Goal: Information Seeking & Learning: Learn about a topic

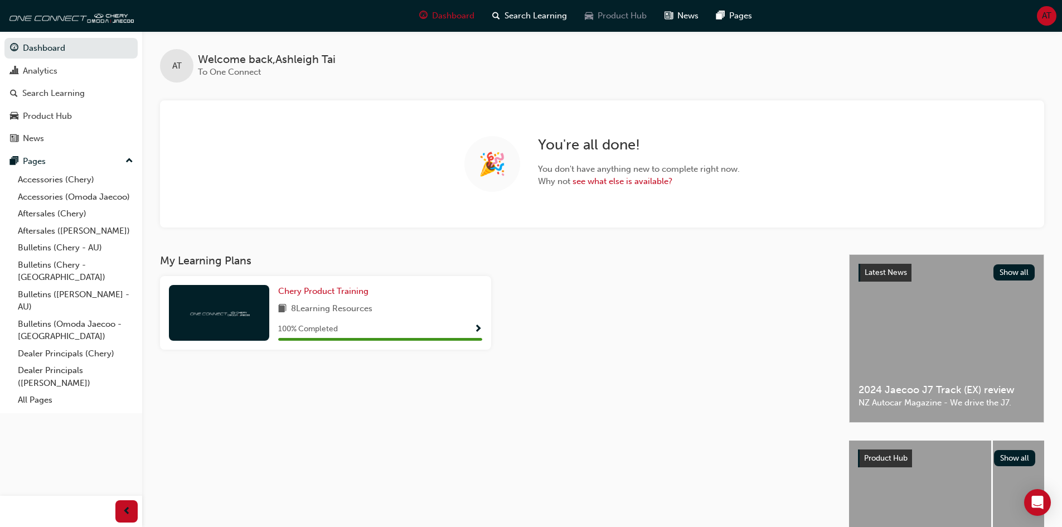
click at [619, 16] on span "Product Hub" at bounding box center [622, 15] width 49 height 13
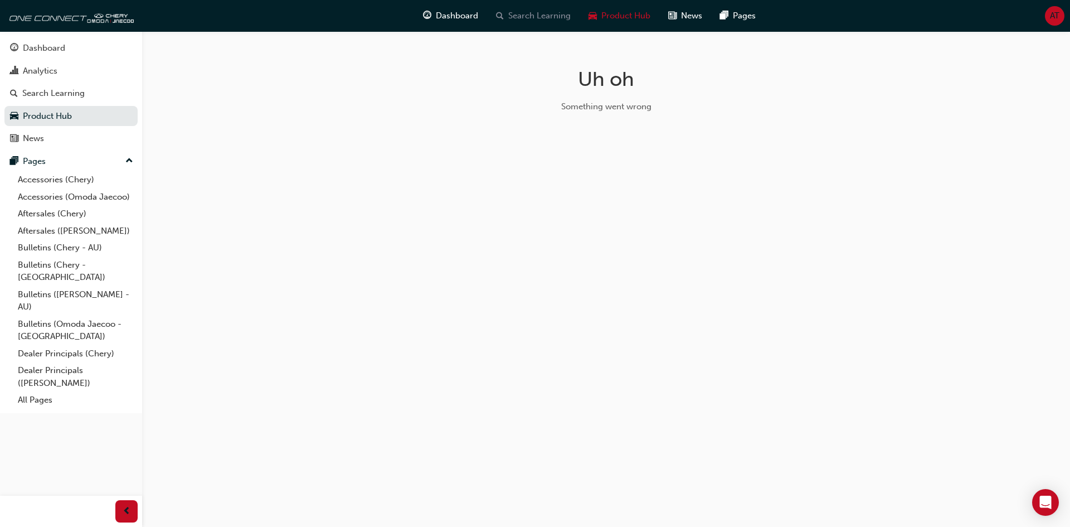
click at [551, 14] on span "Search Learning" at bounding box center [539, 15] width 62 height 13
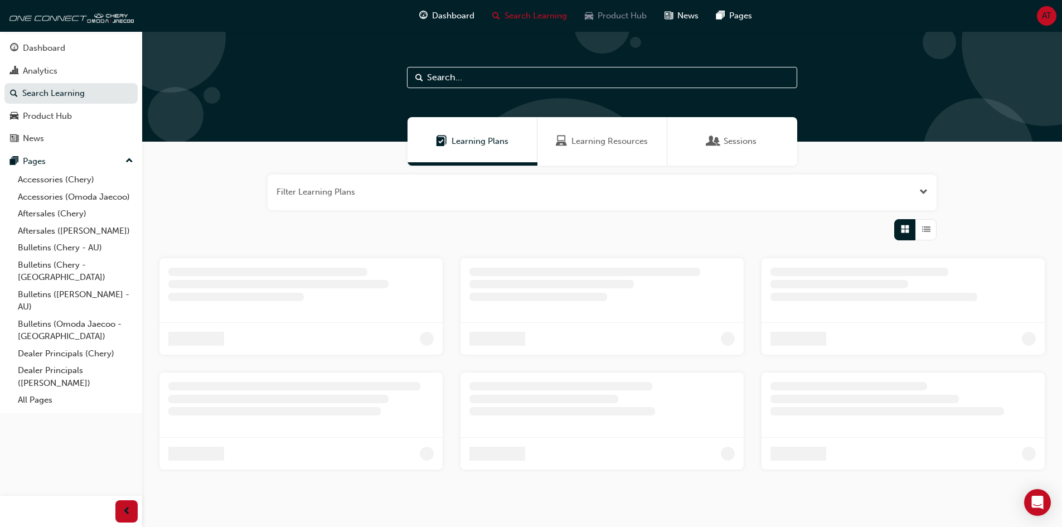
click at [620, 14] on span "Product Hub" at bounding box center [622, 15] width 49 height 13
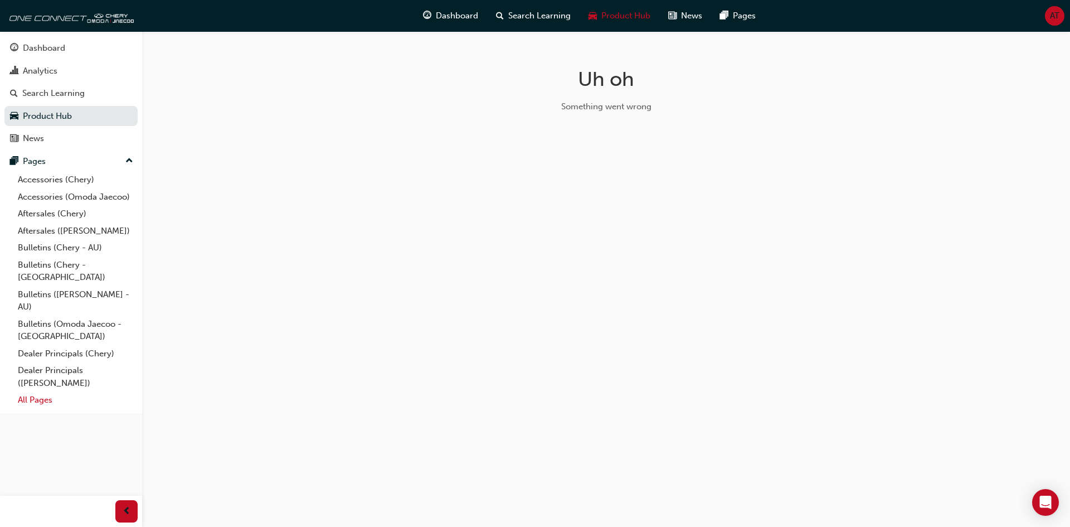
click at [98, 391] on link "All Pages" at bounding box center [75, 399] width 124 height 17
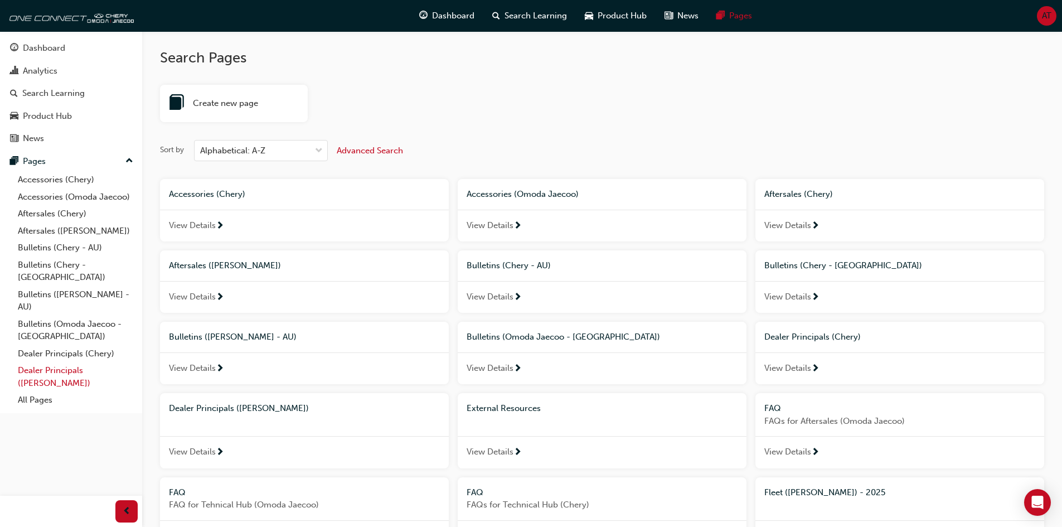
click at [103, 362] on link "Dealer Principals ([PERSON_NAME])" at bounding box center [75, 377] width 124 height 30
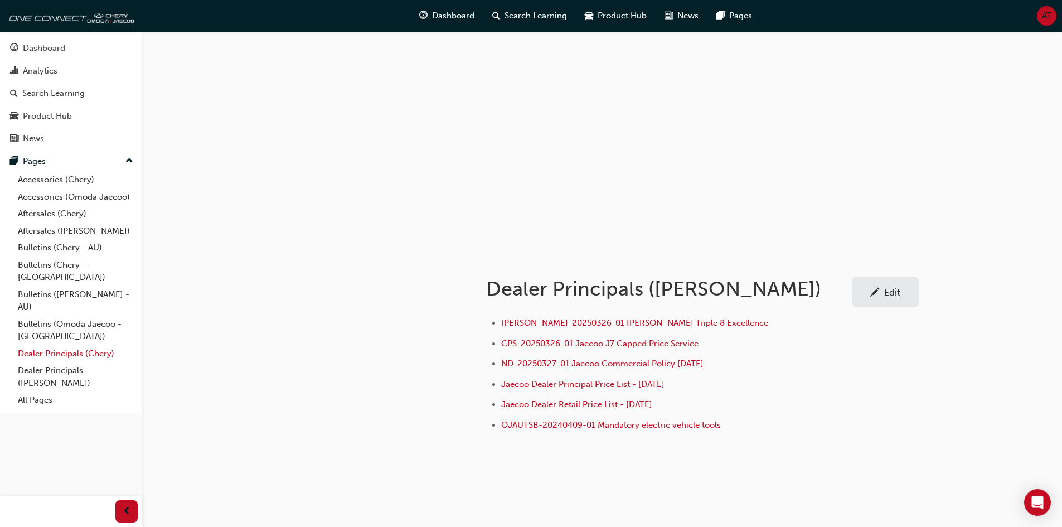
click at [111, 345] on link "Dealer Principals (Chery)" at bounding box center [75, 353] width 124 height 17
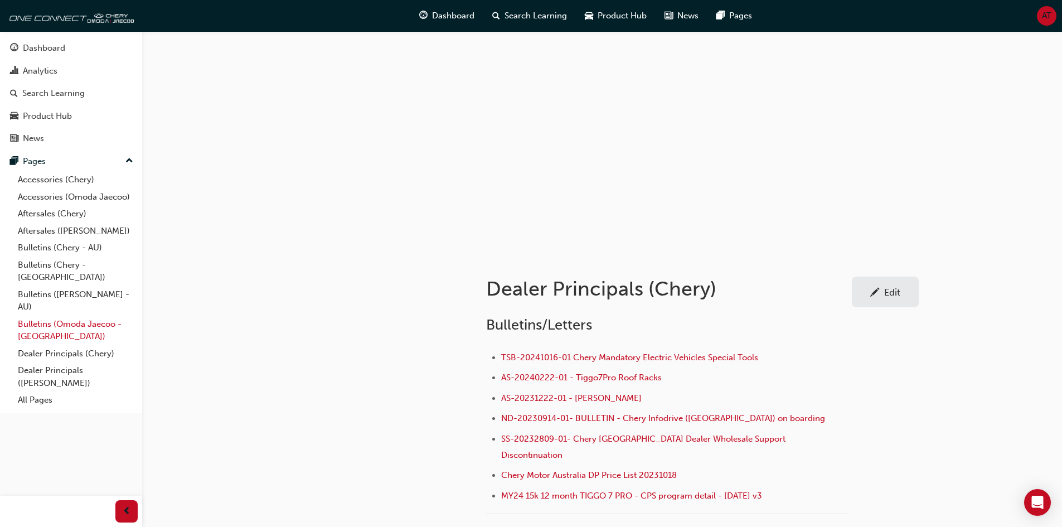
click at [110, 318] on link "Bulletins (Omoda Jaecoo - [GEOGRAPHIC_DATA])" at bounding box center [75, 331] width 124 height 30
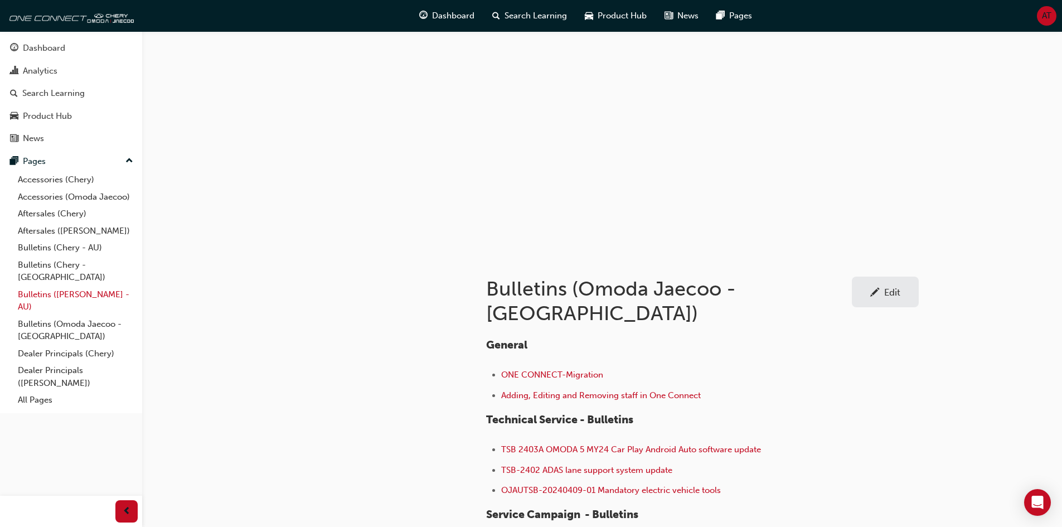
click at [101, 286] on link "Bulletins ([PERSON_NAME] - AU)" at bounding box center [75, 301] width 124 height 30
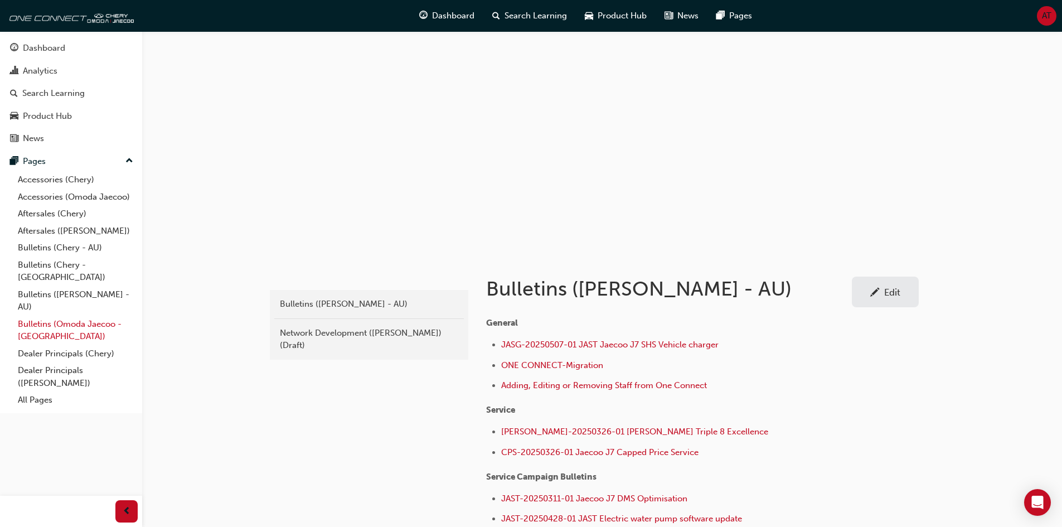
click at [109, 316] on link "Bulletins (Omoda Jaecoo - [GEOGRAPHIC_DATA])" at bounding box center [75, 331] width 124 height 30
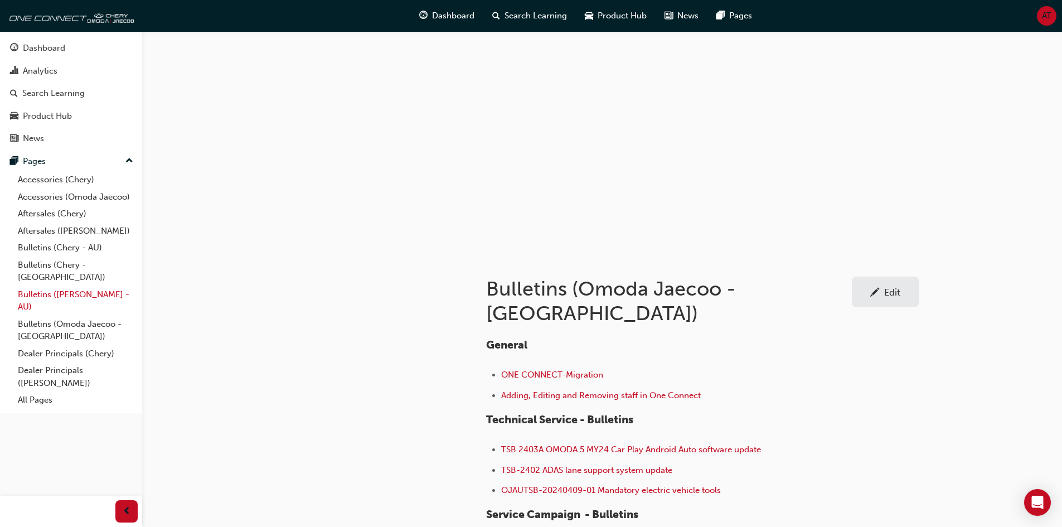
click at [108, 289] on link "Bulletins ([PERSON_NAME] - AU)" at bounding box center [75, 301] width 124 height 30
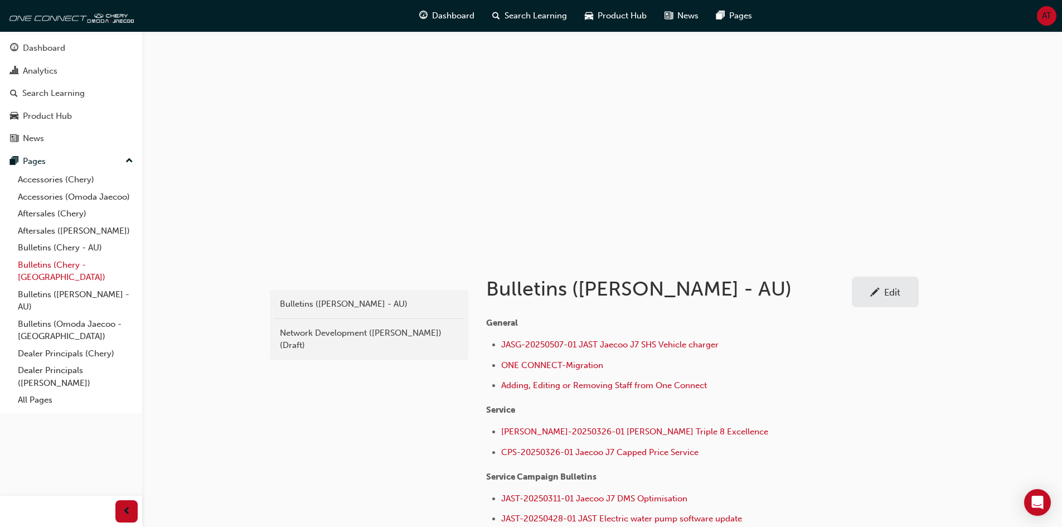
click at [99, 263] on link "Bulletins (Chery - [GEOGRAPHIC_DATA])" at bounding box center [75, 271] width 124 height 30
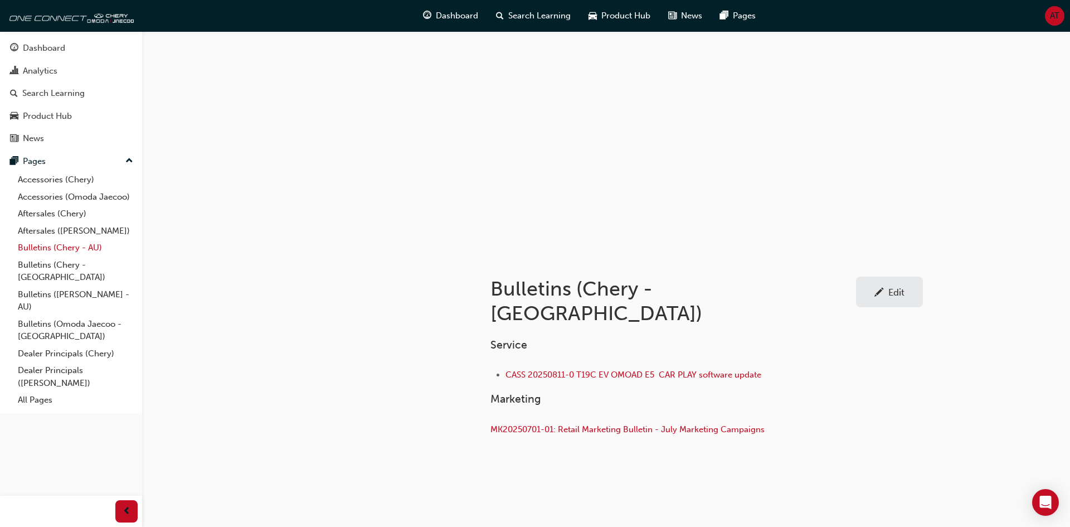
click at [94, 252] on link "Bulletins (Chery - AU)" at bounding box center [75, 247] width 124 height 17
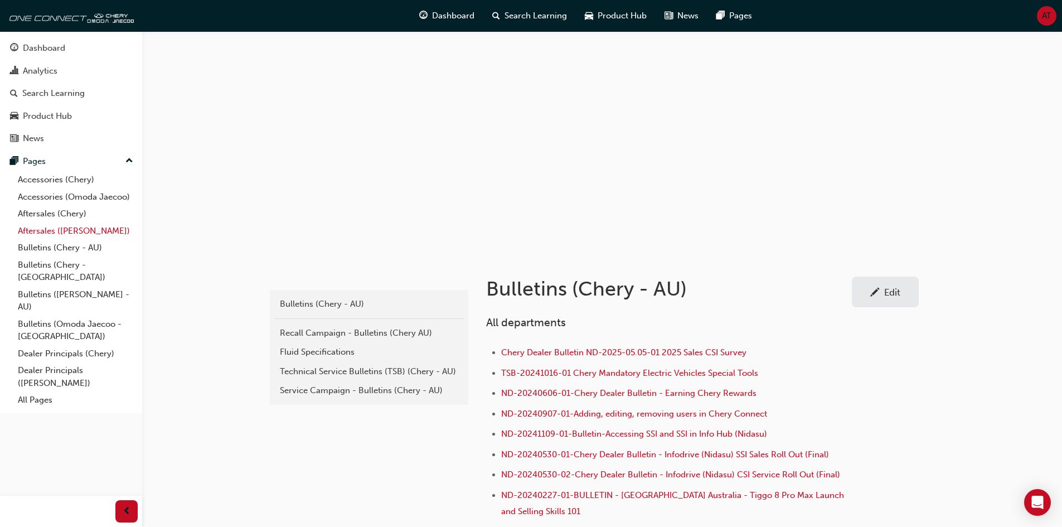
click at [94, 229] on link "Aftersales ([PERSON_NAME])" at bounding box center [75, 230] width 124 height 17
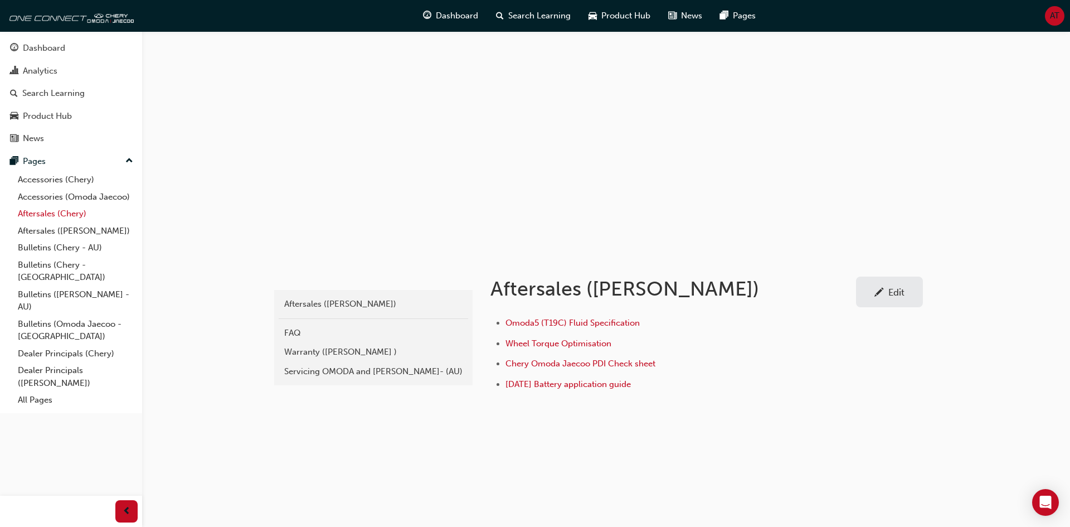
click at [94, 219] on link "Aftersales (Chery)" at bounding box center [75, 213] width 124 height 17
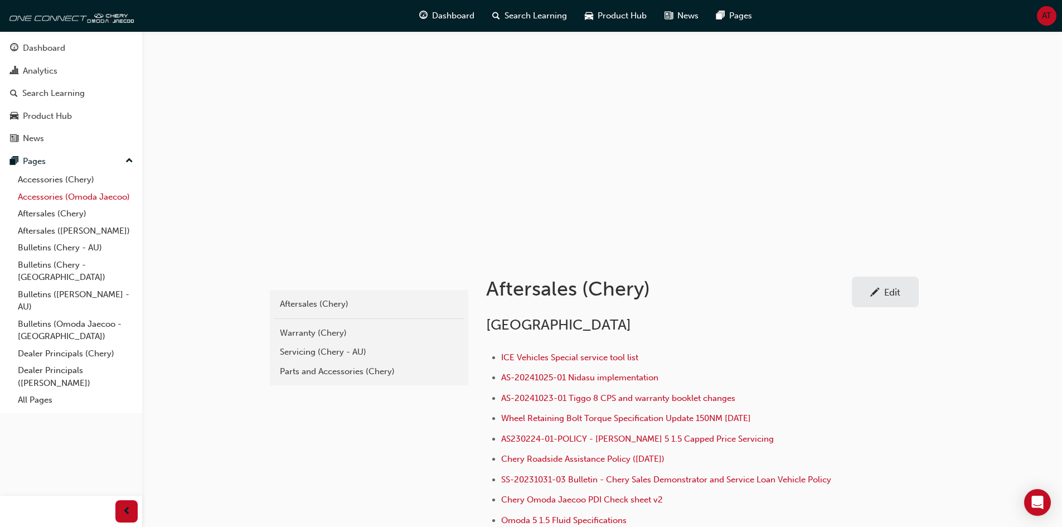
click at [110, 198] on link "Accessories (Omoda Jaecoo)" at bounding box center [75, 196] width 124 height 17
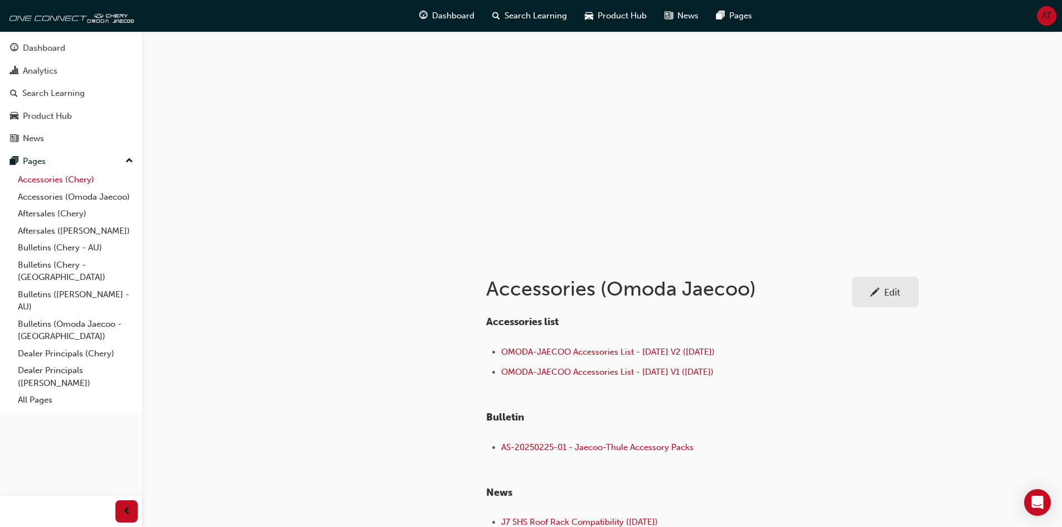
click at [91, 178] on link "Accessories (Chery)" at bounding box center [75, 179] width 124 height 17
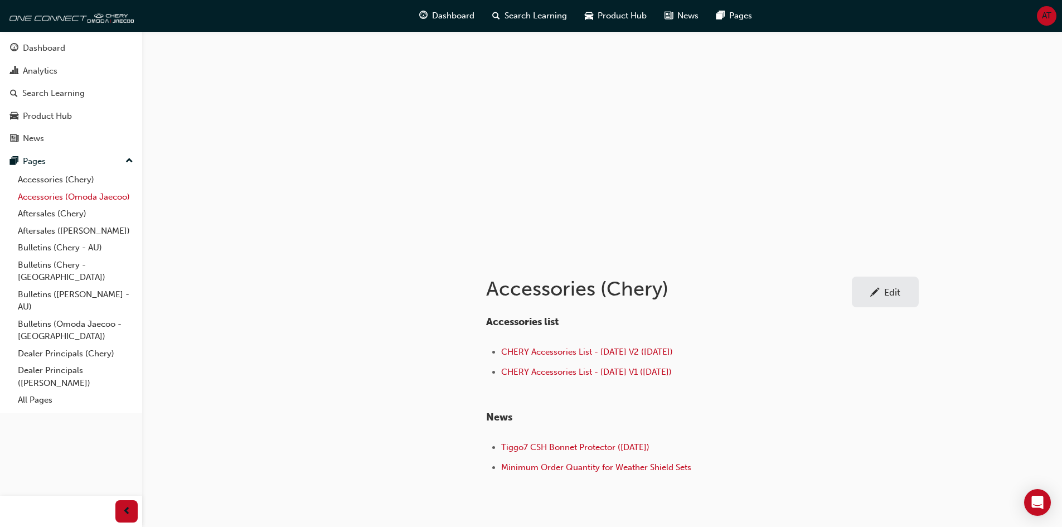
click at [95, 200] on link "Accessories (Omoda Jaecoo)" at bounding box center [75, 196] width 124 height 17
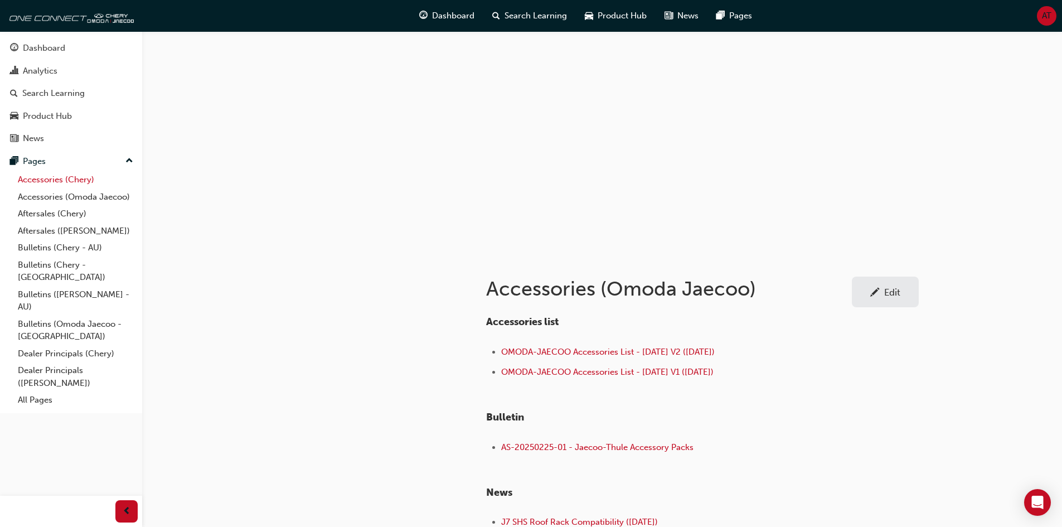
click at [99, 178] on link "Accessories (Chery)" at bounding box center [75, 179] width 124 height 17
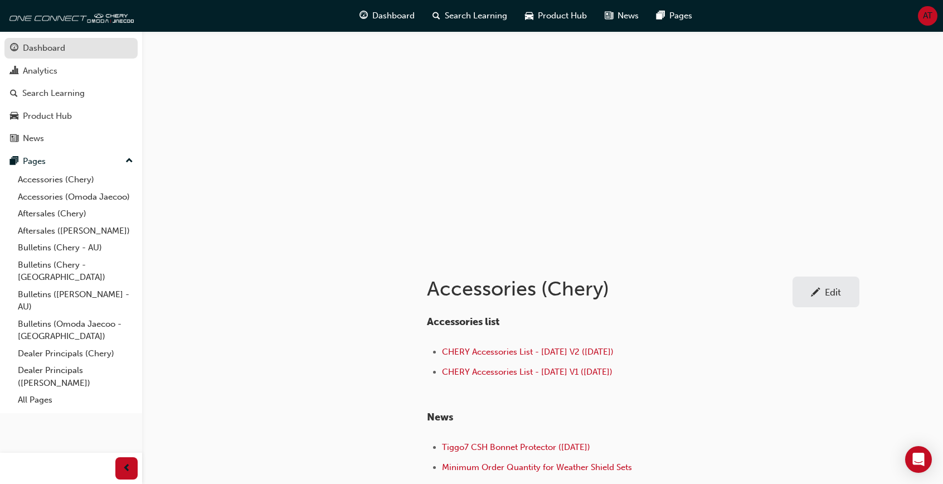
click at [78, 51] on div "Dashboard" at bounding box center [71, 48] width 122 height 14
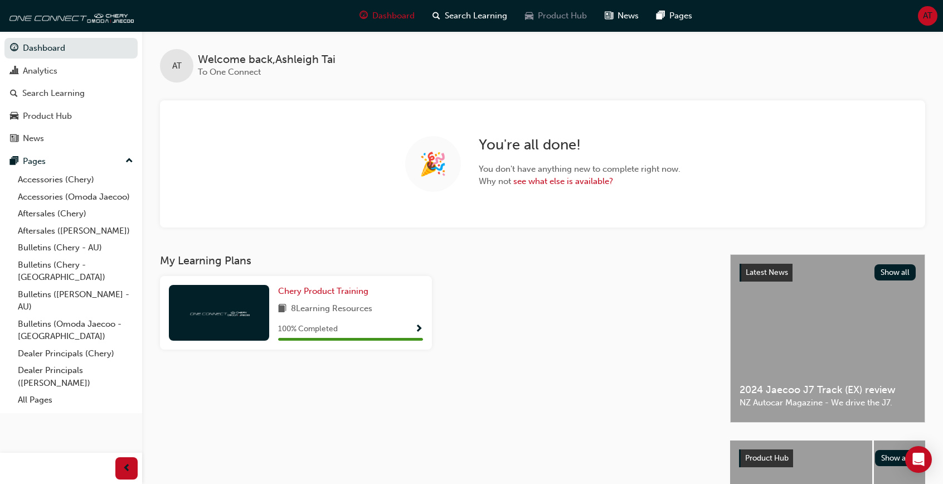
click at [551, 13] on span "Product Hub" at bounding box center [562, 15] width 49 height 13
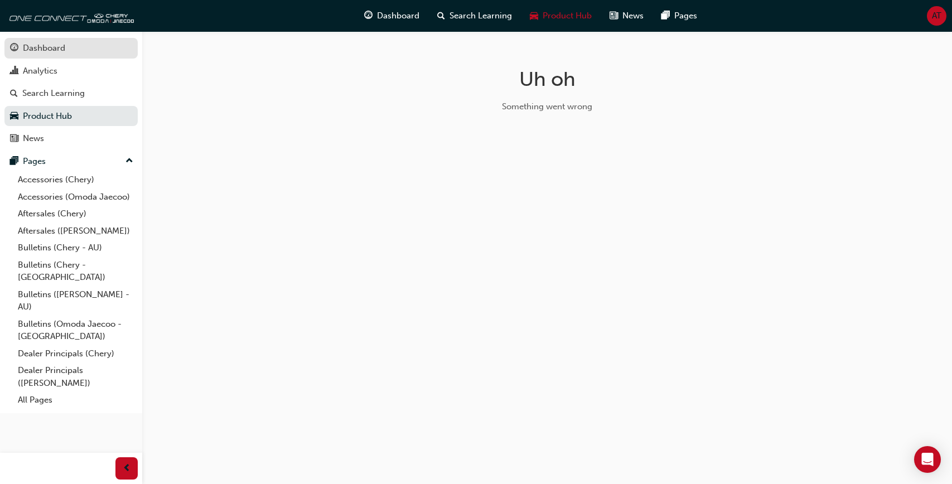
drag, startPoint x: 85, startPoint y: 47, endPoint x: 92, endPoint y: 38, distance: 11.5
click at [86, 47] on div "Dashboard" at bounding box center [71, 48] width 122 height 14
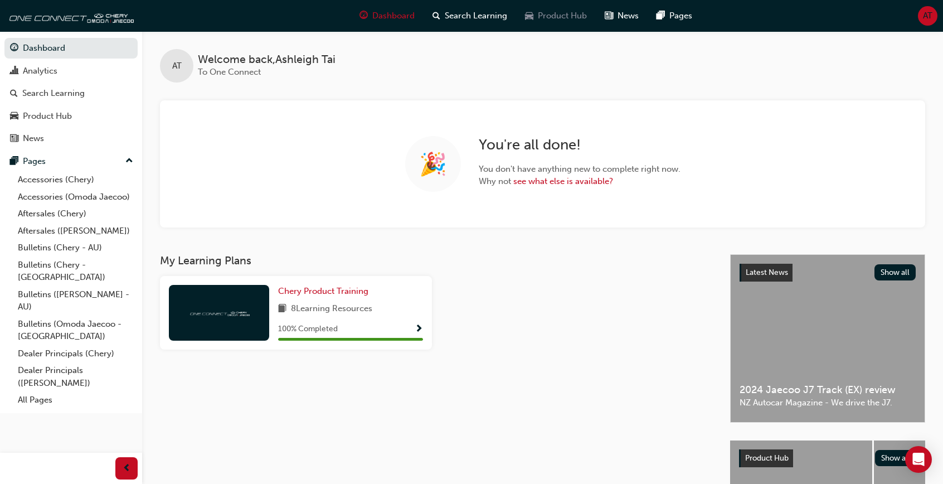
click at [559, 9] on div "Product Hub" at bounding box center [556, 15] width 80 height 23
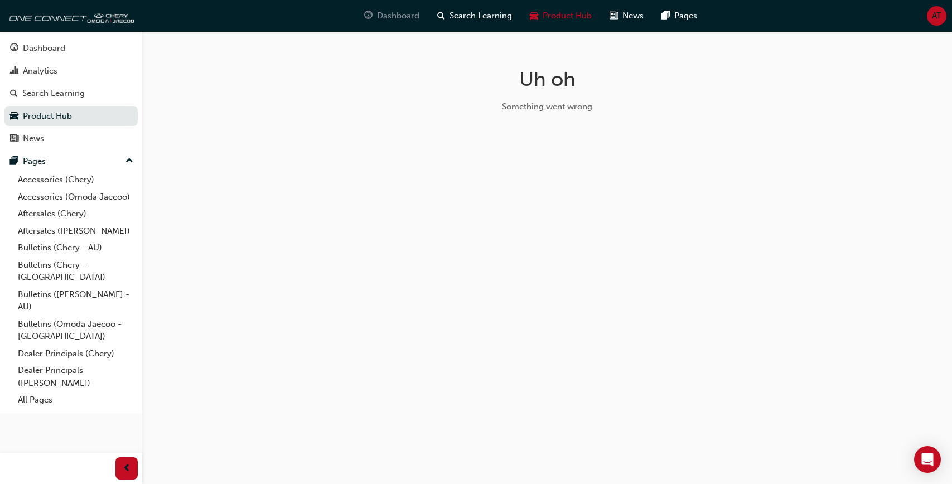
click at [395, 11] on span "Dashboard" at bounding box center [398, 15] width 42 height 13
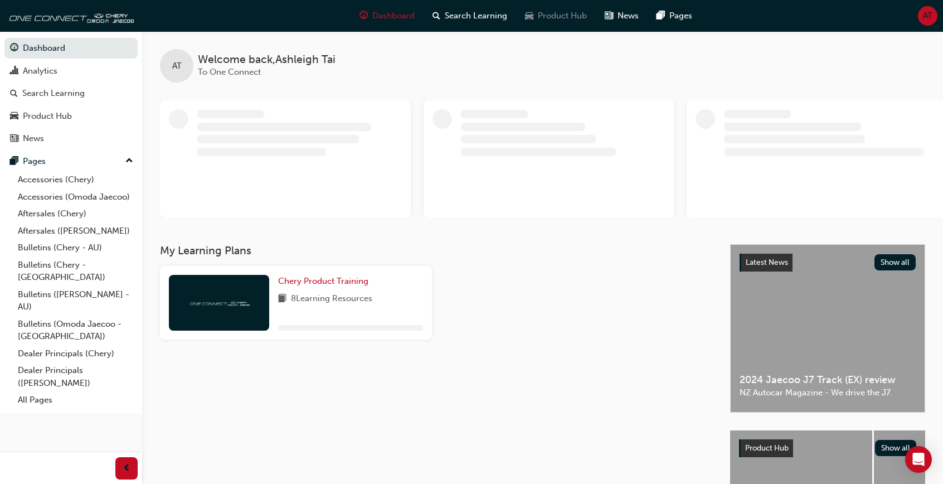
click at [551, 12] on span "Product Hub" at bounding box center [562, 15] width 49 height 13
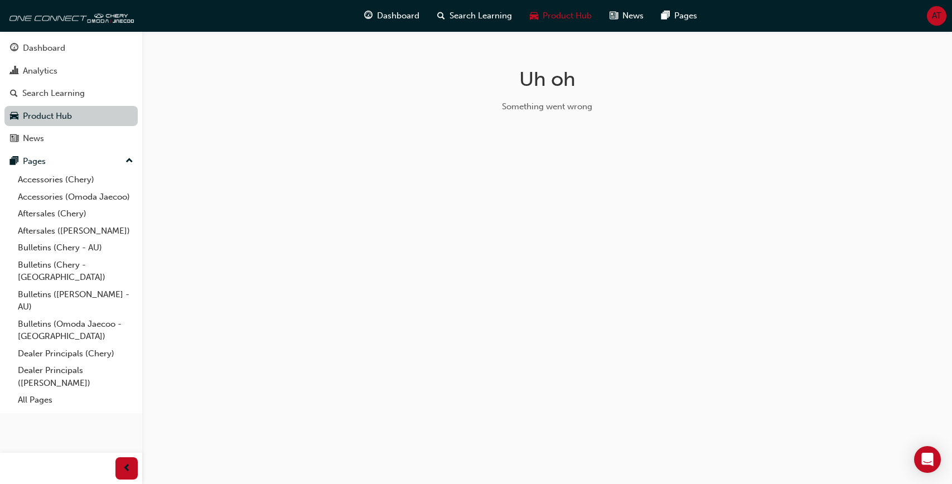
click at [83, 118] on link "Product Hub" at bounding box center [70, 116] width 133 height 21
click at [389, 25] on div "Dashboard" at bounding box center [391, 15] width 73 height 23
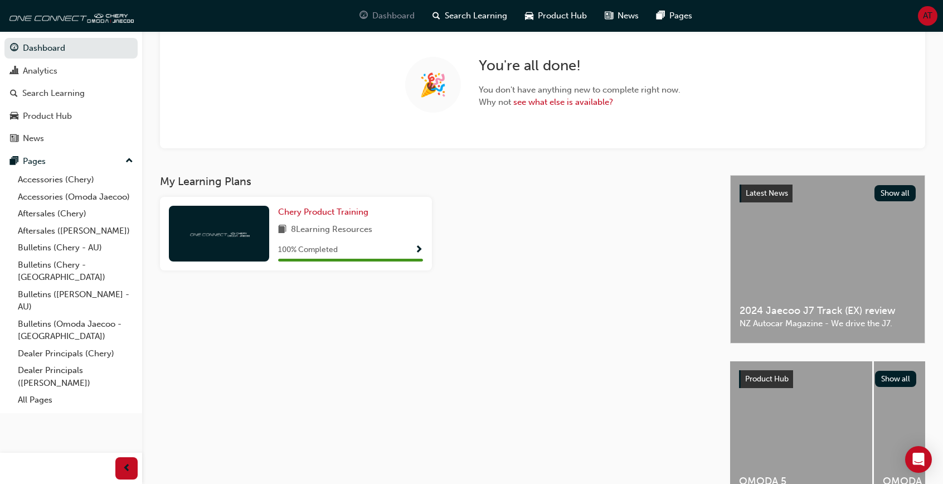
scroll to position [148, 0]
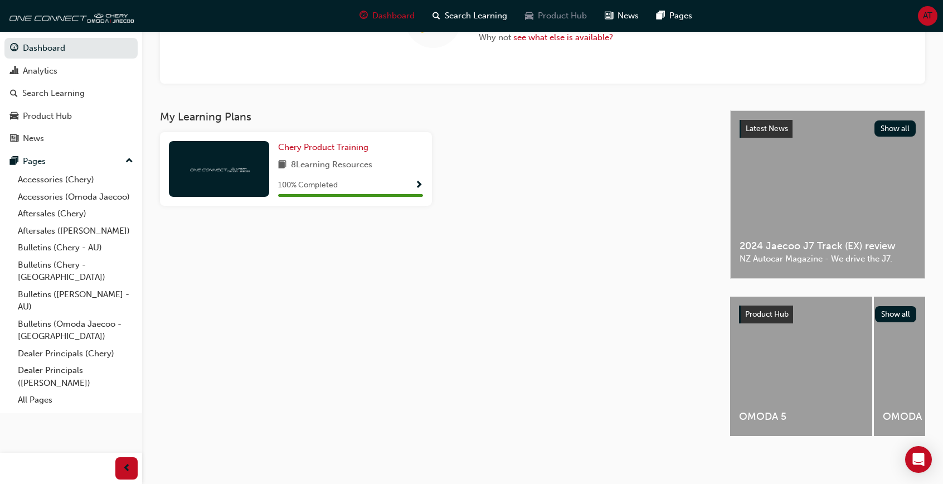
click at [574, 14] on span "Product Hub" at bounding box center [562, 15] width 49 height 13
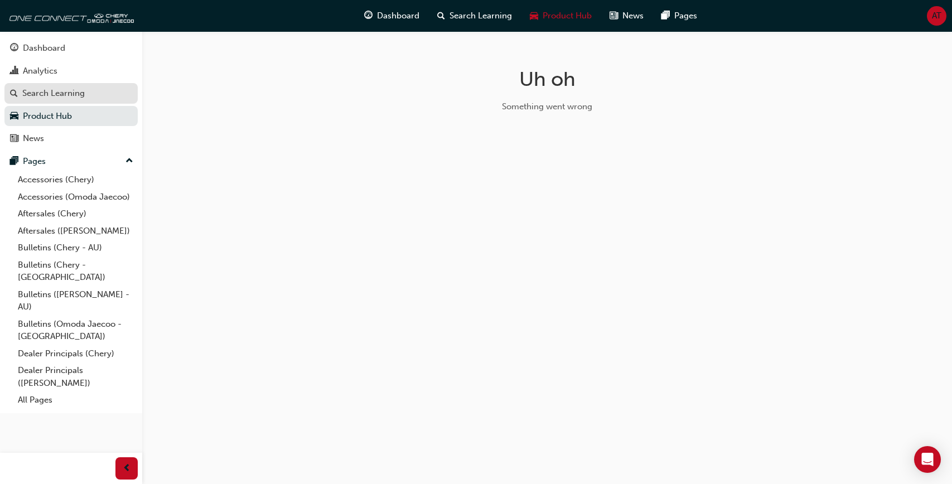
click at [99, 89] on div "Search Learning" at bounding box center [71, 93] width 122 height 14
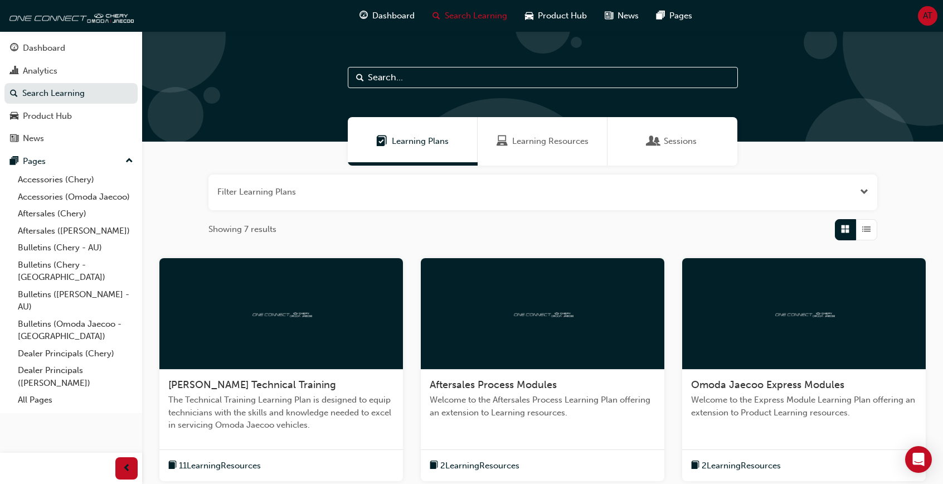
click at [553, 142] on span "Learning Resources" at bounding box center [550, 141] width 76 height 13
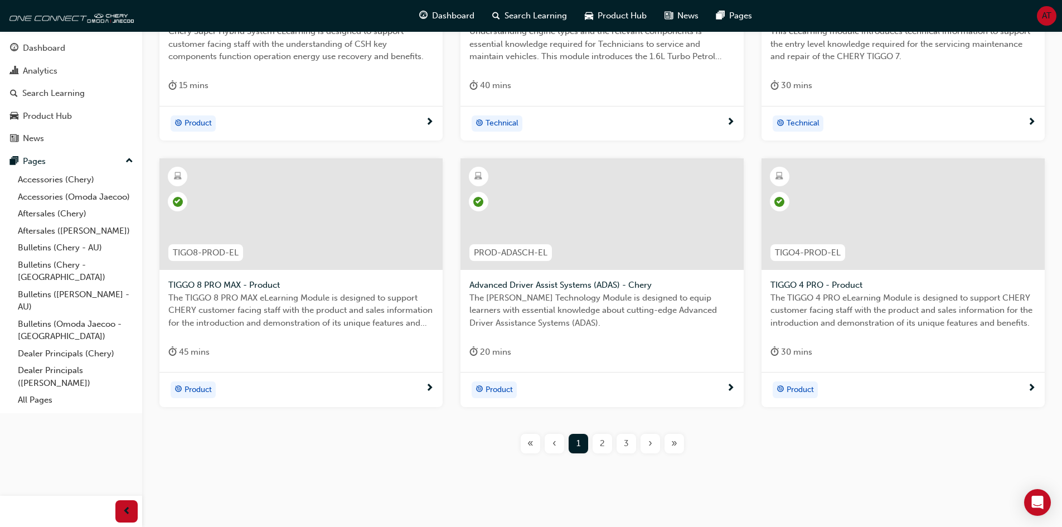
scroll to position [382, 0]
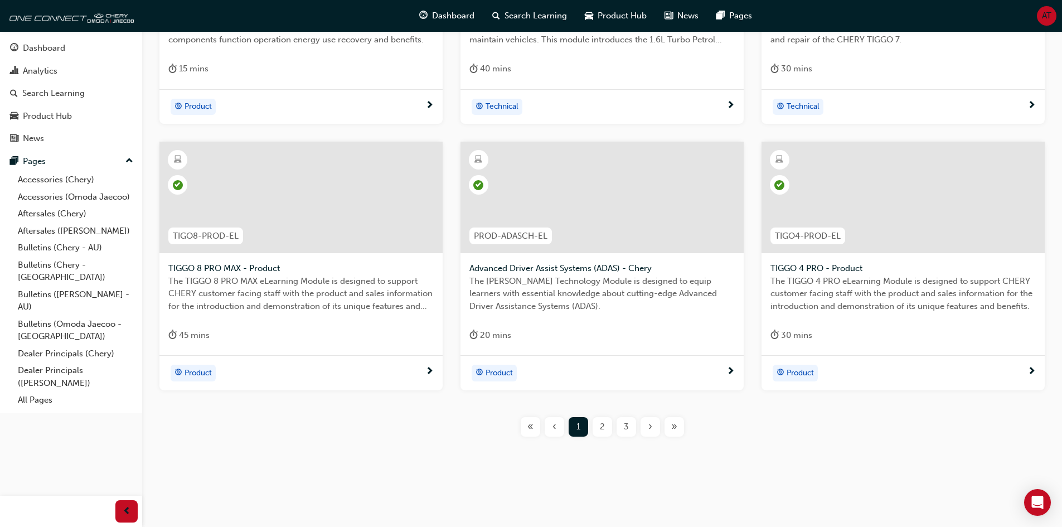
click at [600, 423] on span "2" at bounding box center [602, 426] width 5 height 13
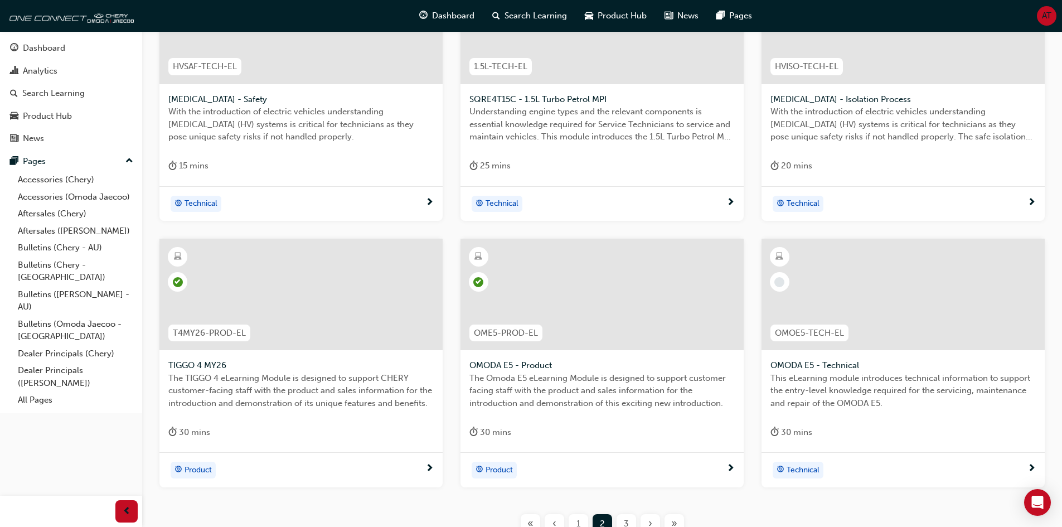
scroll to position [382, 0]
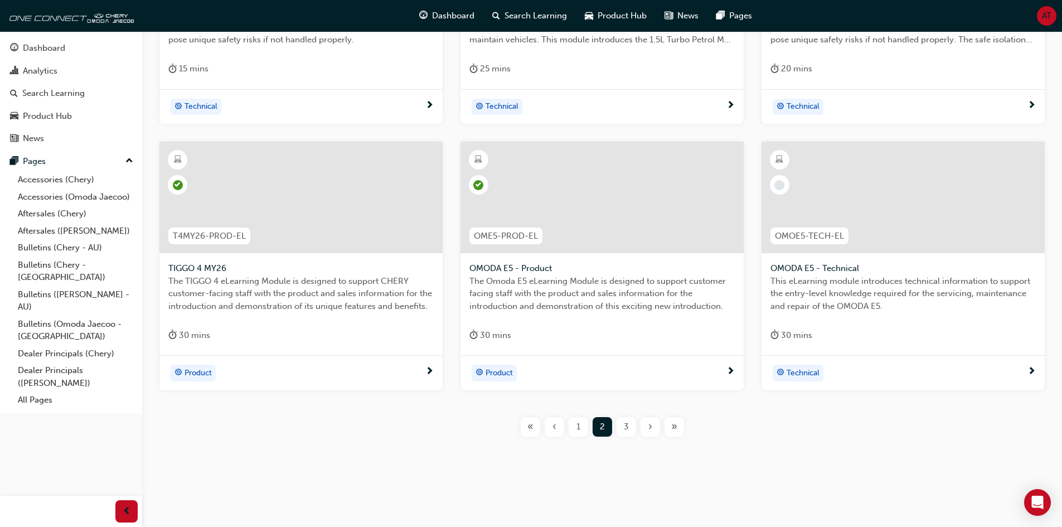
click at [625, 420] on span "3" at bounding box center [626, 426] width 5 height 13
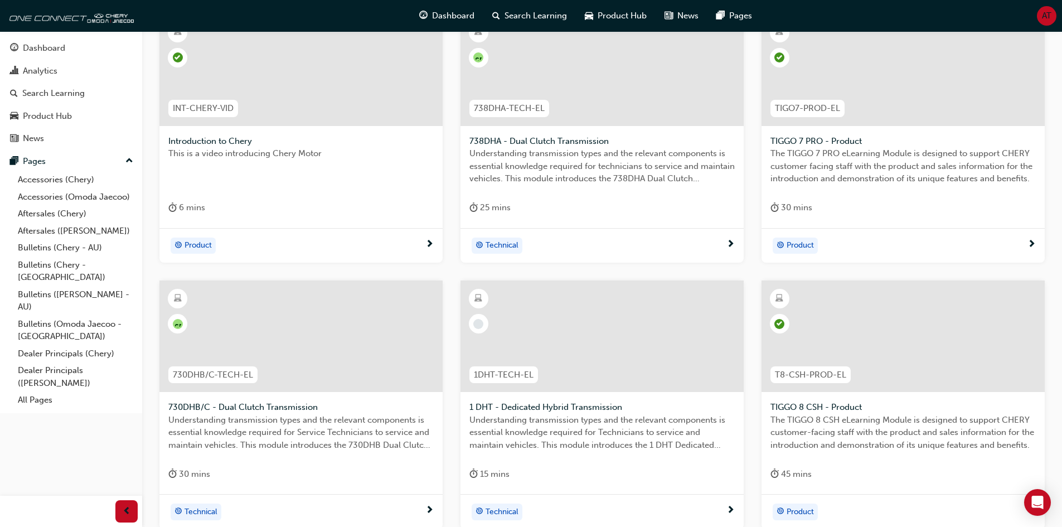
scroll to position [382, 0]
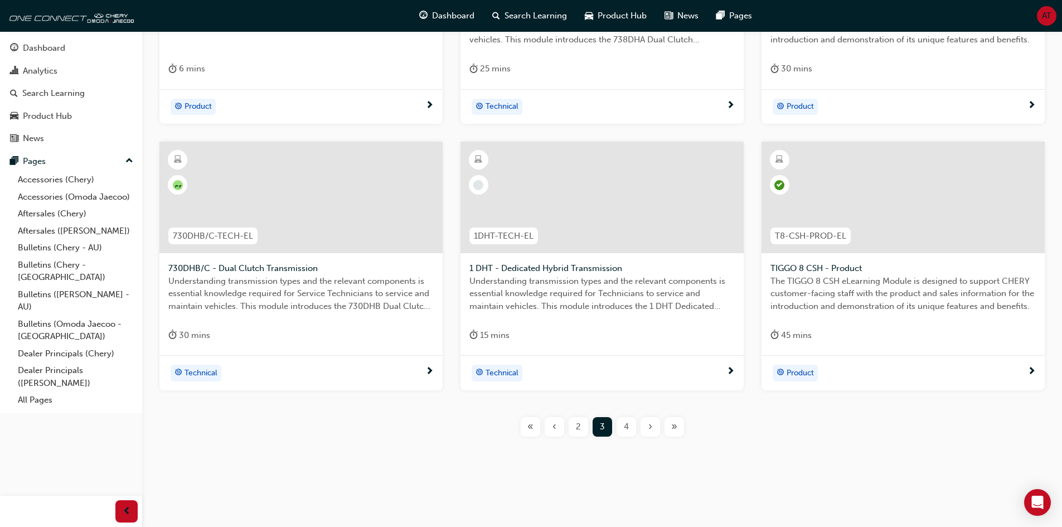
click at [632, 428] on div "4" at bounding box center [627, 427] width 20 height 20
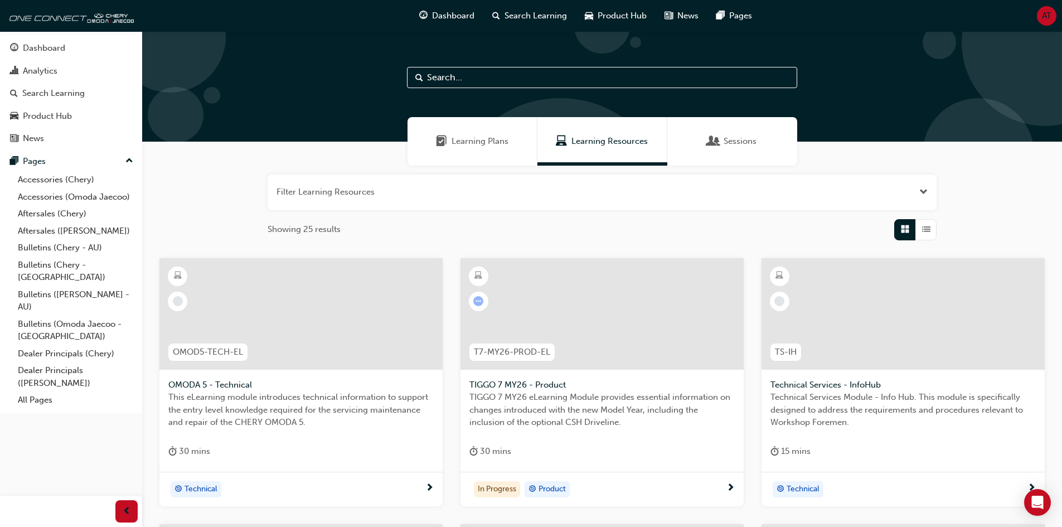
scroll to position [56, 0]
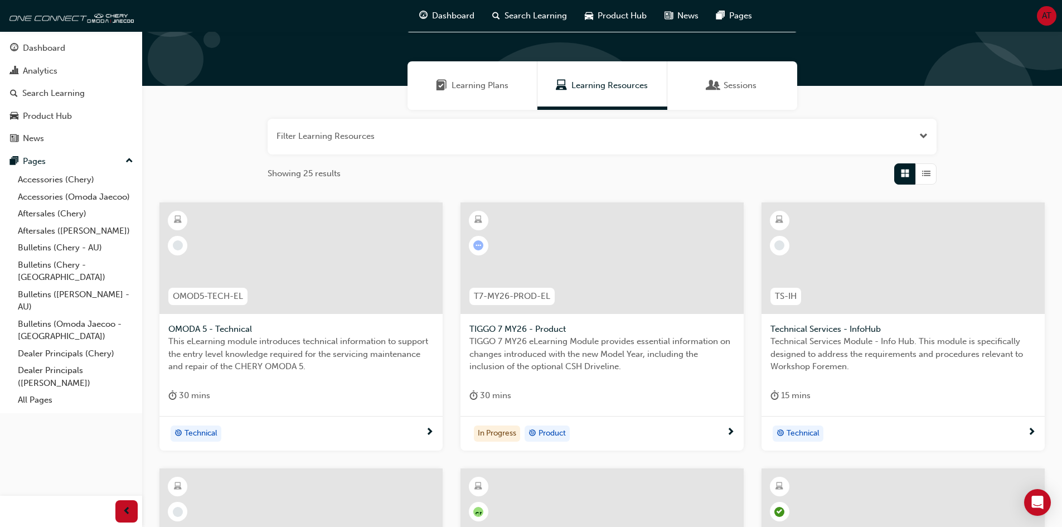
click at [628, 419] on div "In Progress Product" at bounding box center [601, 433] width 283 height 35
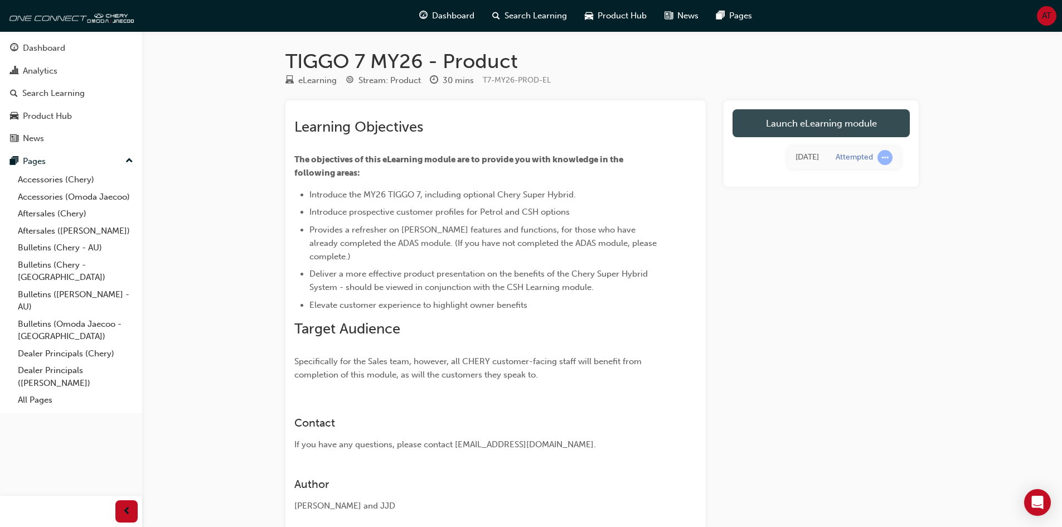
click at [832, 117] on link "Launch eLearning module" at bounding box center [821, 123] width 177 height 28
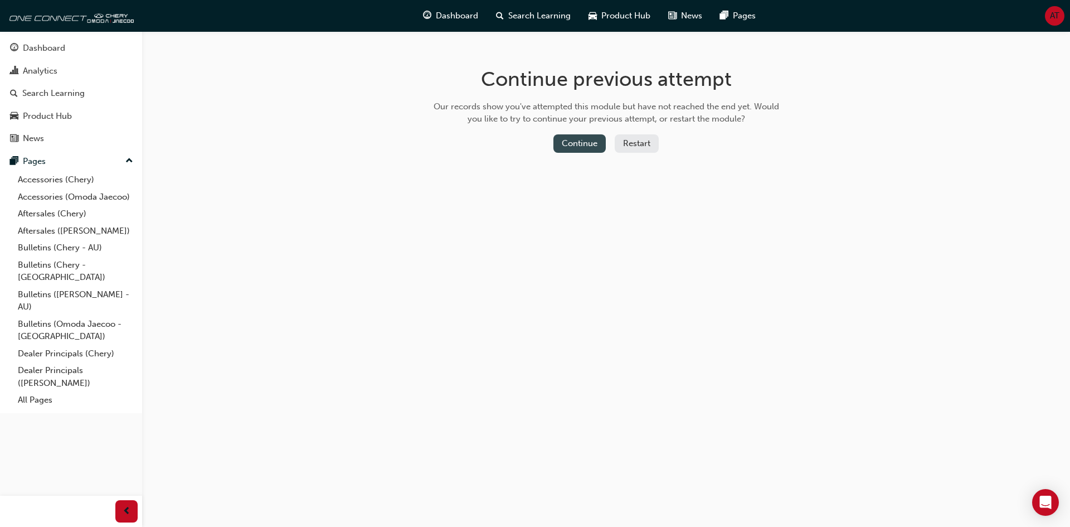
click at [600, 146] on button "Continue" at bounding box center [580, 143] width 52 height 18
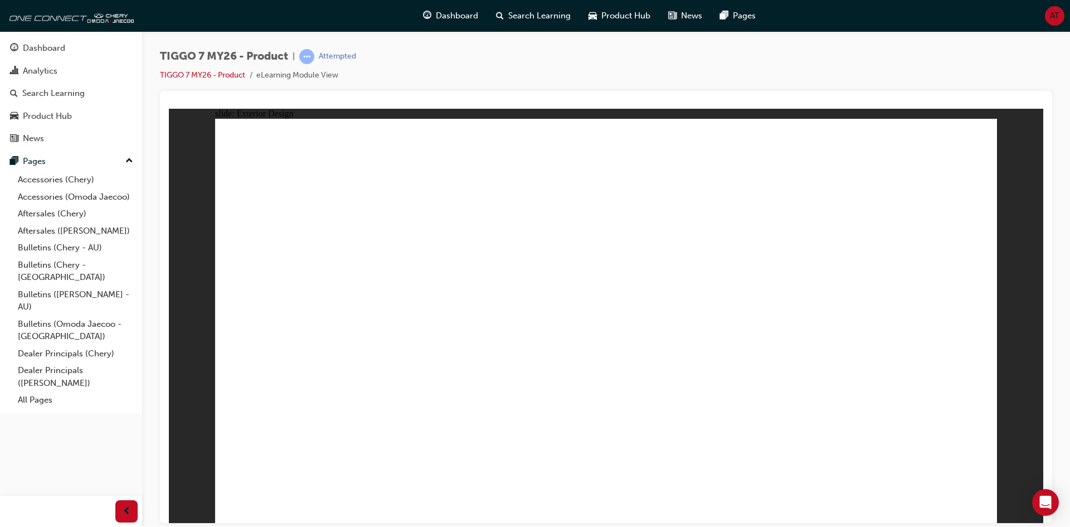
drag, startPoint x: 766, startPoint y: 436, endPoint x: 401, endPoint y: 411, distance: 365.4
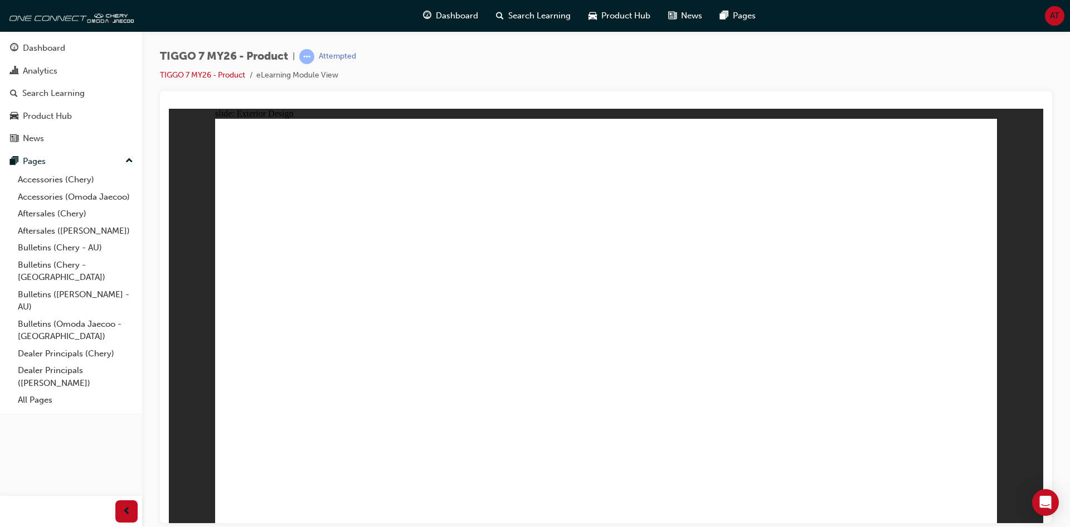
drag, startPoint x: 474, startPoint y: 432, endPoint x: 552, endPoint y: 413, distance: 79.9
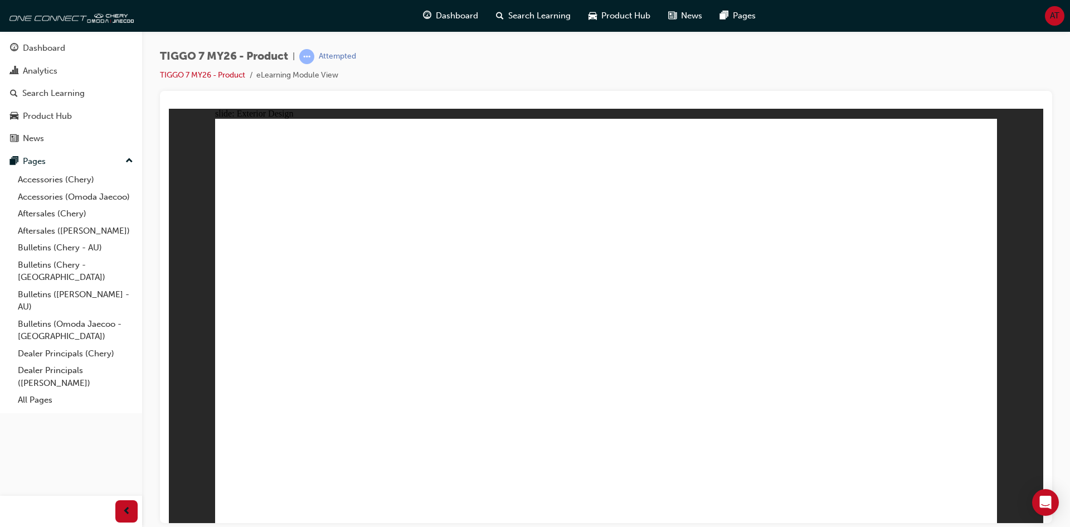
drag, startPoint x: 777, startPoint y: 197, endPoint x: 768, endPoint y: 201, distance: 10.2
drag, startPoint x: 720, startPoint y: 217, endPoint x: 712, endPoint y: 212, distance: 9.0
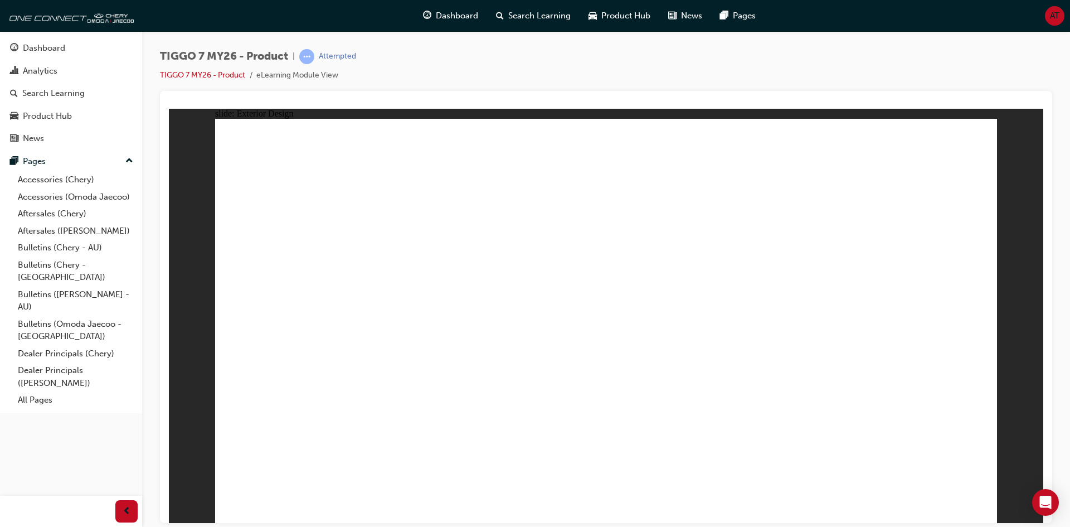
drag, startPoint x: 510, startPoint y: 244, endPoint x: 525, endPoint y: 260, distance: 21.7
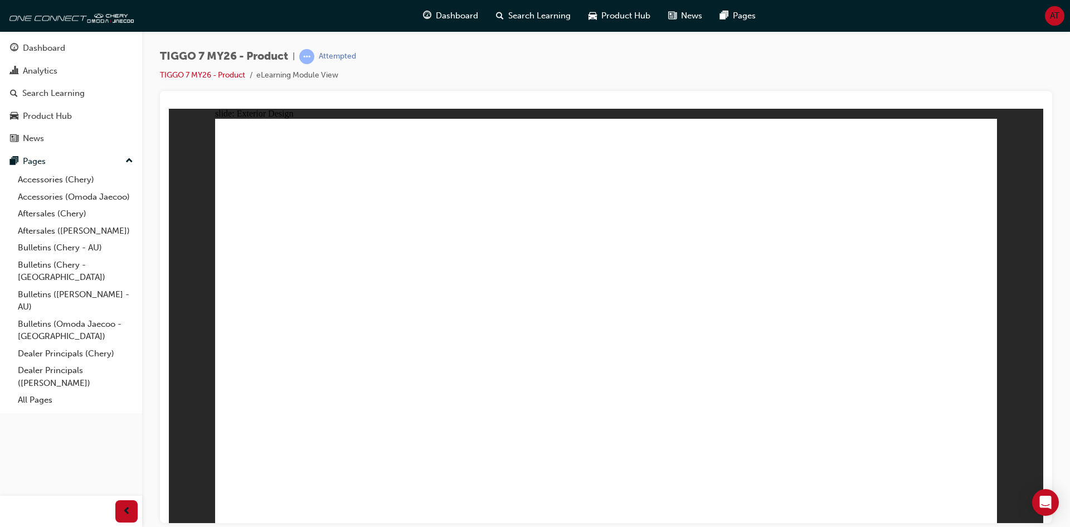
drag, startPoint x: 588, startPoint y: 340, endPoint x: 585, endPoint y: 395, distance: 54.7
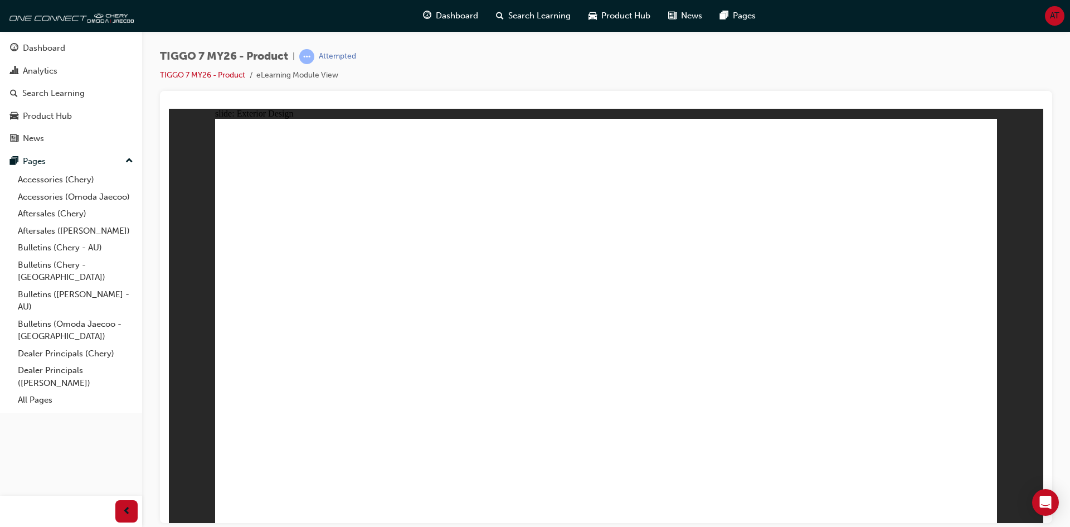
drag, startPoint x: 722, startPoint y: 207, endPoint x: 712, endPoint y: 229, distance: 24.5
drag, startPoint x: 530, startPoint y: 376, endPoint x: 526, endPoint y: 384, distance: 8.5
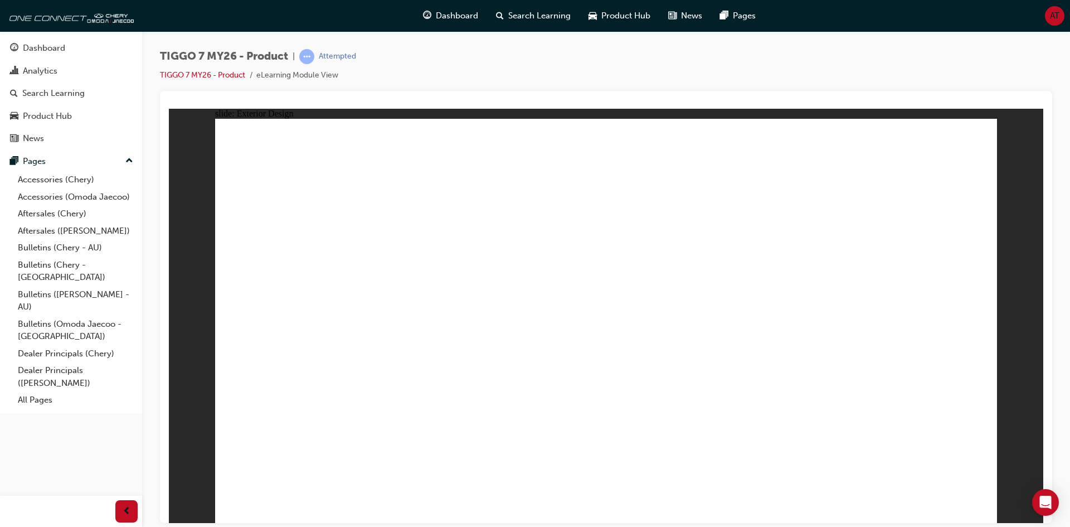
drag, startPoint x: 547, startPoint y: 451, endPoint x: 486, endPoint y: 365, distance: 106.3
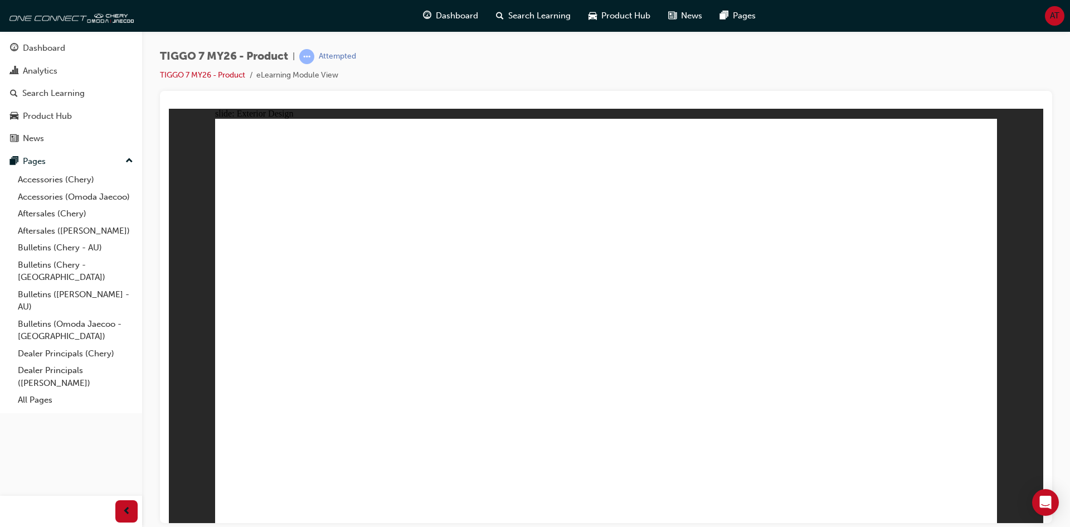
drag, startPoint x: 414, startPoint y: 232, endPoint x: 387, endPoint y: 179, distance: 59.1
drag, startPoint x: 383, startPoint y: 164, endPoint x: 501, endPoint y: 157, distance: 118.4
drag, startPoint x: 501, startPoint y: 157, endPoint x: 435, endPoint y: 220, distance: 91.9
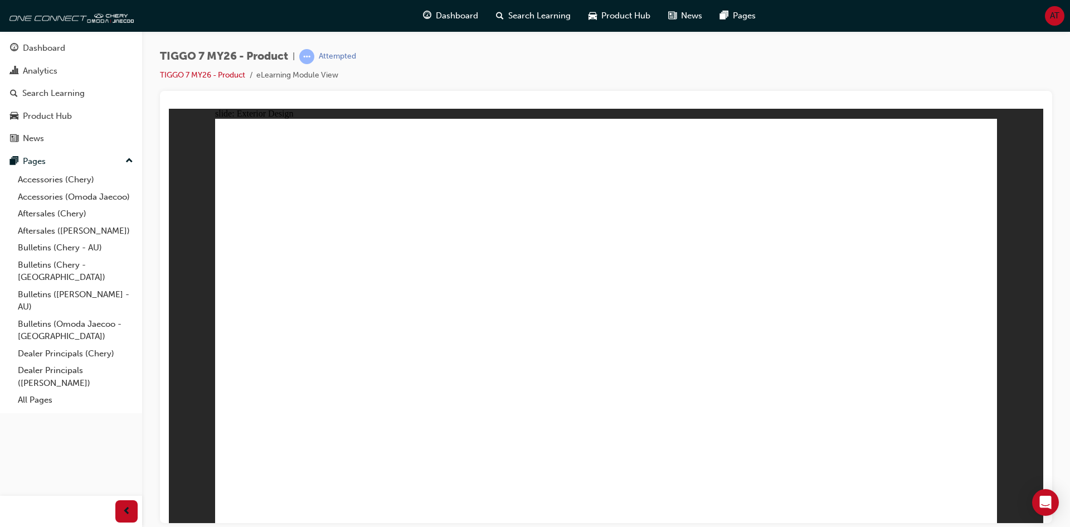
drag, startPoint x: 796, startPoint y: 206, endPoint x: 842, endPoint y: 314, distance: 117.6
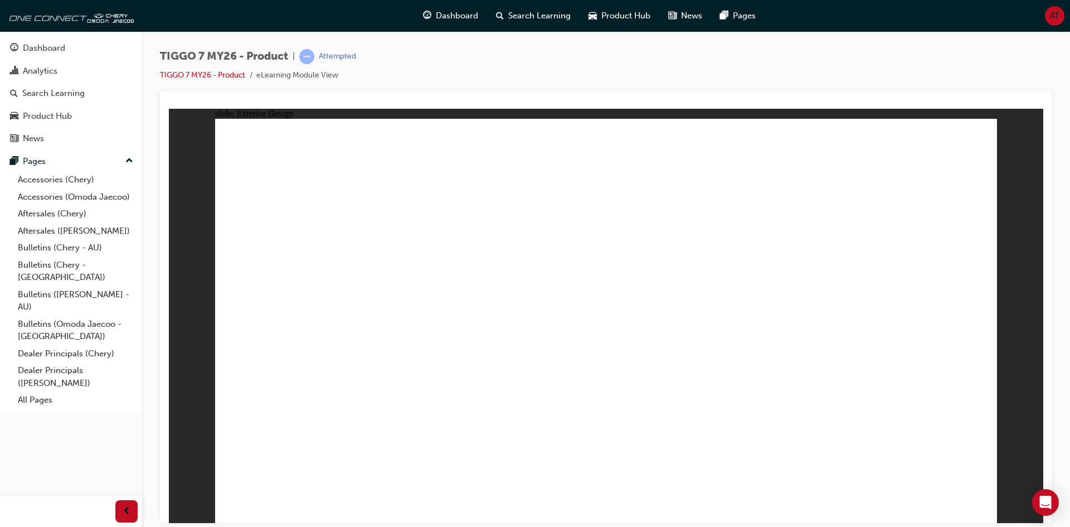
drag, startPoint x: 842, startPoint y: 314, endPoint x: 834, endPoint y: 342, distance: 28.9
drag, startPoint x: 761, startPoint y: 210, endPoint x: 765, endPoint y: 205, distance: 6.4
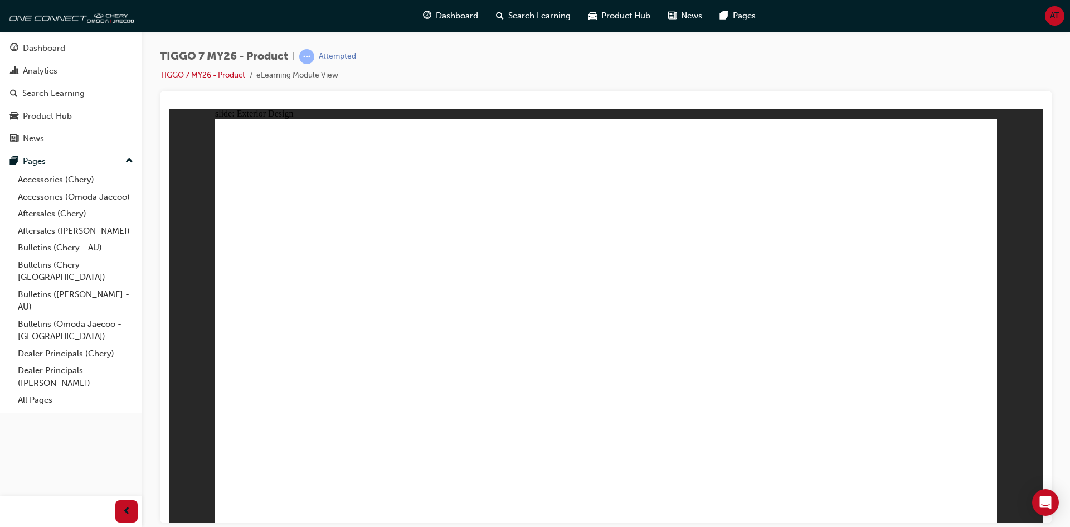
drag, startPoint x: 765, startPoint y: 205, endPoint x: 731, endPoint y: 259, distance: 63.6
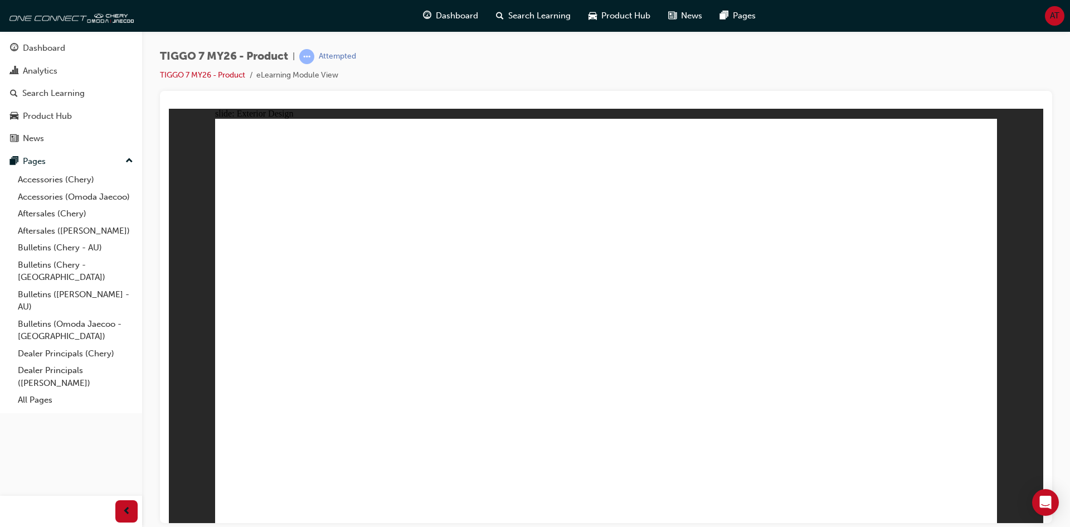
drag, startPoint x: 744, startPoint y: 203, endPoint x: 792, endPoint y: 205, distance: 48.0
drag, startPoint x: 802, startPoint y: 208, endPoint x: 813, endPoint y: 211, distance: 11.5
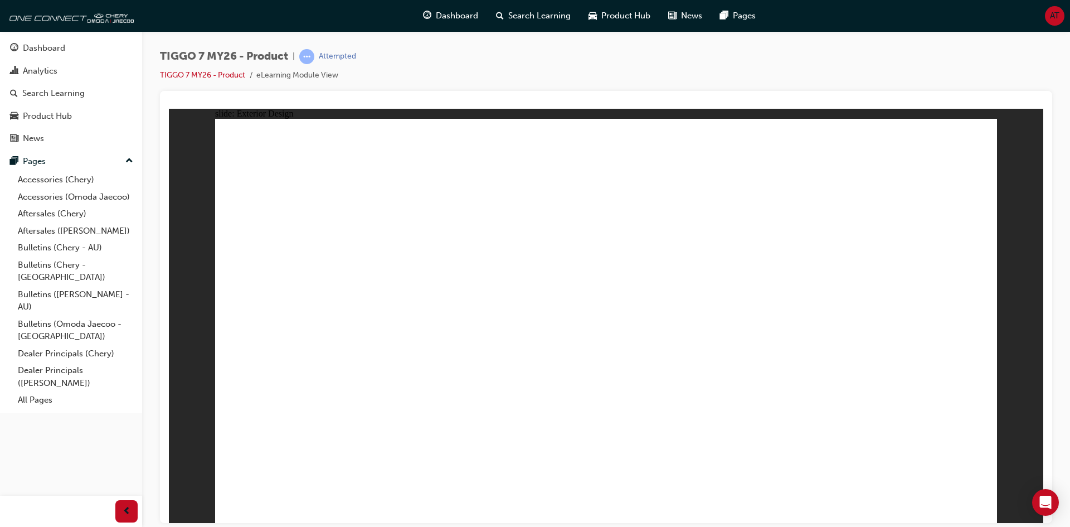
drag, startPoint x: 814, startPoint y: 235, endPoint x: 817, endPoint y: 246, distance: 11.4
drag, startPoint x: 835, startPoint y: 237, endPoint x: 615, endPoint y: 324, distance: 237.0
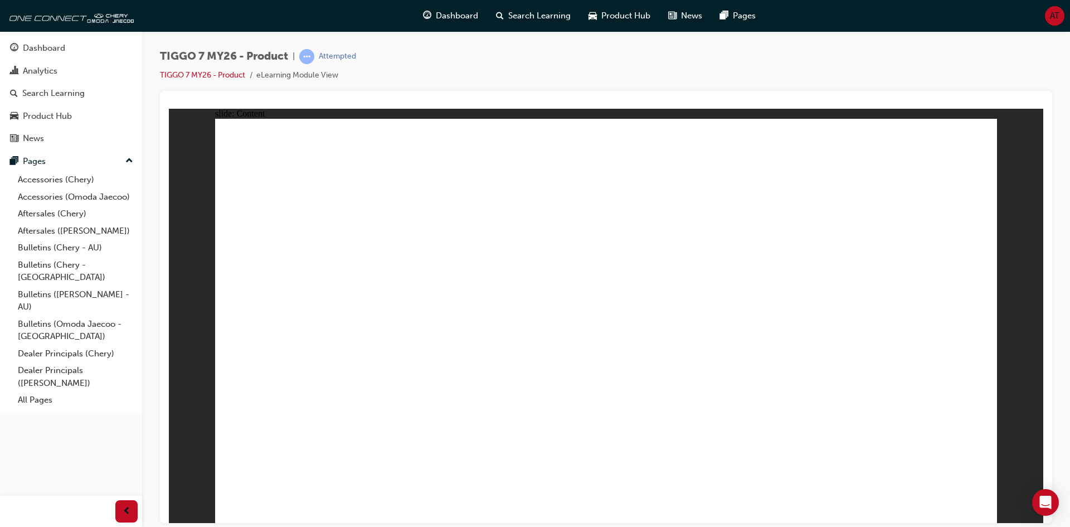
drag, startPoint x: 238, startPoint y: 268, endPoint x: 249, endPoint y: 270, distance: 10.8
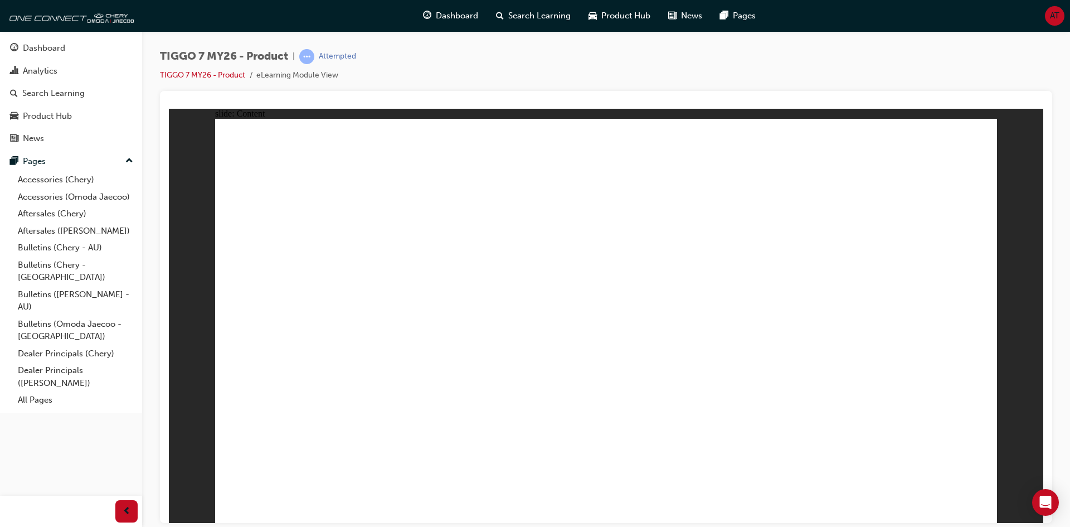
drag, startPoint x: 485, startPoint y: 486, endPoint x: 428, endPoint y: 442, distance: 71.9
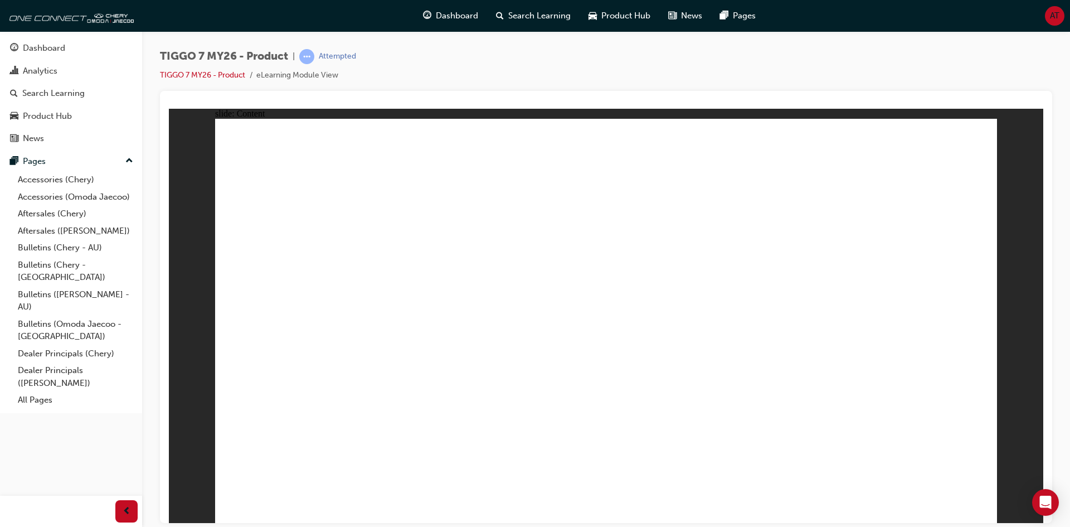
drag, startPoint x: 548, startPoint y: 408, endPoint x: 621, endPoint y: 419, distance: 73.9
drag, startPoint x: 621, startPoint y: 419, endPoint x: 655, endPoint y: 386, distance: 47.3
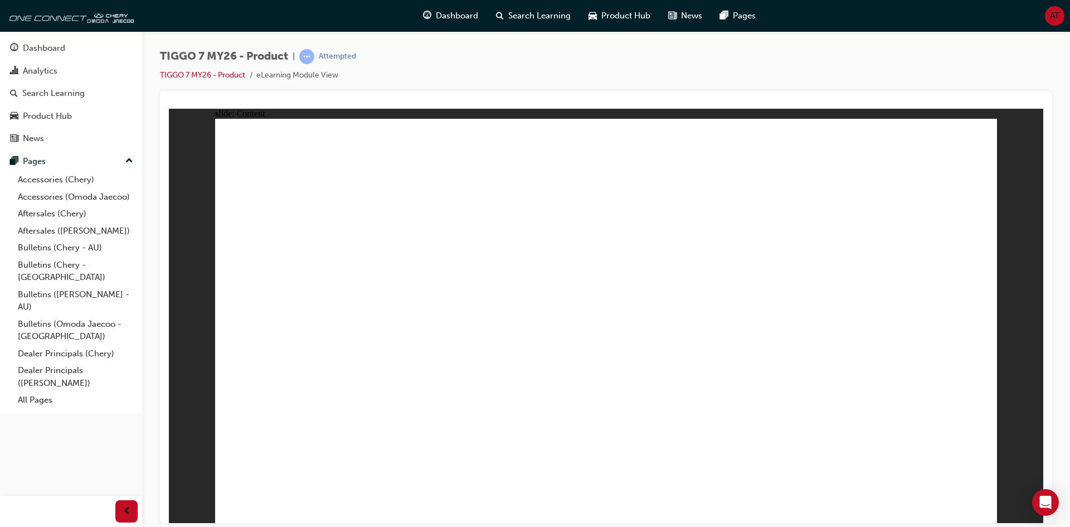
drag, startPoint x: 664, startPoint y: 286, endPoint x: 637, endPoint y: 311, distance: 36.3
drag, startPoint x: 871, startPoint y: 203, endPoint x: 753, endPoint y: 187, distance: 119.8
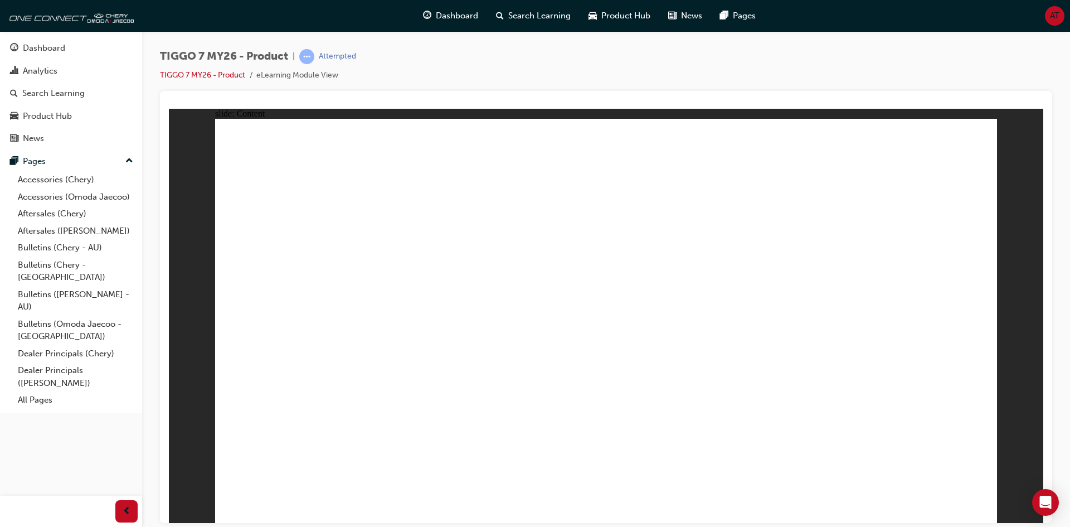
drag, startPoint x: 318, startPoint y: 377, endPoint x: 344, endPoint y: 414, distance: 45.2
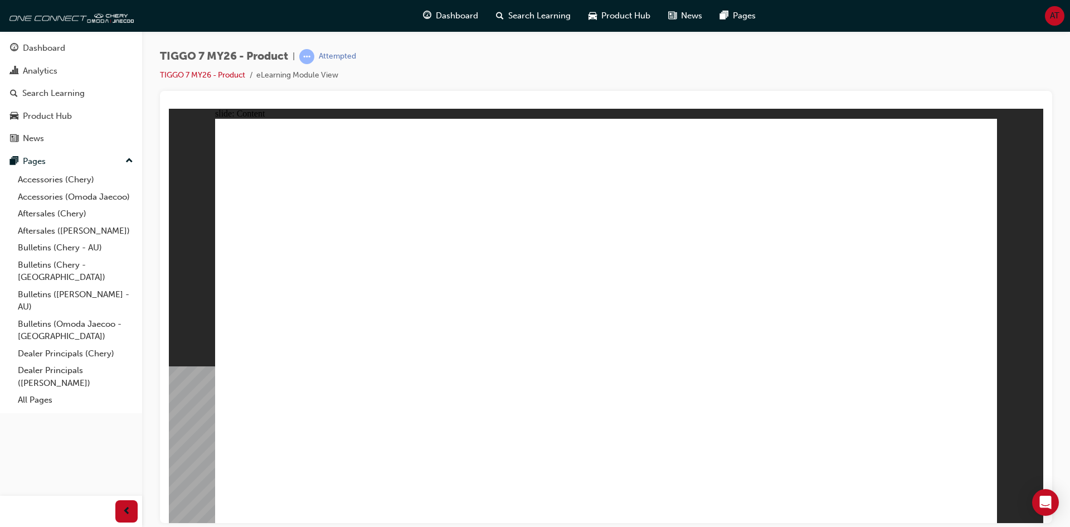
click at [951, 148] on div "slide: Content Rectangle 1 Rectangle 1 Rectangle 22 close.png FEATURE Line 1 FU…" at bounding box center [606, 315] width 875 height 414
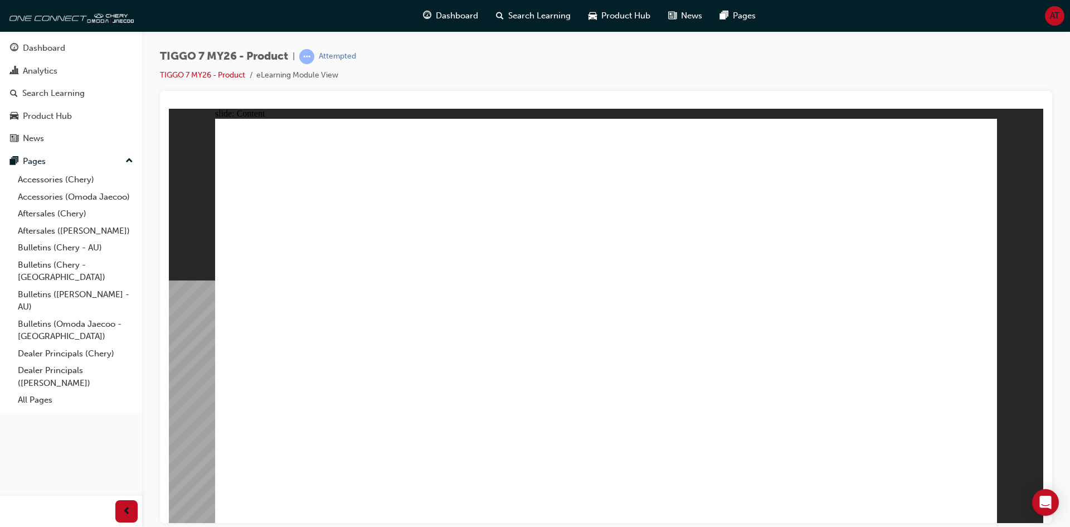
drag, startPoint x: 409, startPoint y: 203, endPoint x: 488, endPoint y: 198, distance: 79.9
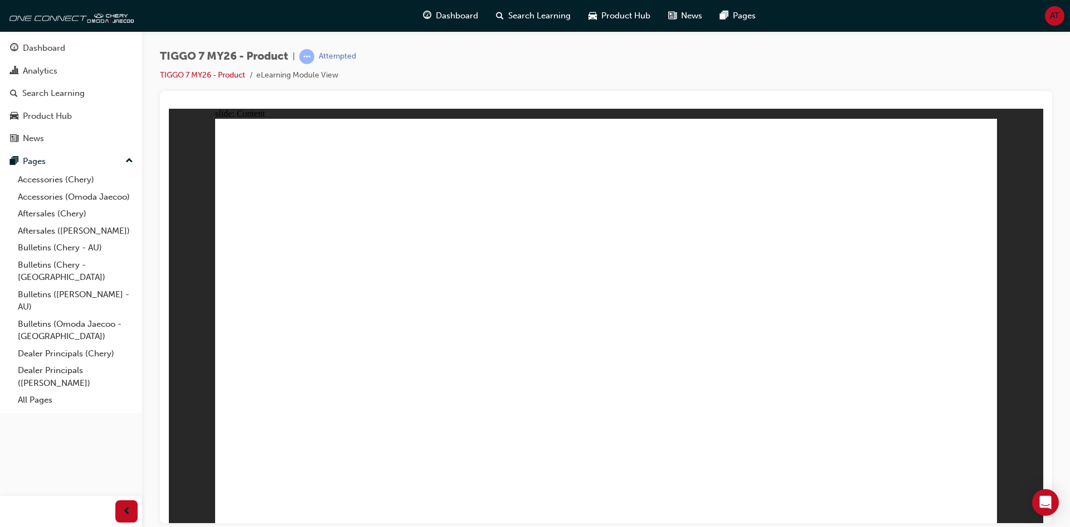
drag, startPoint x: 860, startPoint y: 304, endPoint x: 888, endPoint y: 324, distance: 34.5
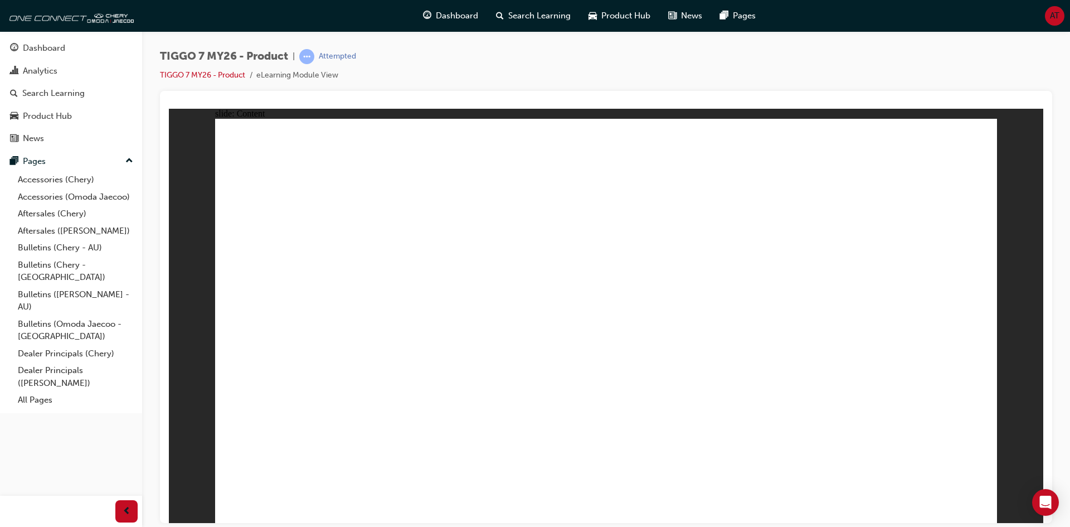
drag, startPoint x: 895, startPoint y: 345, endPoint x: 918, endPoint y: 358, distance: 26.2
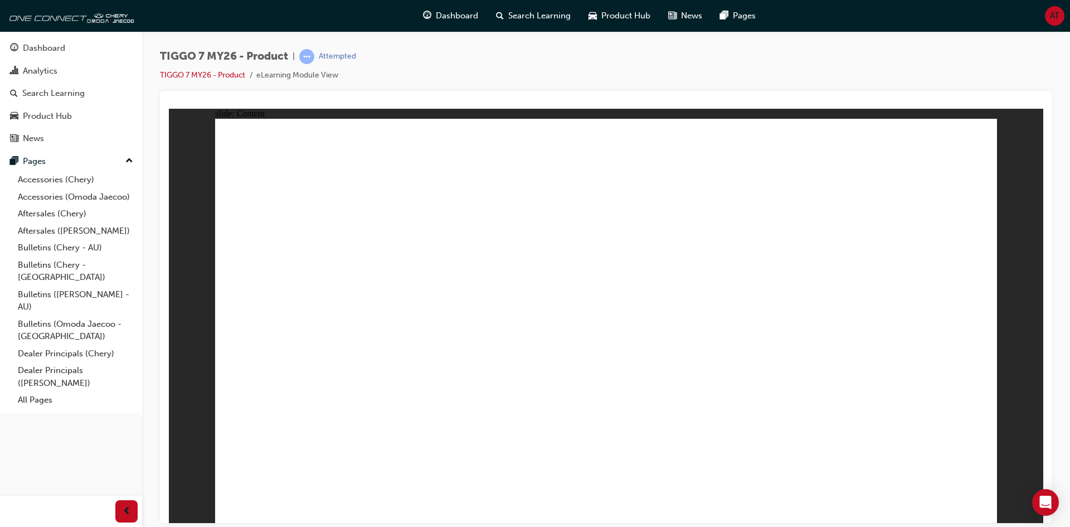
drag, startPoint x: 502, startPoint y: 419, endPoint x: 793, endPoint y: 414, distance: 291.0
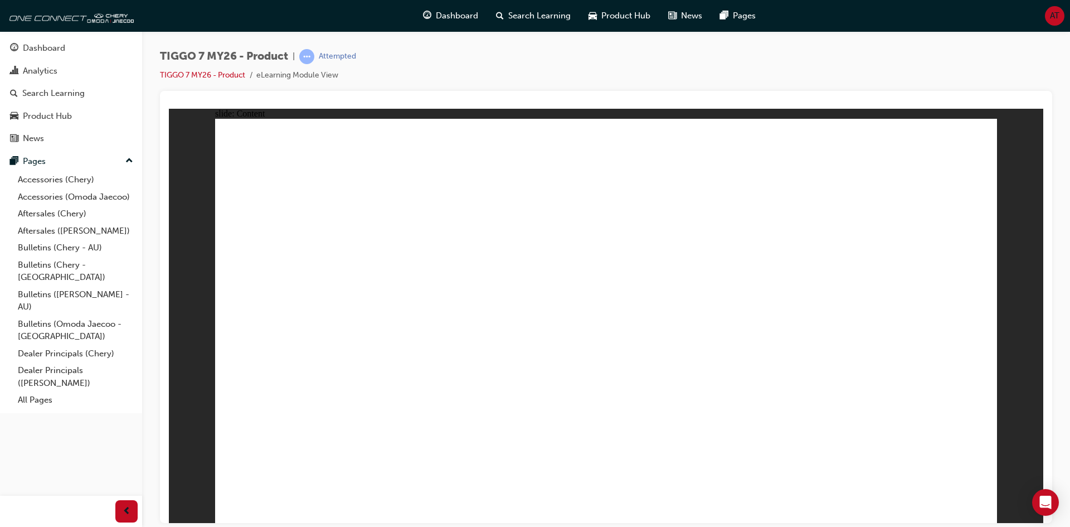
drag, startPoint x: 586, startPoint y: 410, endPoint x: 899, endPoint y: 416, distance: 312.3
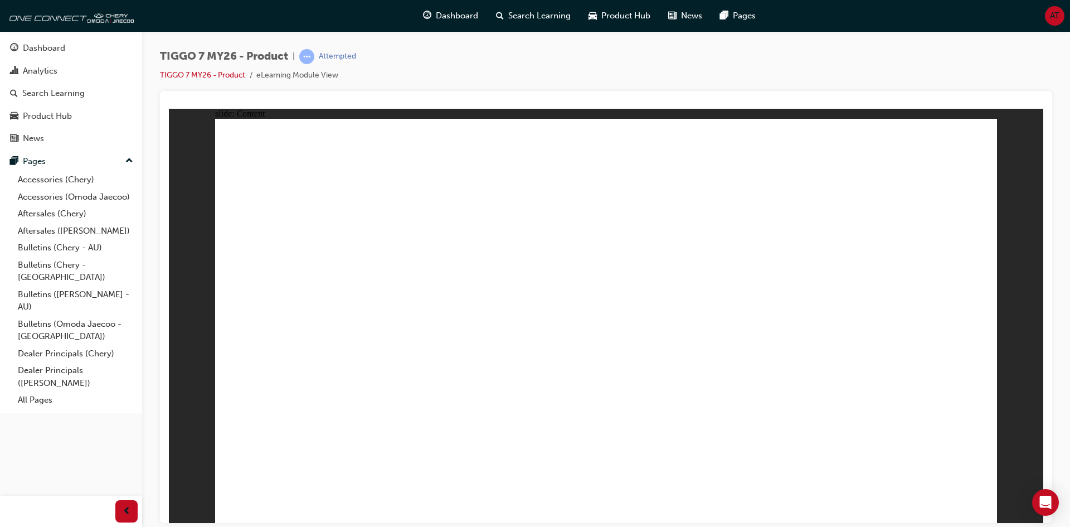
drag, startPoint x: 659, startPoint y: 242, endPoint x: 438, endPoint y: 343, distance: 243.2
drag, startPoint x: 724, startPoint y: 164, endPoint x: 603, endPoint y: 331, distance: 206.4
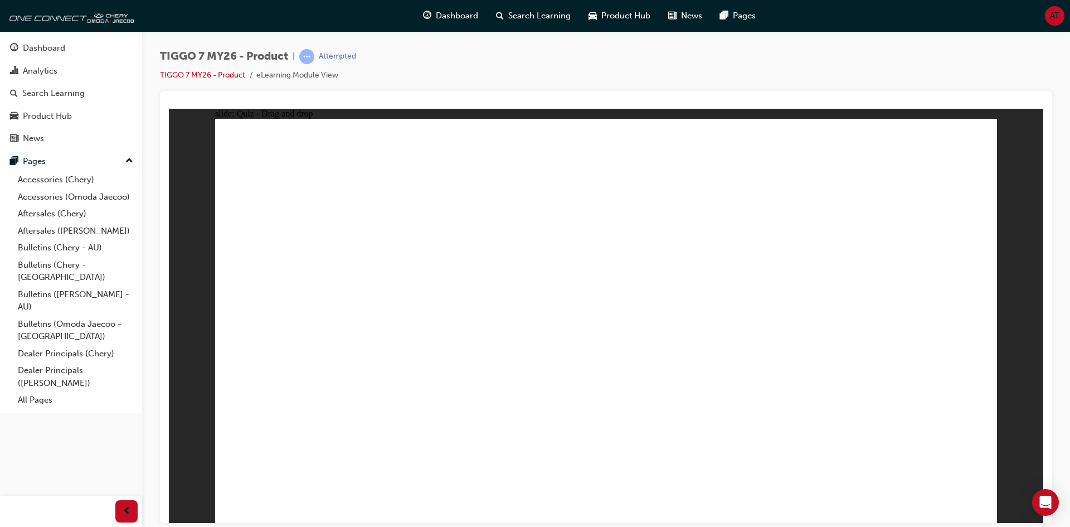
drag, startPoint x: 923, startPoint y: 173, endPoint x: 759, endPoint y: 194, distance: 164.7
drag, startPoint x: 500, startPoint y: 329, endPoint x: 932, endPoint y: 323, distance: 431.5
drag, startPoint x: 895, startPoint y: 190, endPoint x: 471, endPoint y: 357, distance: 455.7
drag, startPoint x: 562, startPoint y: 173, endPoint x: 762, endPoint y: 346, distance: 264.0
drag, startPoint x: 780, startPoint y: 265, endPoint x: 326, endPoint y: 357, distance: 463.0
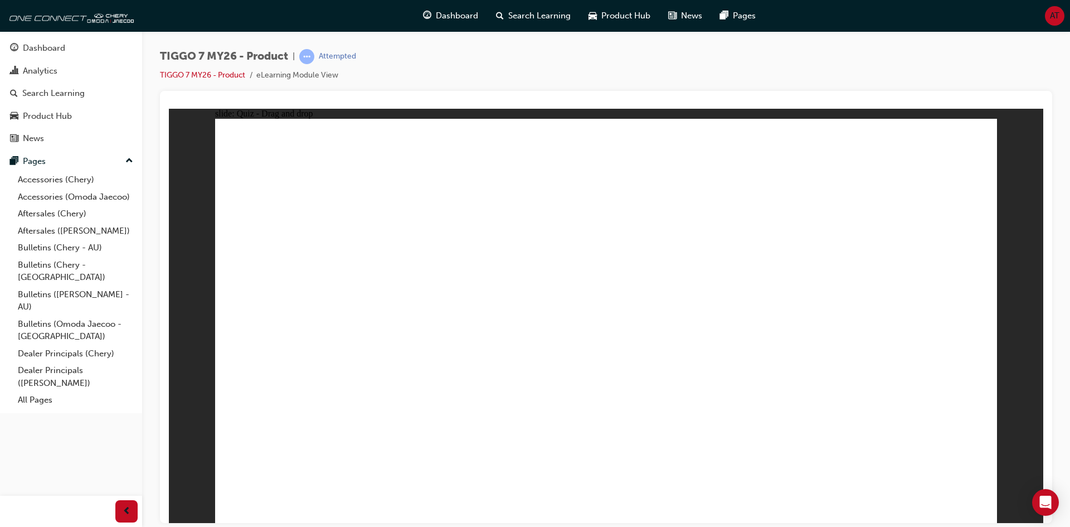
drag, startPoint x: 813, startPoint y: 215, endPoint x: 684, endPoint y: 362, distance: 195.5
drag, startPoint x: 623, startPoint y: 199, endPoint x: 338, endPoint y: 376, distance: 334.8
drag, startPoint x: 952, startPoint y: 209, endPoint x: 360, endPoint y: 414, distance: 625.9
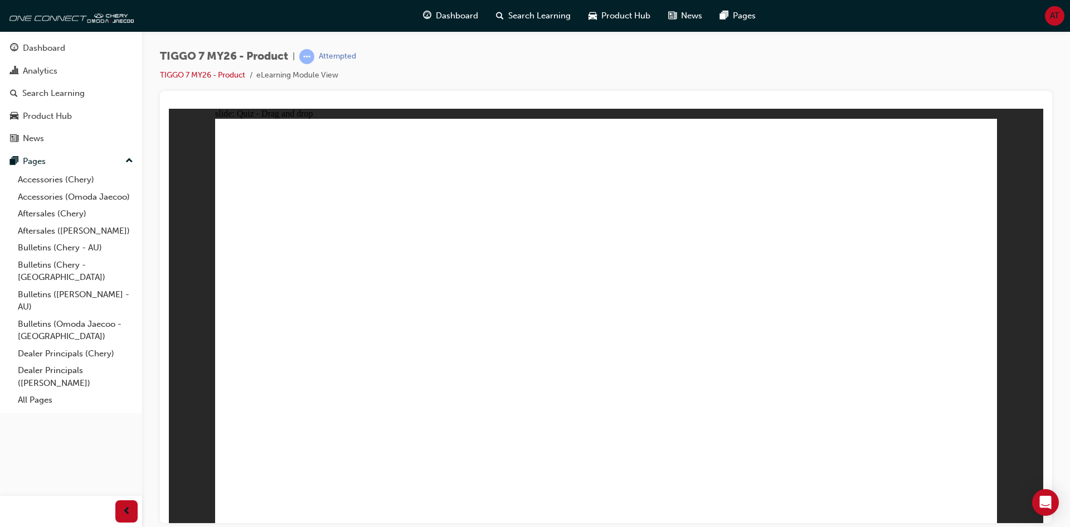
drag, startPoint x: 773, startPoint y: 234, endPoint x: 668, endPoint y: 404, distance: 200.0
drag, startPoint x: 853, startPoint y: 234, endPoint x: 449, endPoint y: 408, distance: 439.3
drag, startPoint x: 593, startPoint y: 163, endPoint x: 708, endPoint y: 400, distance: 263.5
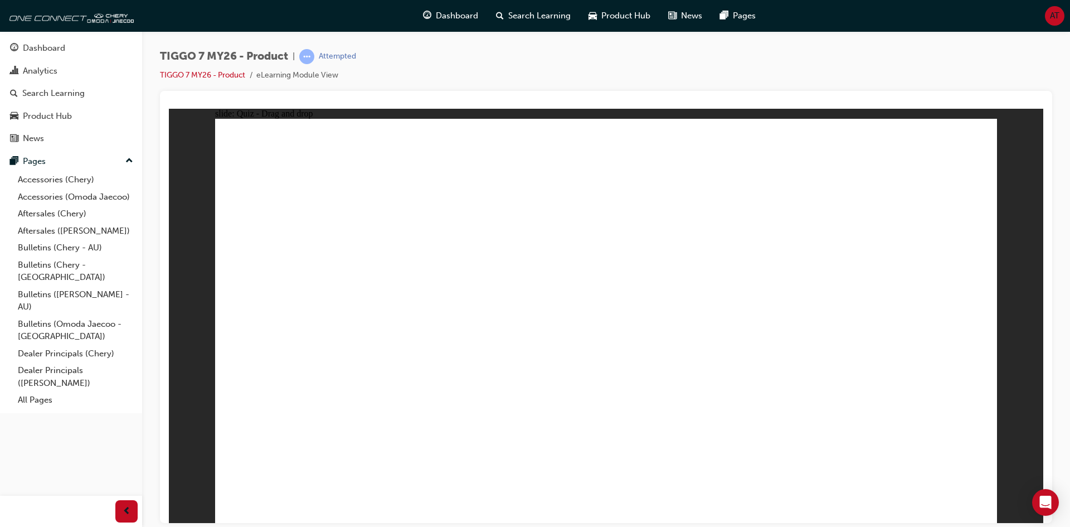
drag, startPoint x: 688, startPoint y: 158, endPoint x: 762, endPoint y: 394, distance: 247.4
drag, startPoint x: 773, startPoint y: 164, endPoint x: 409, endPoint y: 404, distance: 435.9
drag, startPoint x: 851, startPoint y: 168, endPoint x: 815, endPoint y: 382, distance: 217.1
drag, startPoint x: 947, startPoint y: 157, endPoint x: 481, endPoint y: 415, distance: 532.7
drag, startPoint x: 597, startPoint y: 201, endPoint x: 523, endPoint y: 372, distance: 186.0
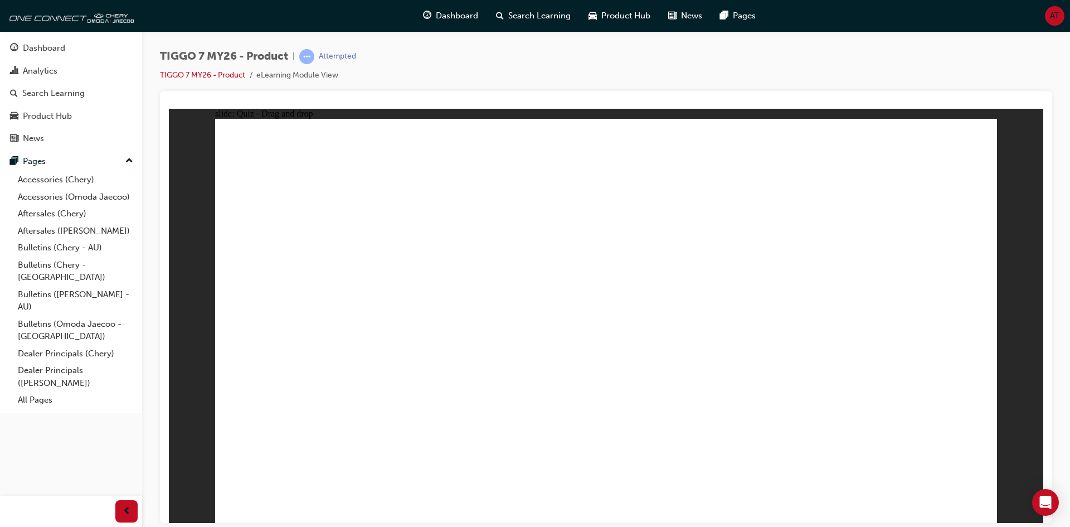
drag, startPoint x: 691, startPoint y: 192, endPoint x: 654, endPoint y: 389, distance: 200.3
drag, startPoint x: 727, startPoint y: 213, endPoint x: 408, endPoint y: 419, distance: 379.8
drag, startPoint x: 861, startPoint y: 202, endPoint x: 794, endPoint y: 220, distance: 69.9
drag, startPoint x: 942, startPoint y: 194, endPoint x: 752, endPoint y: 410, distance: 287.5
drag, startPoint x: 689, startPoint y: 232, endPoint x: 410, endPoint y: 416, distance: 334.7
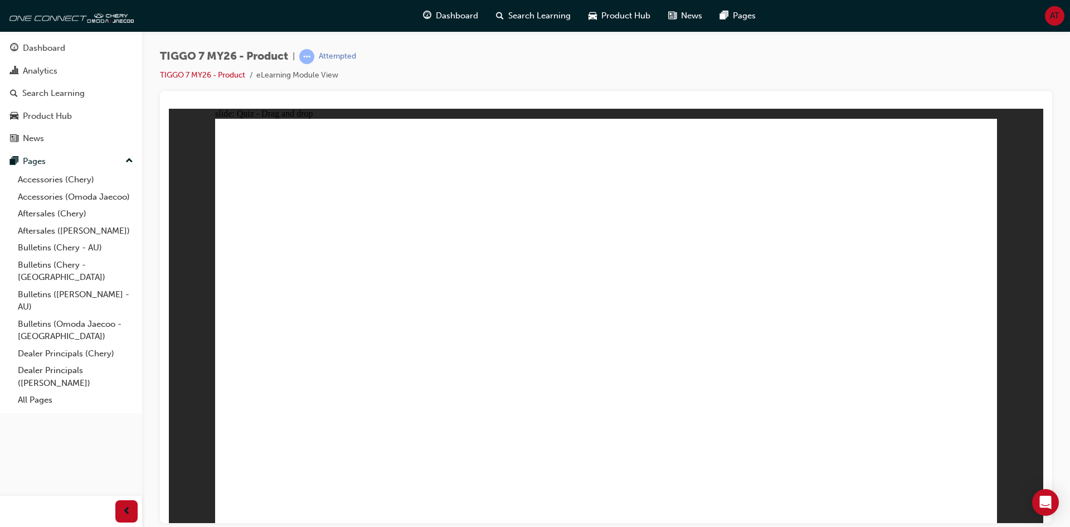
drag, startPoint x: 861, startPoint y: 197, endPoint x: 478, endPoint y: 416, distance: 440.7
drag, startPoint x: 623, startPoint y: 193, endPoint x: 491, endPoint y: 260, distance: 148.6
drag, startPoint x: 661, startPoint y: 265, endPoint x: 380, endPoint y: 377, distance: 302.5
drag, startPoint x: 949, startPoint y: 205, endPoint x: 748, endPoint y: 358, distance: 253.8
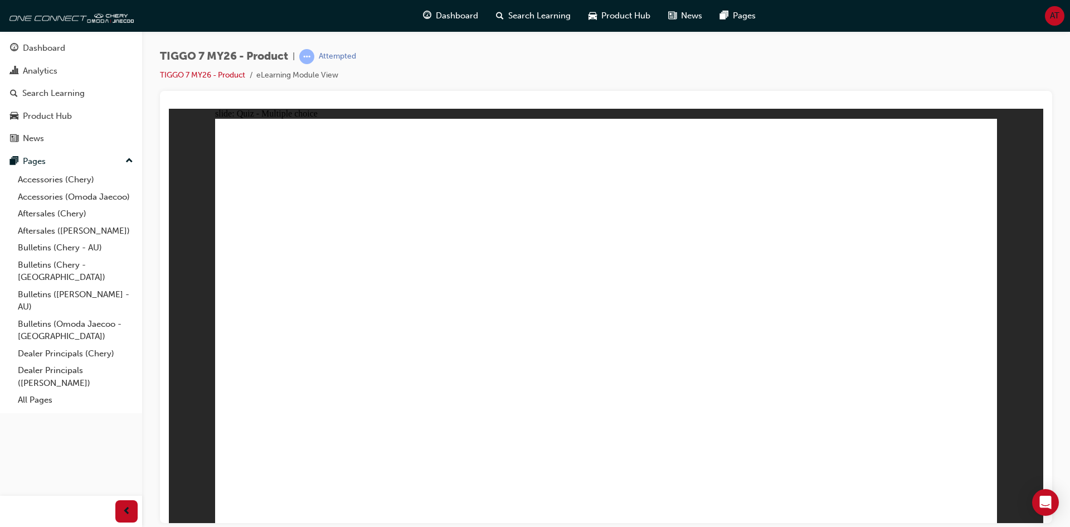
radio input "true"
drag, startPoint x: 740, startPoint y: 164, endPoint x: 674, endPoint y: 386, distance: 231.4
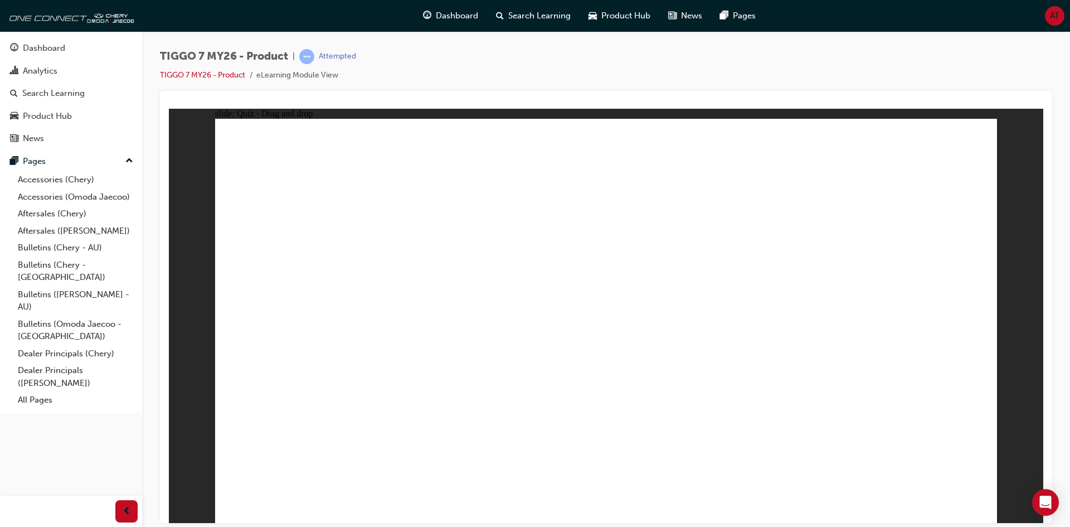
drag, startPoint x: 638, startPoint y: 162, endPoint x: 788, endPoint y: 363, distance: 251.4
drag, startPoint x: 643, startPoint y: 197, endPoint x: 653, endPoint y: 391, distance: 194.3
drag, startPoint x: 764, startPoint y: 277, endPoint x: 782, endPoint y: 370, distance: 95.2
drag, startPoint x: 905, startPoint y: 196, endPoint x: 734, endPoint y: 382, distance: 252.9
drag, startPoint x: 800, startPoint y: 197, endPoint x: 791, endPoint y: 390, distance: 193.1
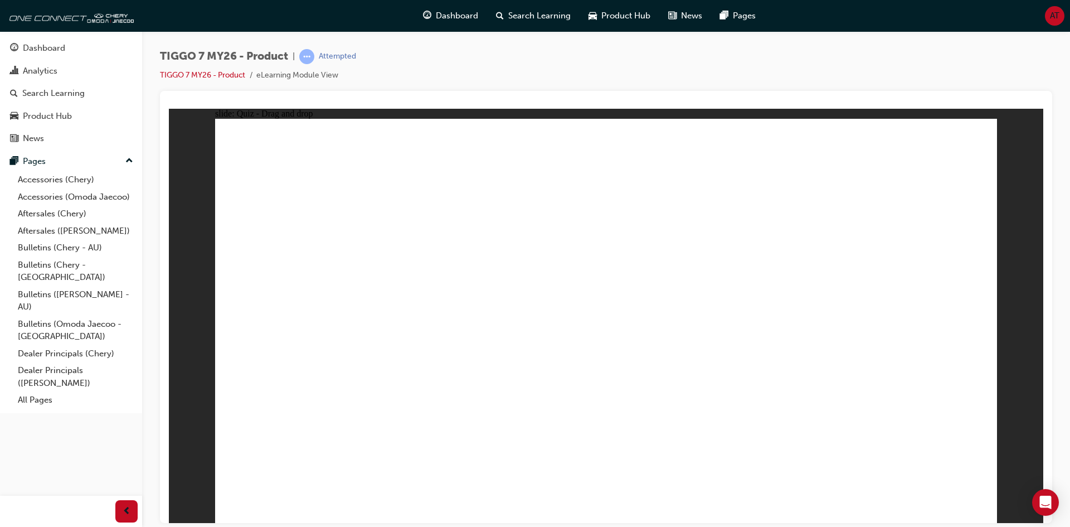
drag, startPoint x: 949, startPoint y: 159, endPoint x: 767, endPoint y: 402, distance: 304.6
radio input "true"
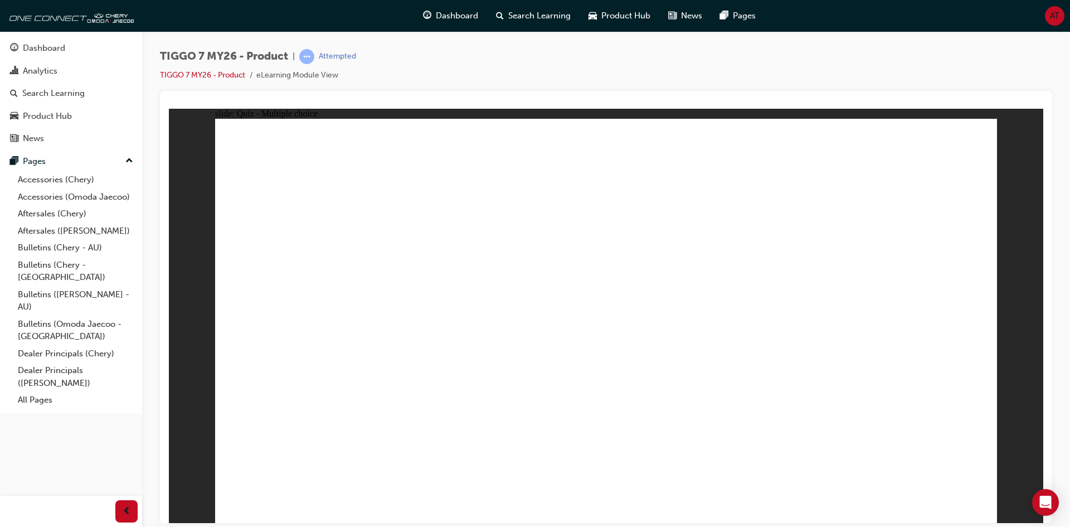
drag, startPoint x: 628, startPoint y: 180, endPoint x: 816, endPoint y: 370, distance: 267.3
drag, startPoint x: 906, startPoint y: 152, endPoint x: 331, endPoint y: 326, distance: 601.7
drag, startPoint x: 667, startPoint y: 250, endPoint x: 625, endPoint y: 342, distance: 101.8
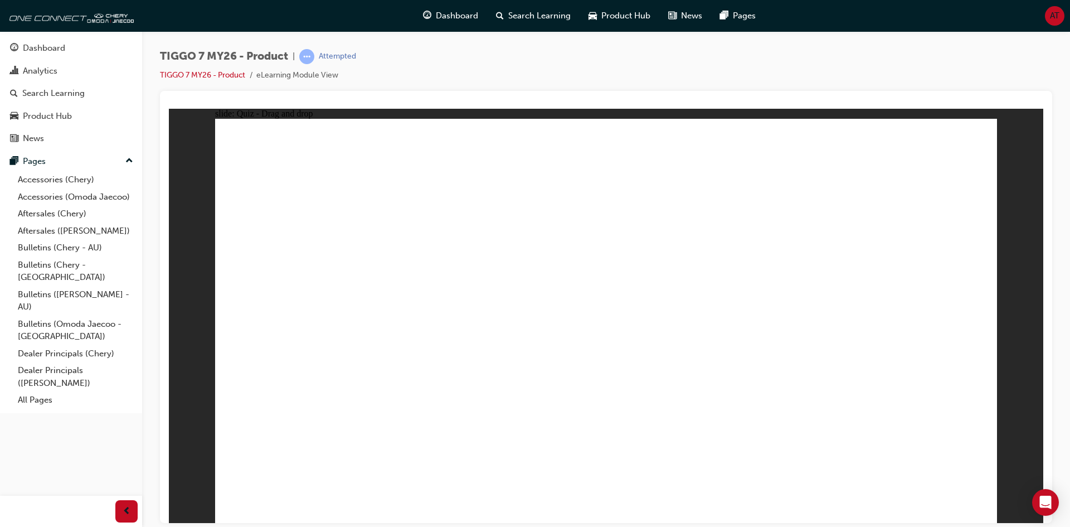
drag, startPoint x: 830, startPoint y: 250, endPoint x: 964, endPoint y: 361, distance: 175.0
drag, startPoint x: 634, startPoint y: 285, endPoint x: 495, endPoint y: 336, distance: 148.1
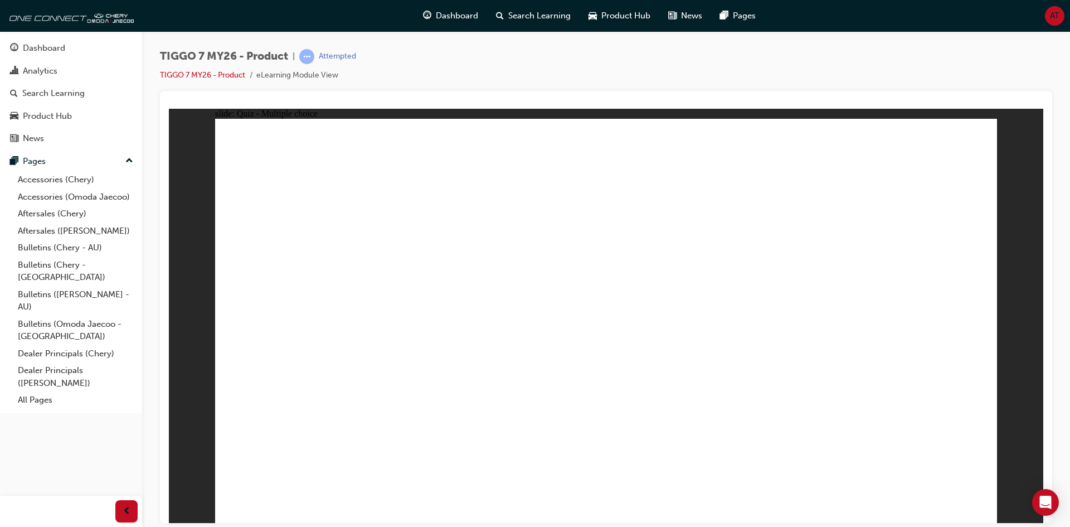
radio input "true"
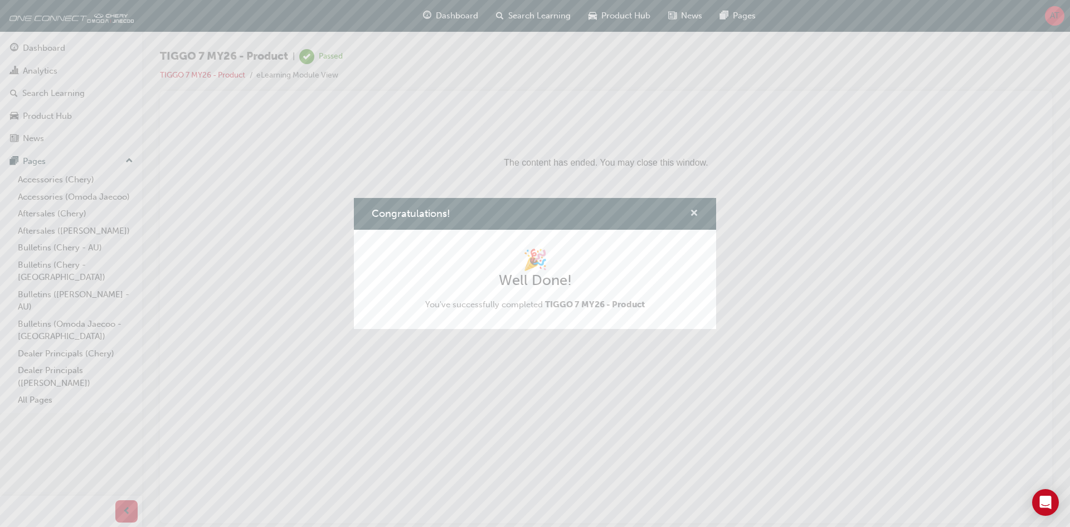
click at [693, 215] on span "cross-icon" at bounding box center [694, 214] width 8 height 10
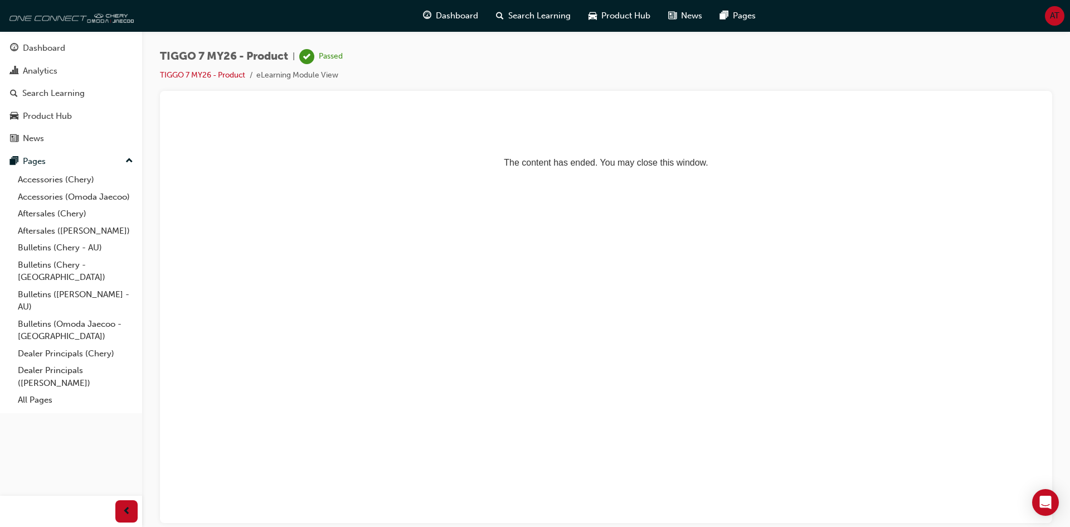
click at [46, 21] on img at bounding box center [70, 15] width 128 height 22
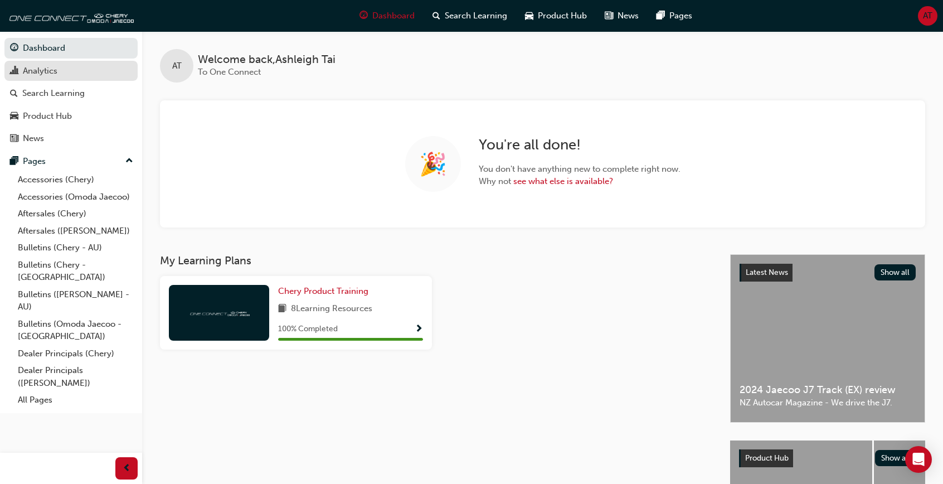
click at [86, 76] on div "Analytics" at bounding box center [71, 71] width 122 height 14
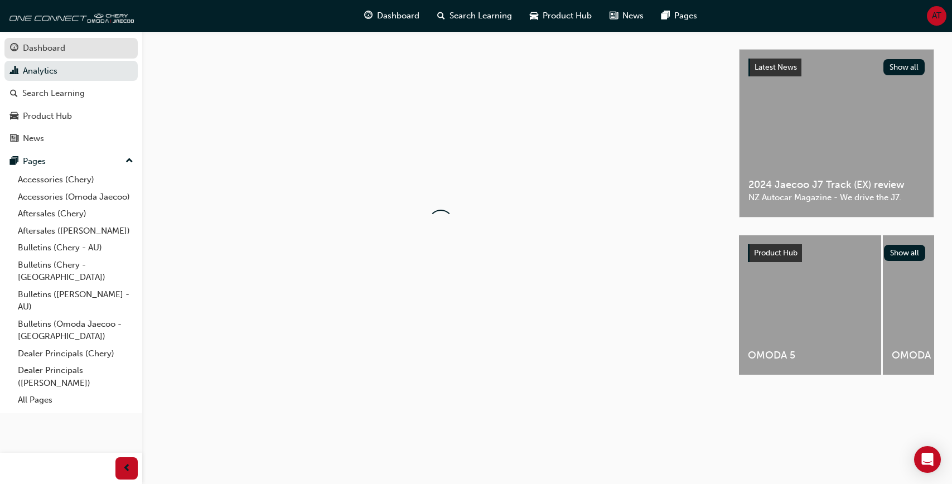
click at [94, 49] on div "Dashboard" at bounding box center [71, 48] width 122 height 14
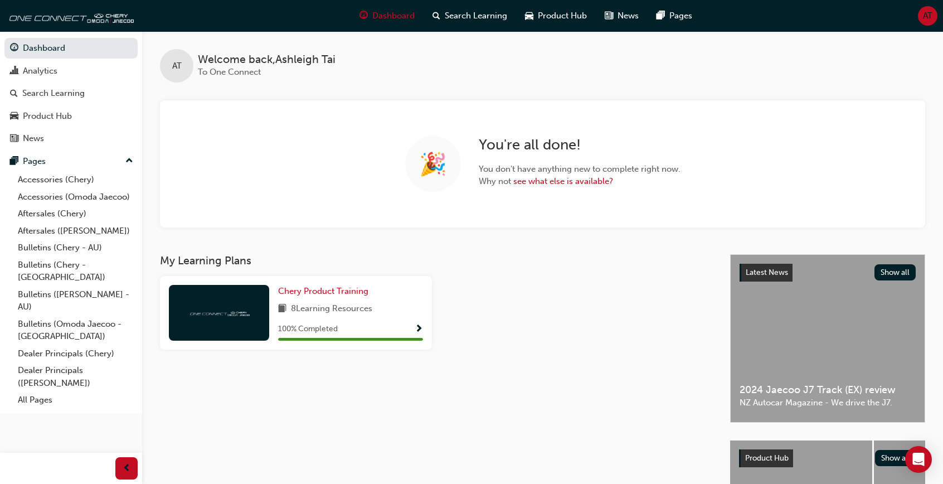
click at [588, 362] on div "My Learning Plans Chery Product Training 8 Learning Resources 100 % Completed" at bounding box center [445, 427] width 570 height 346
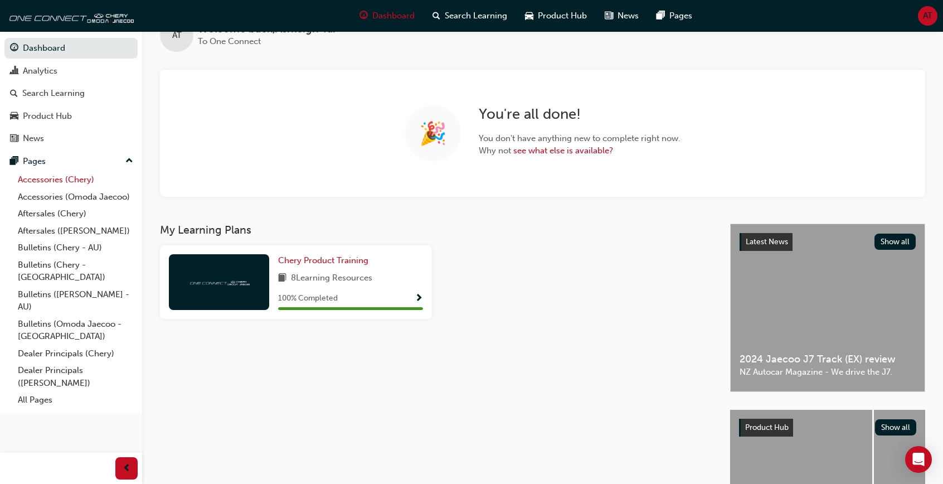
scroll to position [56, 0]
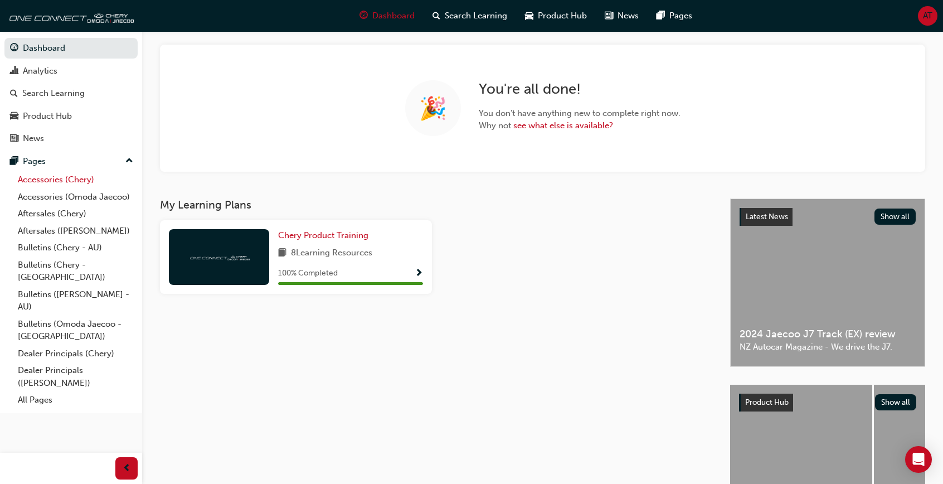
click at [82, 181] on link "Accessories (Chery)" at bounding box center [75, 179] width 124 height 17
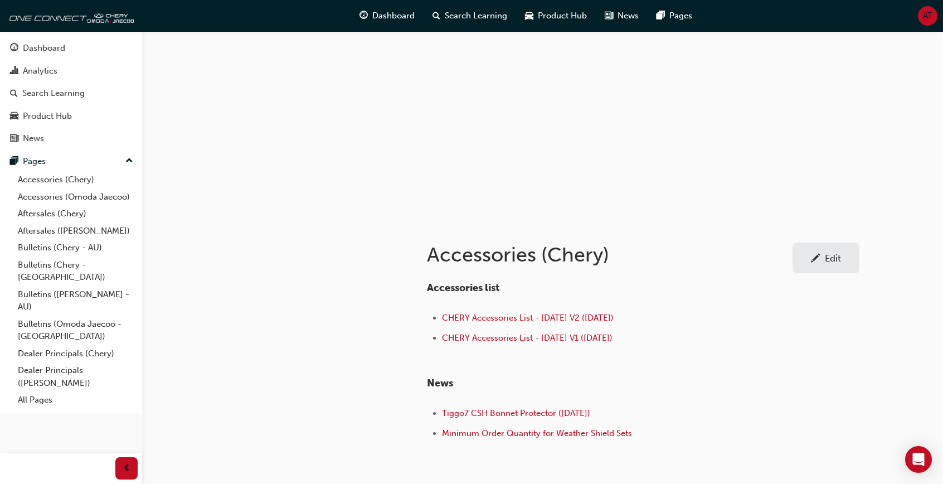
scroll to position [100, 0]
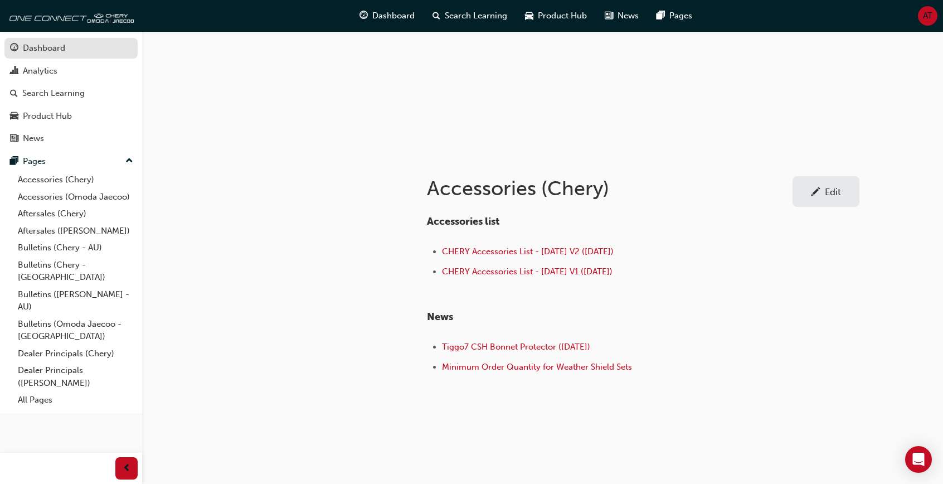
click at [79, 47] on div "Dashboard" at bounding box center [71, 48] width 122 height 14
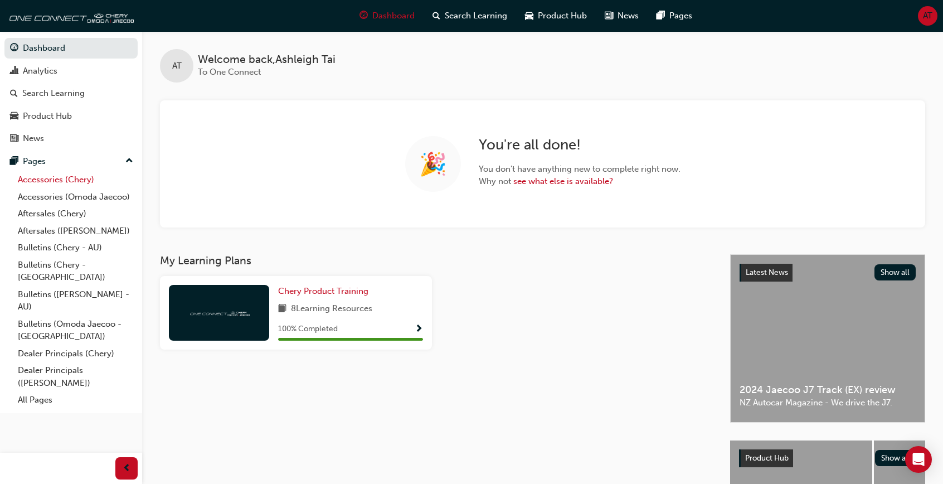
click at [86, 186] on link "Accessories (Chery)" at bounding box center [75, 179] width 124 height 17
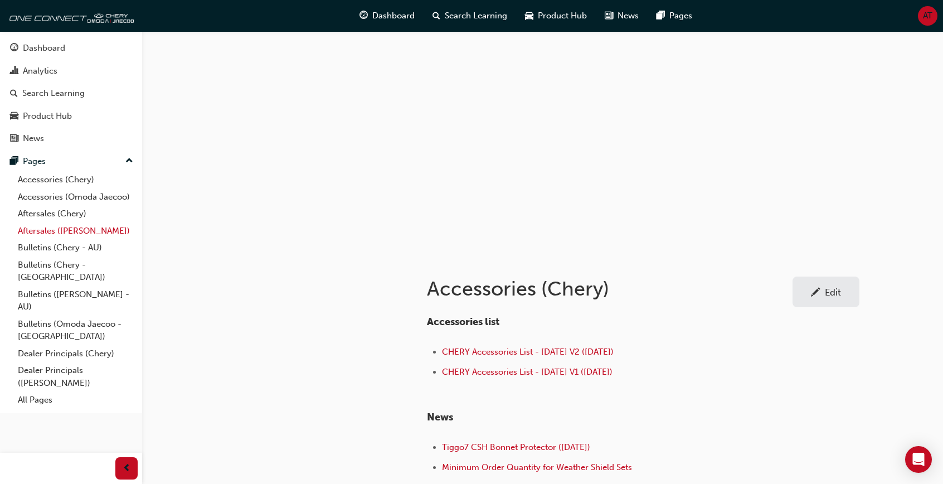
click at [99, 233] on link "Aftersales ([PERSON_NAME])" at bounding box center [75, 230] width 124 height 17
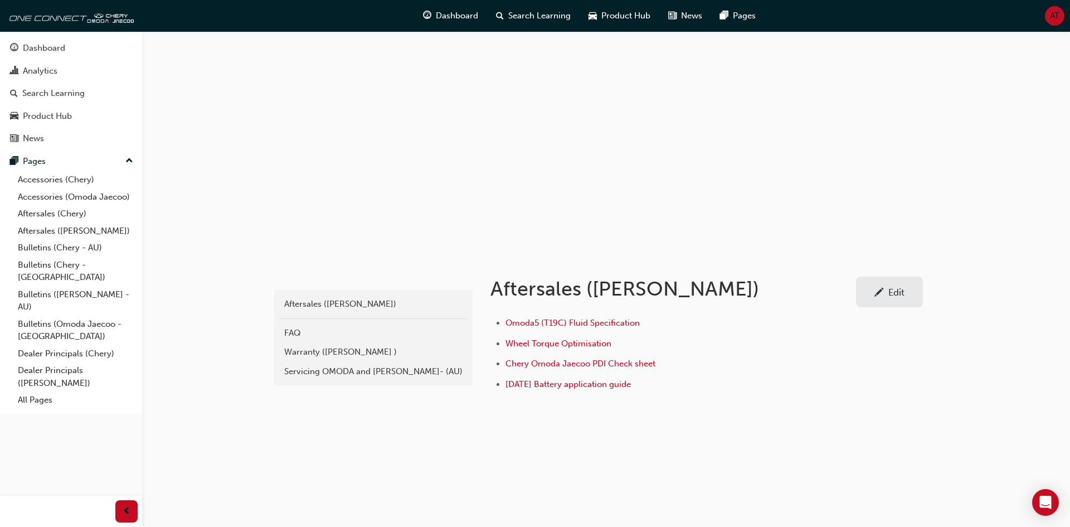
click at [875, 293] on div at bounding box center [879, 292] width 9 height 14
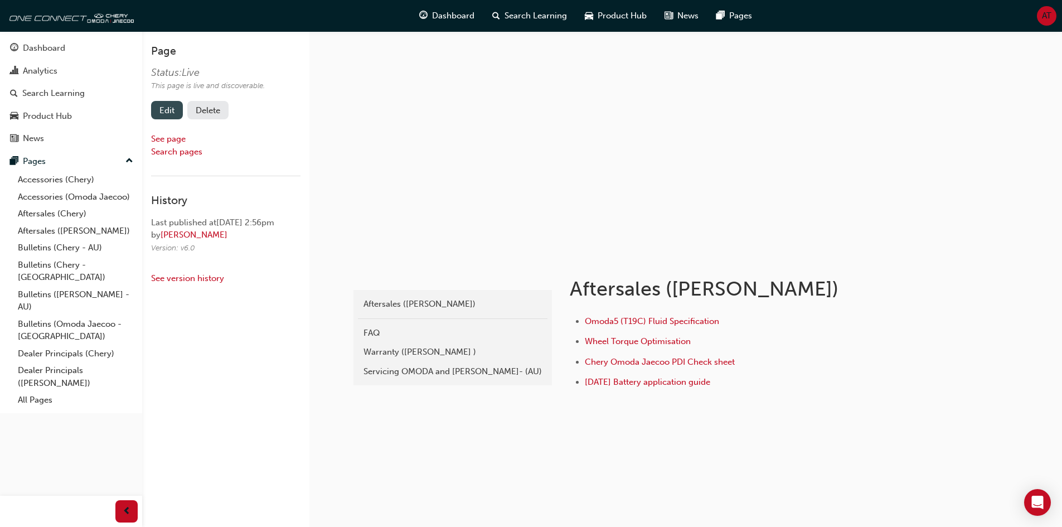
click at [170, 111] on link "Edit" at bounding box center [167, 110] width 32 height 18
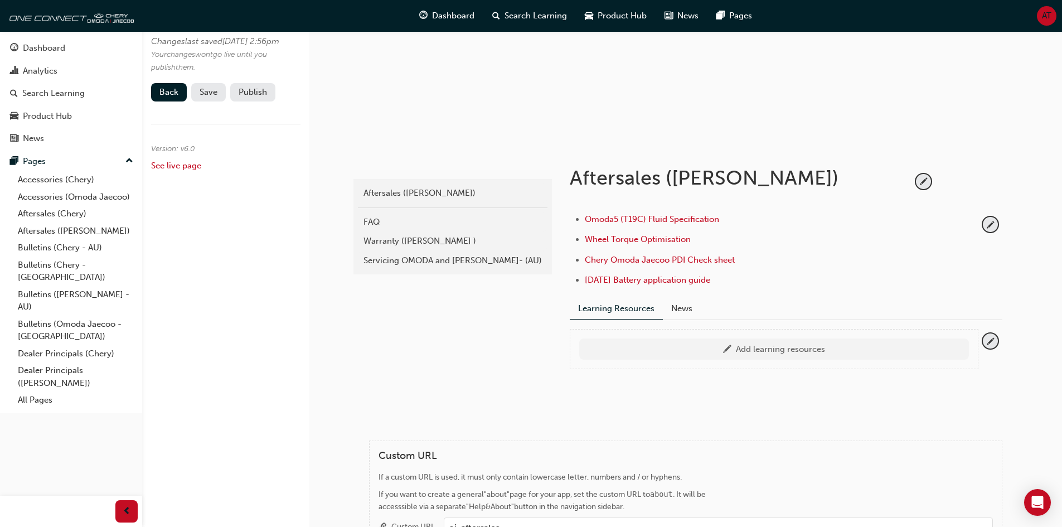
scroll to position [111, 0]
click at [82, 266] on link "Bulletins (Chery - [GEOGRAPHIC_DATA])" at bounding box center [75, 271] width 124 height 30
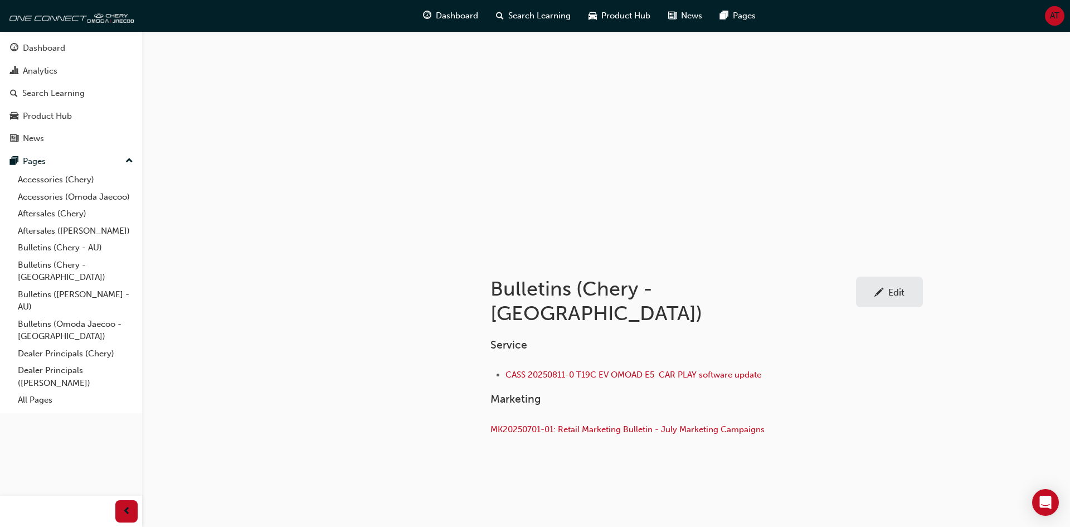
click at [885, 296] on div "Edit" at bounding box center [890, 292] width 50 height 14
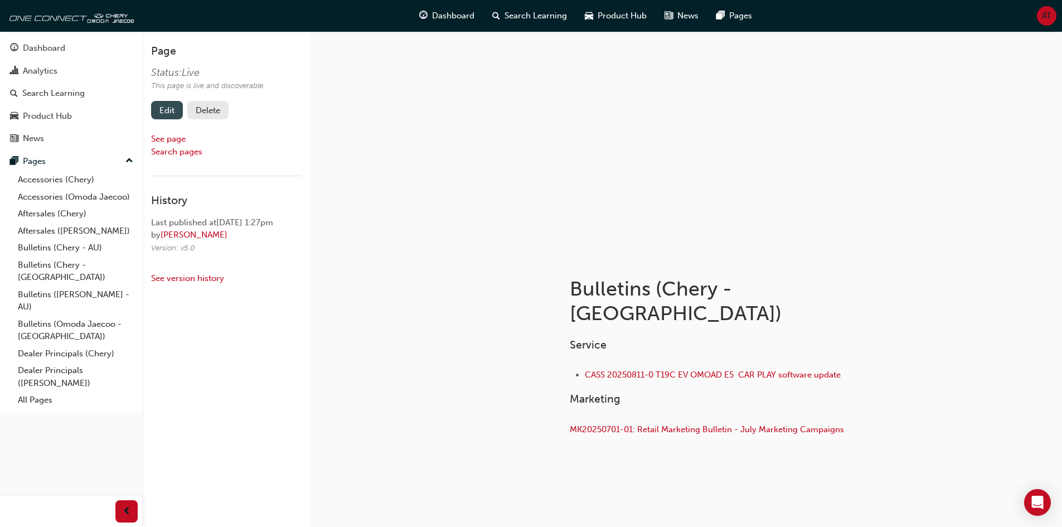
click at [174, 119] on link "Edit" at bounding box center [167, 110] width 32 height 18
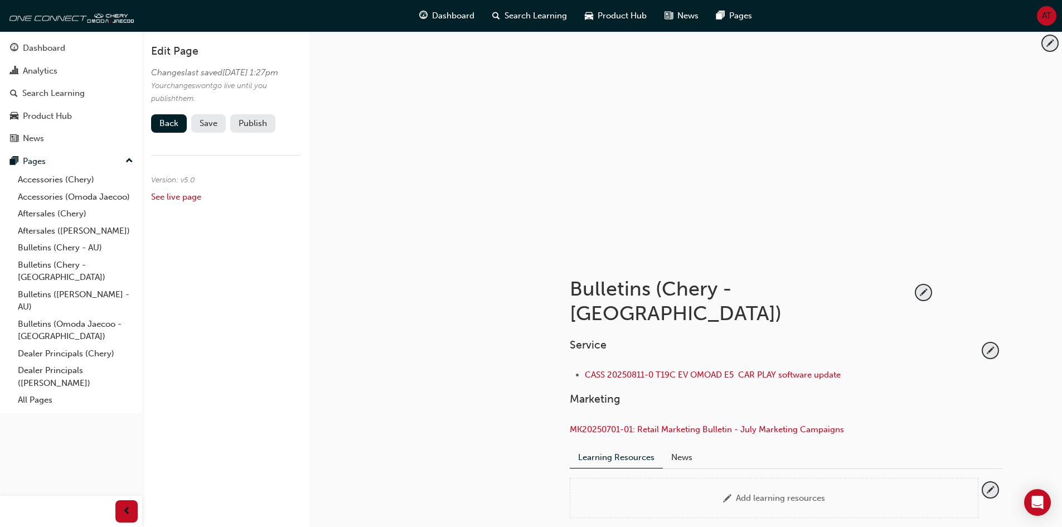
click at [875, 368] on li "CASS 20250811-0 T19C EV OMOAD E5 CAR PLAY software update" at bounding box center [782, 376] width 394 height 16
click at [951, 343] on span "pencil-icon" at bounding box center [990, 350] width 15 height 15
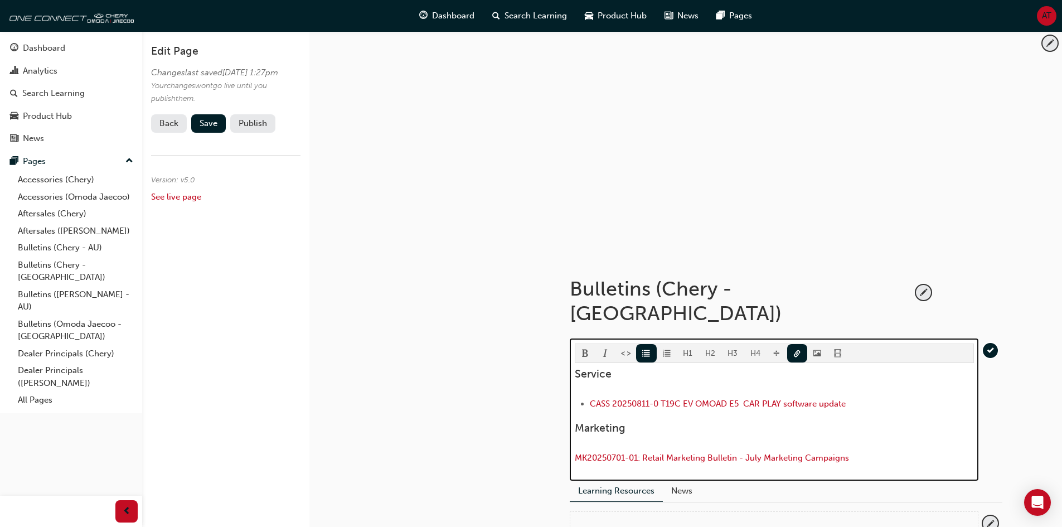
click at [867, 397] on li "CASS 20250811-0 T19C EV OMOAD E5 CAR PLAY software update" at bounding box center [782, 405] width 384 height 16
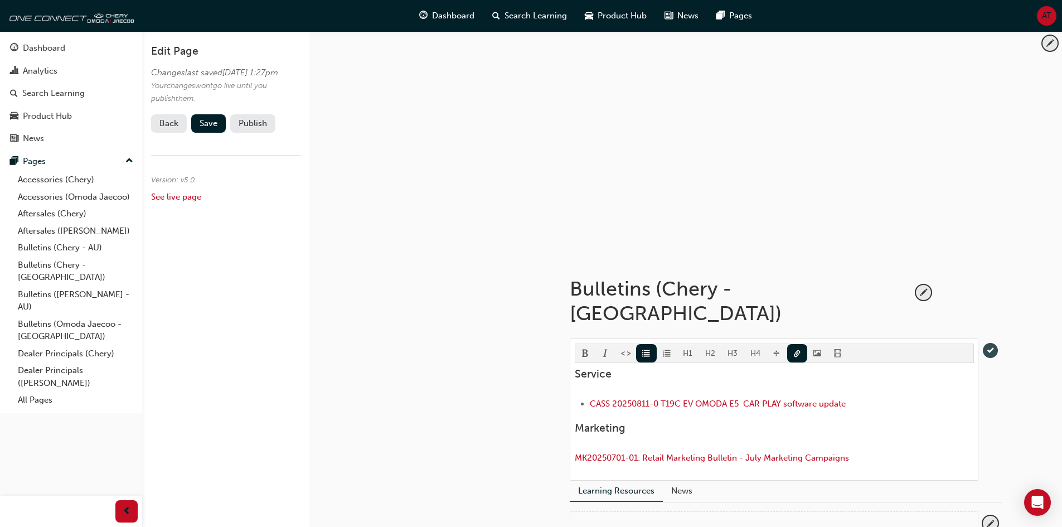
click at [951, 343] on span "tick-icon" at bounding box center [990, 350] width 15 height 15
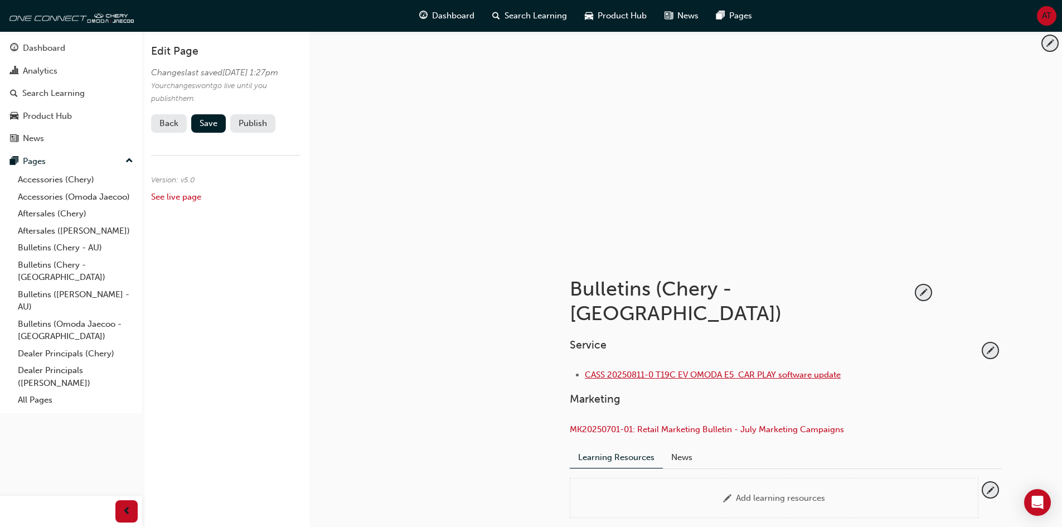
click at [812, 370] on span "CASS 20250811-0 T19C EV OMODA E5 CAR PLAY software update" at bounding box center [713, 375] width 256 height 10
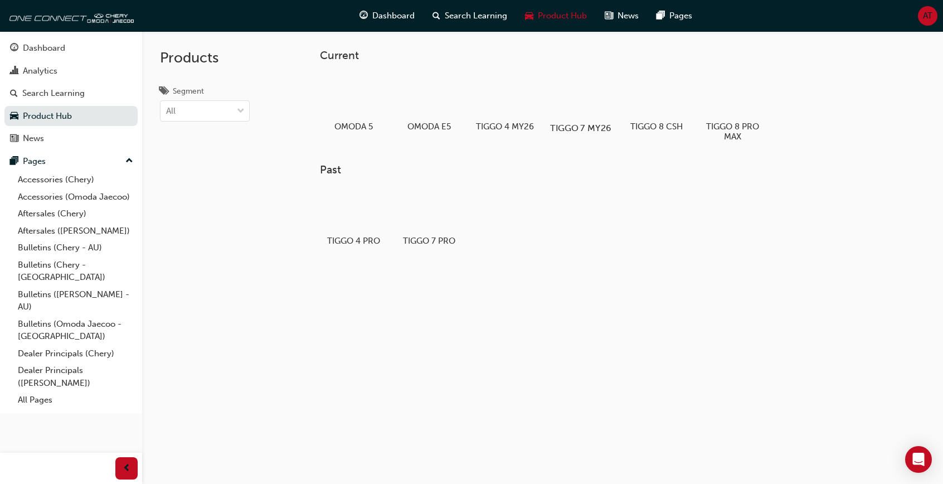
click at [591, 105] on div at bounding box center [581, 96] width 62 height 45
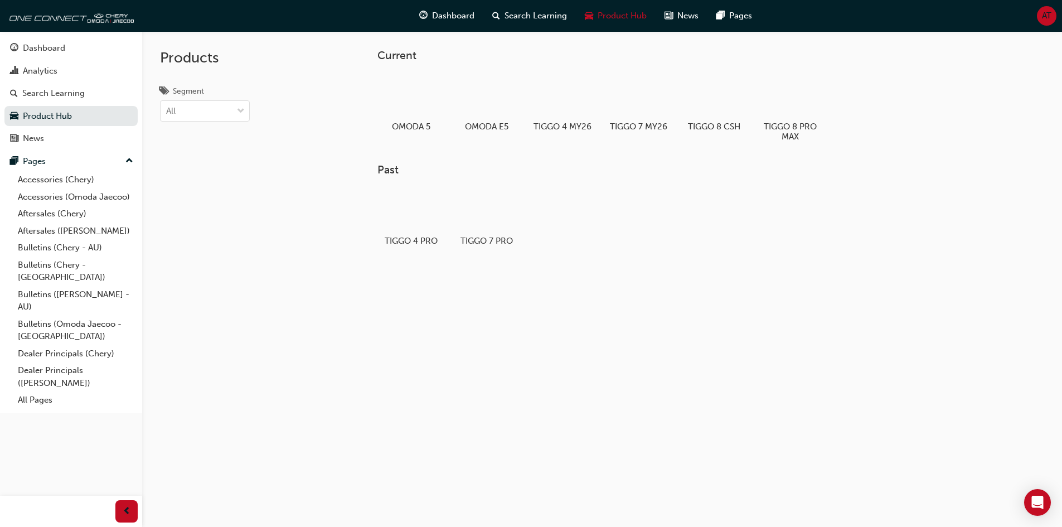
click at [935, 301] on div "Current OMODA 5 OMODA E5 TIGGO 4 MY26 TIGGO 7 MY26 TIGGO 8 CSH TIGGO 8 PRO MAX …" at bounding box center [694, 176] width 669 height 255
click at [703, 174] on h3 "Past" at bounding box center [693, 169] width 633 height 13
click at [626, 115] on div at bounding box center [638, 96] width 62 height 45
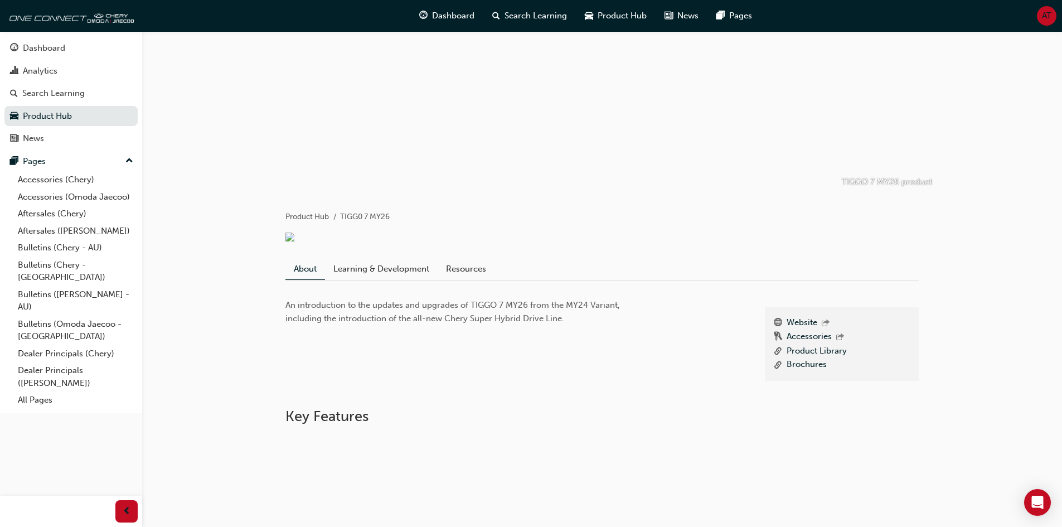
scroll to position [56, 0]
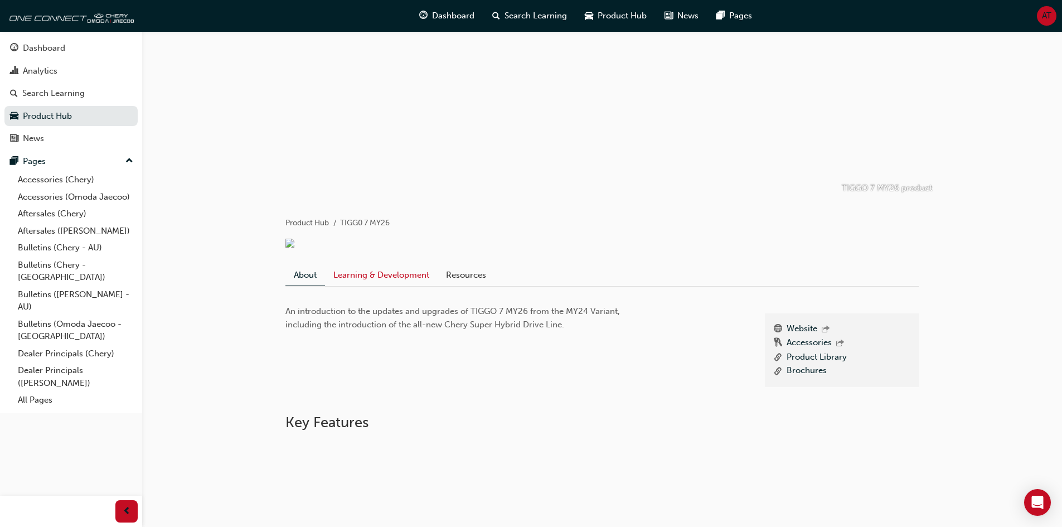
click at [394, 283] on link "Learning & Development" at bounding box center [381, 274] width 113 height 21
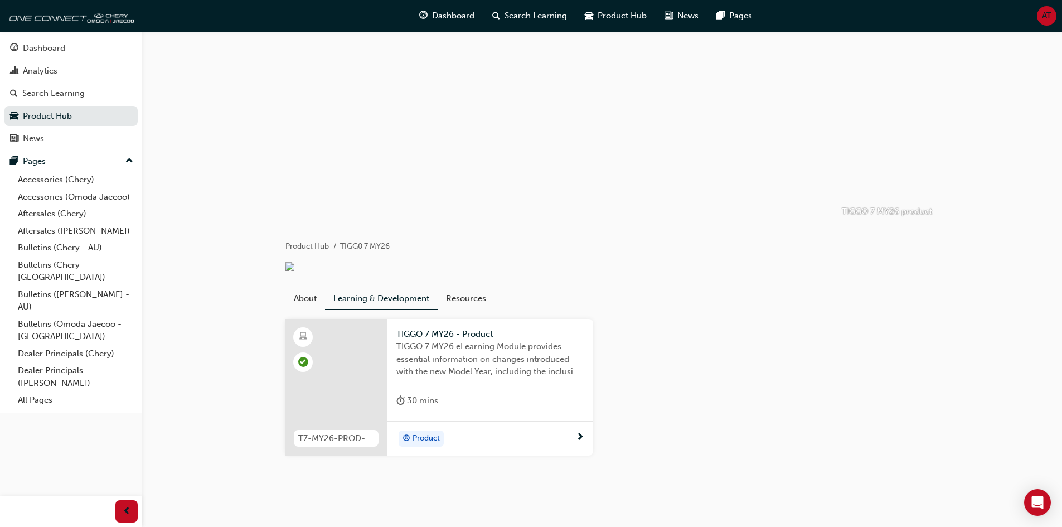
scroll to position [50, 0]
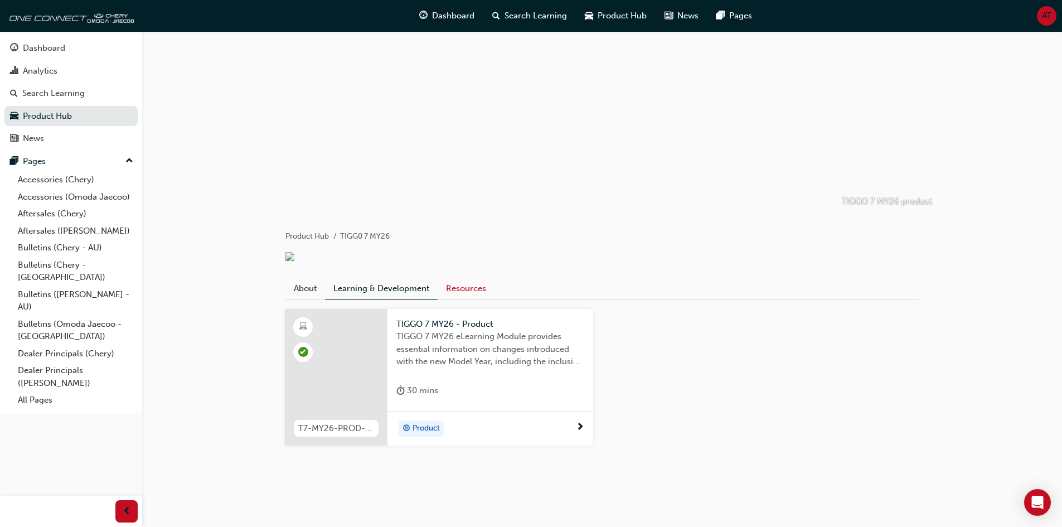
click at [477, 287] on link "Resources" at bounding box center [466, 288] width 57 height 21
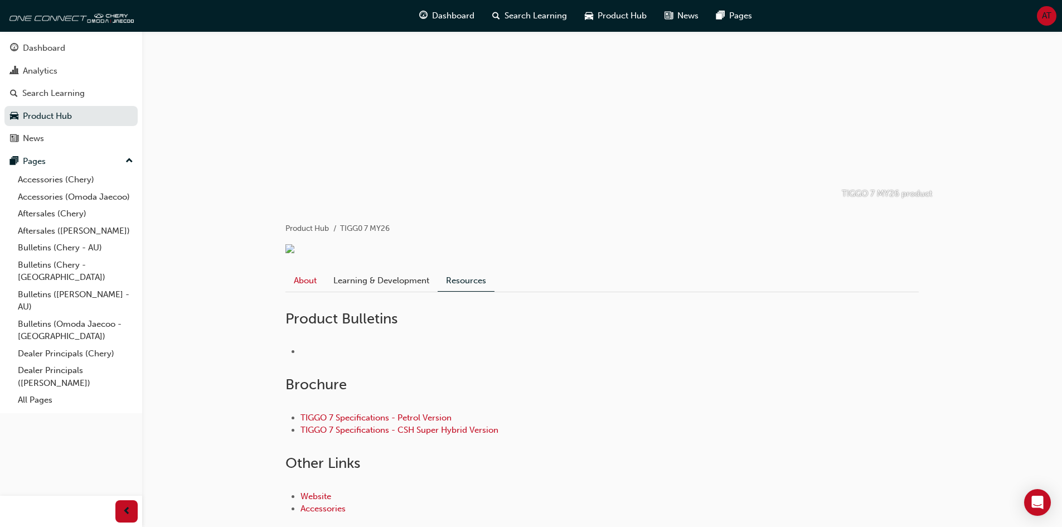
click at [313, 288] on link "About" at bounding box center [305, 280] width 40 height 21
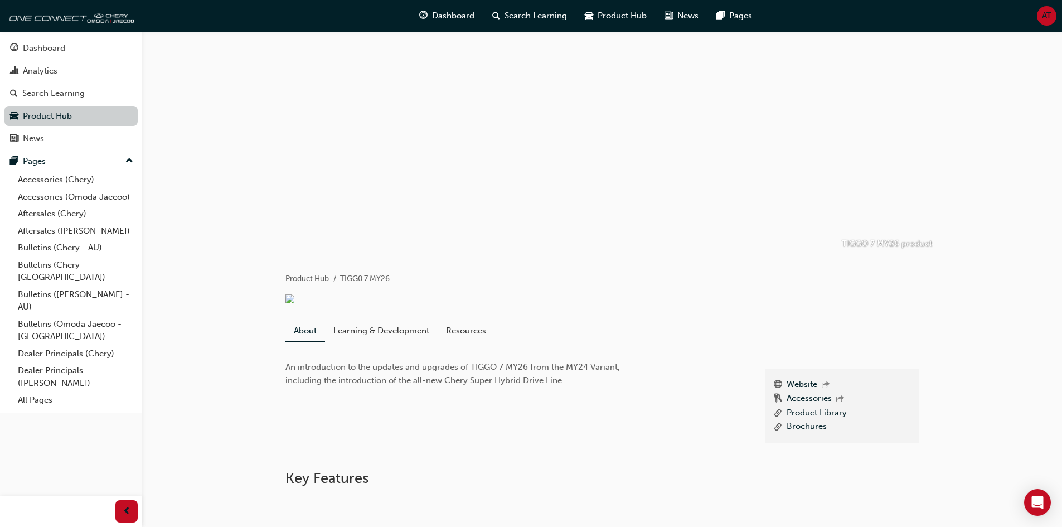
click at [109, 115] on link "Product Hub" at bounding box center [70, 116] width 133 height 21
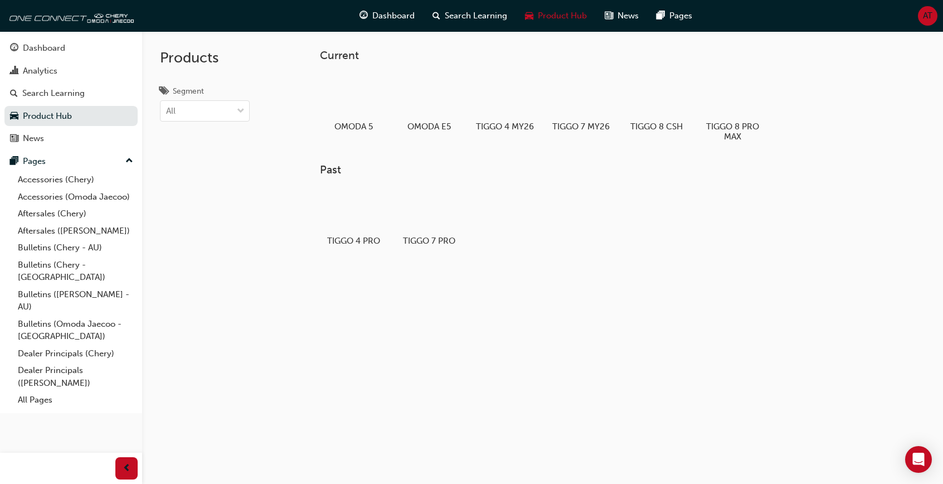
click at [639, 314] on div "Current OMODA 5 OMODA E5 TIGGO 4 MY26 TIGGO 7 MY26 TIGGO 8 CSH TIGGO 8 PRO MAX …" at bounding box center [542, 273] width 801 height 484
click at [68, 62] on link "Analytics" at bounding box center [70, 71] width 133 height 21
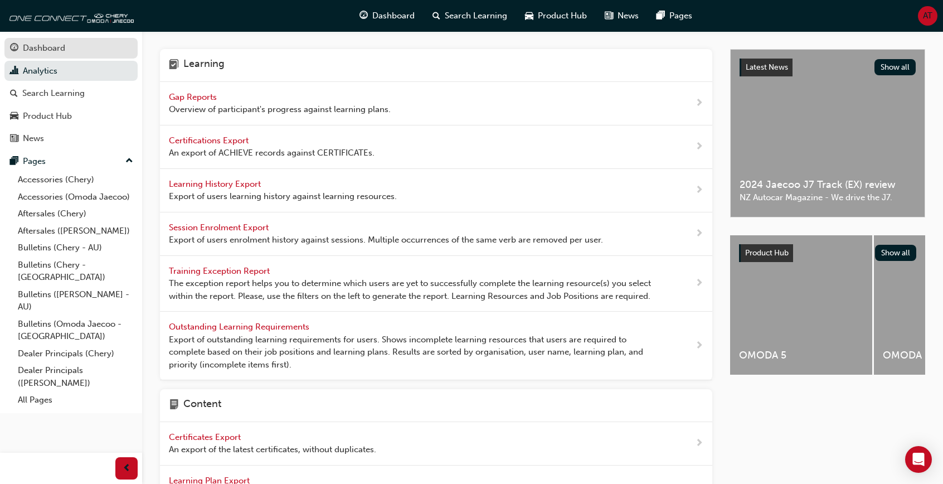
click at [109, 40] on link "Dashboard" at bounding box center [70, 48] width 133 height 21
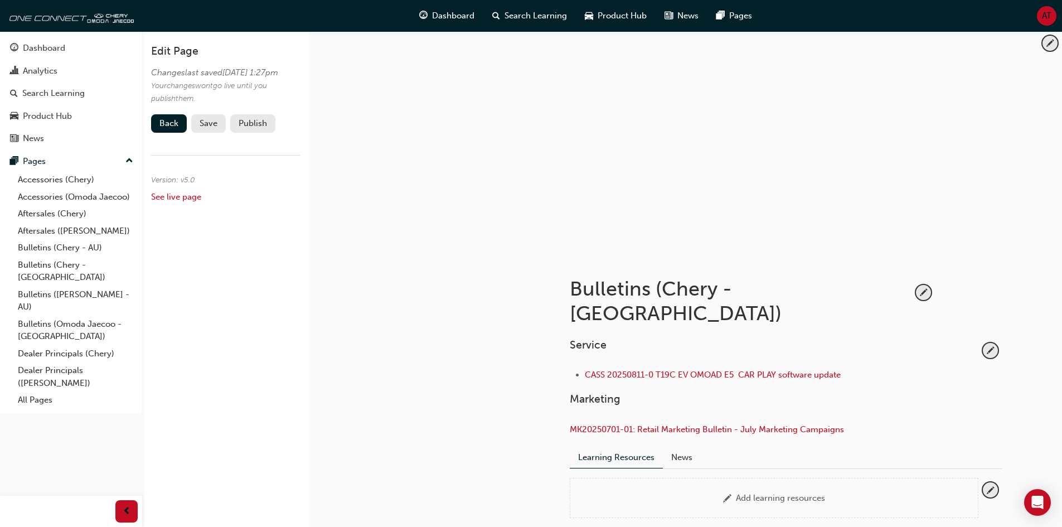
click at [998, 338] on div "Service CASS 20250811-0 T19C EV OMOAD E5 CAR PLAY software update Marketing MK2…" at bounding box center [786, 392] width 433 height 109
click at [995, 343] on span "pencil-icon" at bounding box center [990, 350] width 15 height 15
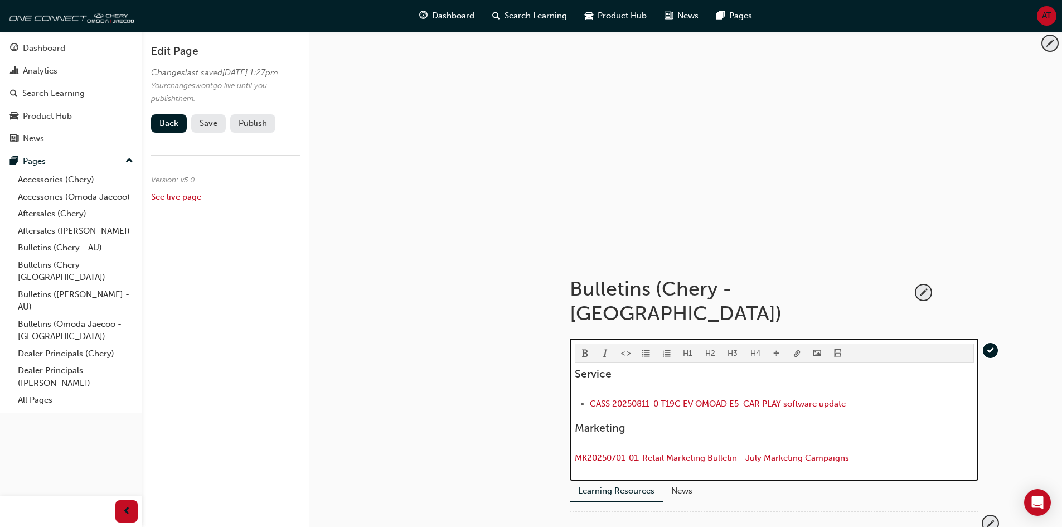
click at [888, 397] on li "CASS 20250811-0 T19C EV OMOAD E5 CAR PLAY software update" at bounding box center [782, 405] width 384 height 16
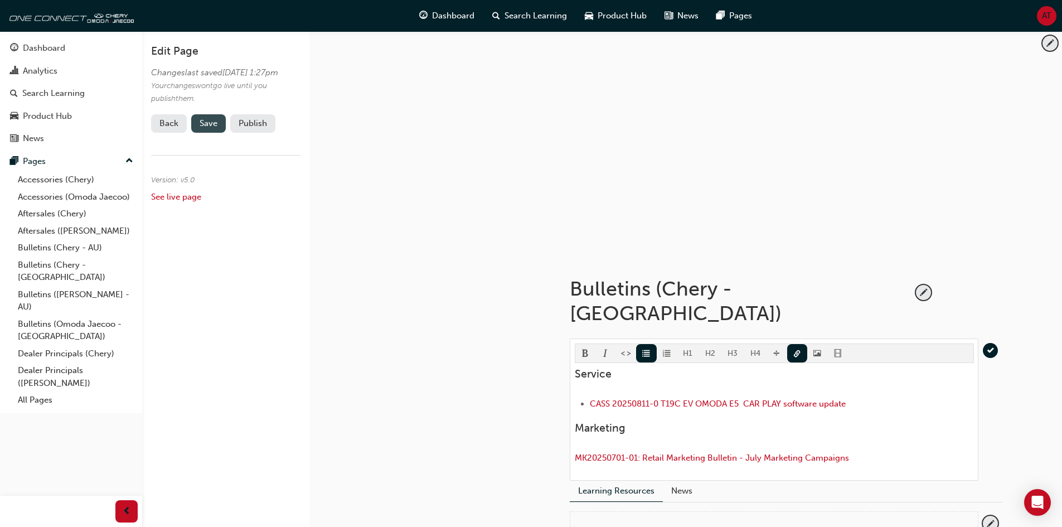
click at [205, 128] on span "Save" at bounding box center [209, 123] width 18 height 10
click at [271, 133] on button "Publish" at bounding box center [252, 123] width 45 height 18
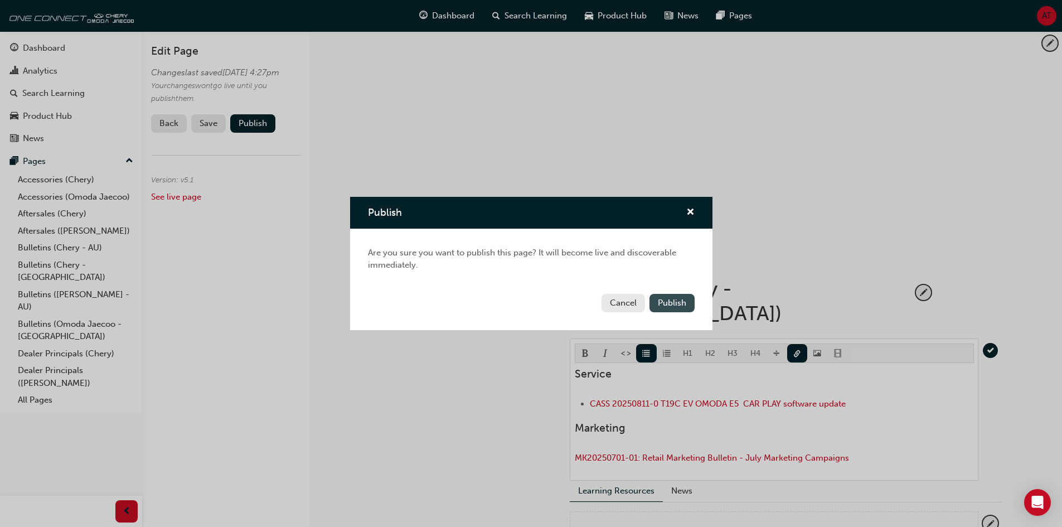
click at [688, 304] on button "Publish" at bounding box center [671, 303] width 45 height 18
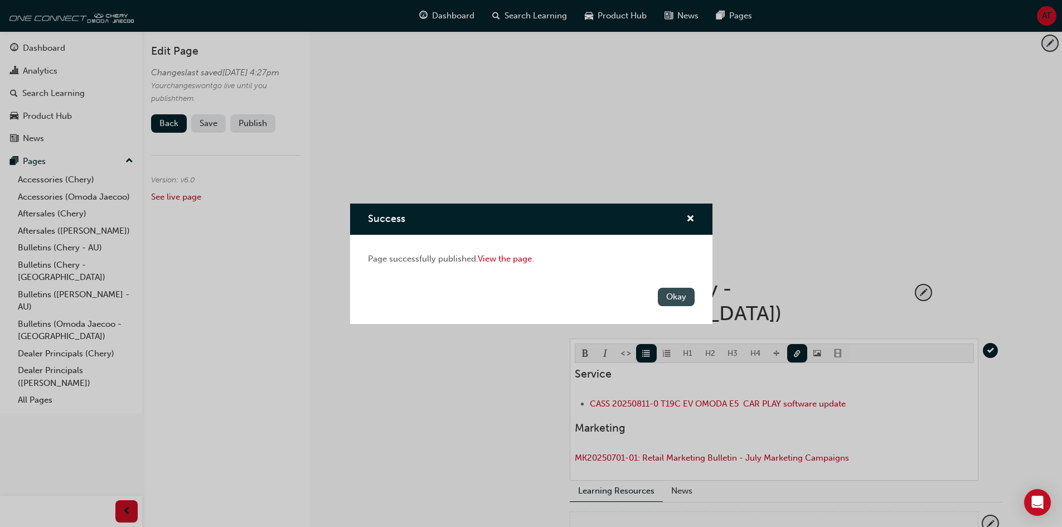
click at [672, 298] on button "Okay" at bounding box center [676, 297] width 37 height 18
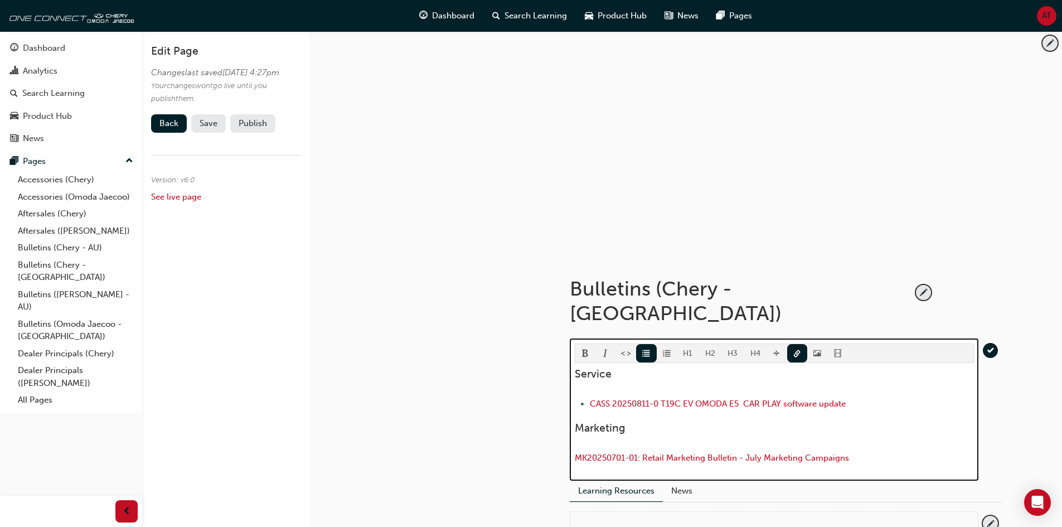
click at [872, 451] on p "MK20250701-01: Retail Marketing Bulletin - July Marketing Campaigns" at bounding box center [774, 459] width 399 height 16
click at [643, 350] on span "format_ul-icon" at bounding box center [646, 354] width 8 height 9
click at [903, 451] on li "﻿ MK20250701-01: Retail Marketing Bulletin - July Marketing Campaigns ﻿" at bounding box center [782, 459] width 384 height 16
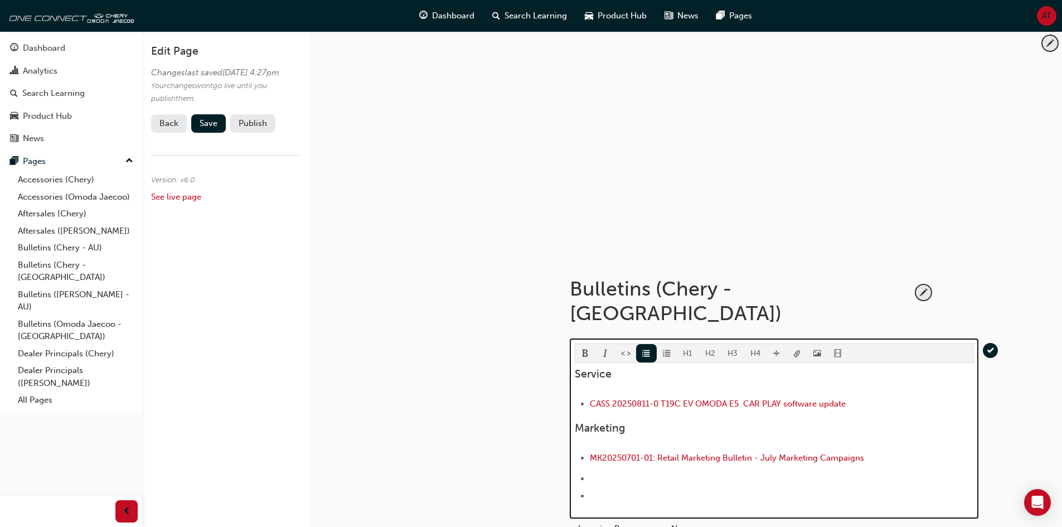
drag, startPoint x: 599, startPoint y: 460, endPoint x: 564, endPoint y: 461, distance: 35.1
click at [564, 461] on div "Bulletins (Chery - NZ) H1 H2 H3 H4 Service ﻿ CASS 20250811-0 T19C EV OMODA E5 C…" at bounding box center [786, 421] width 468 height 335
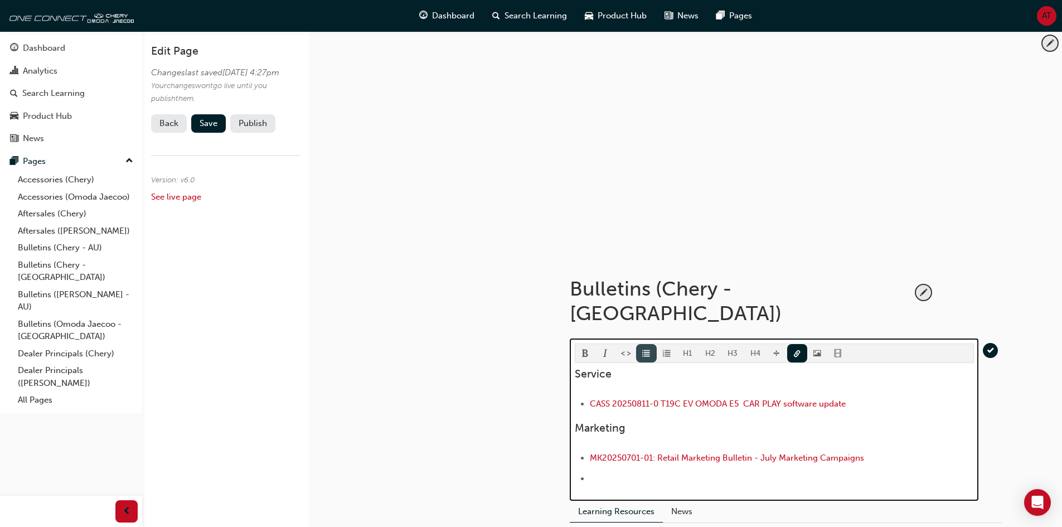
click at [647, 350] on span "format_ul-icon" at bounding box center [646, 354] width 8 height 9
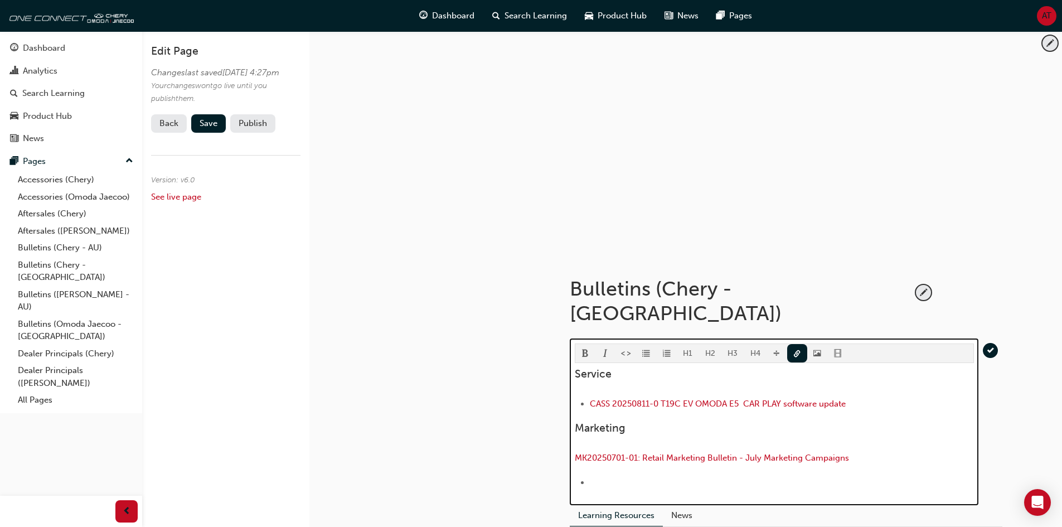
click at [612, 476] on li "﻿ ﻿ ﻿ ﻿ ﻿" at bounding box center [782, 484] width 384 height 16
click at [882, 433] on div "Service ﻿ CASS 20250811-0 T19C EV OMODA E5 CAR PLAY software update ﻿ Marketing…" at bounding box center [774, 429] width 399 height 125
click at [667, 350] on span "format_ol-icon" at bounding box center [667, 354] width 8 height 9
click at [638, 344] on button "button" at bounding box center [646, 353] width 21 height 18
click at [600, 476] on li "﻿ ﻿ ﻿ ﻿ ﻿" at bounding box center [782, 484] width 384 height 16
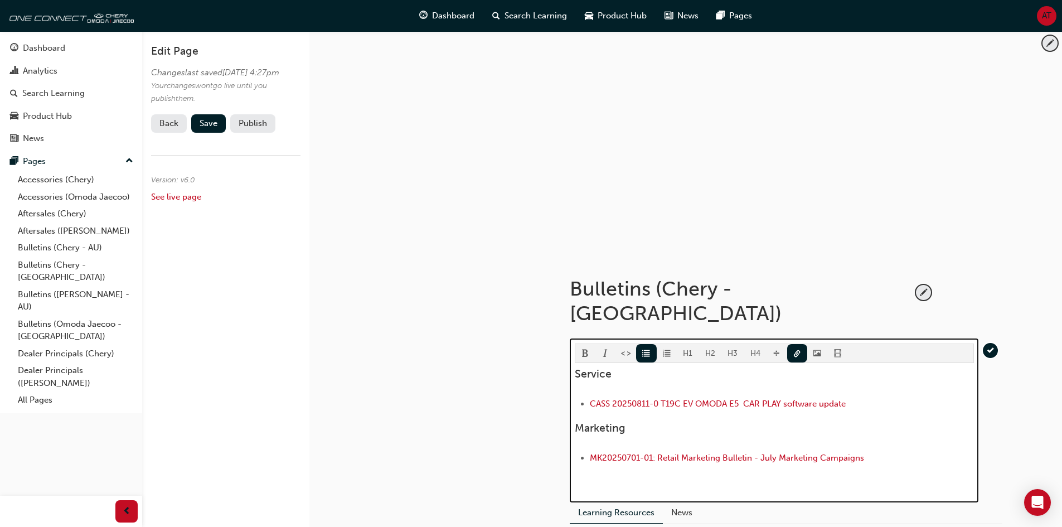
click at [887, 451] on li "﻿ MK20250701-01: Retail Marketing Bulletin - July Marketing Campaigns ﻿ ﻿ ﻿ ﻿ ﻿" at bounding box center [782, 459] width 384 height 16
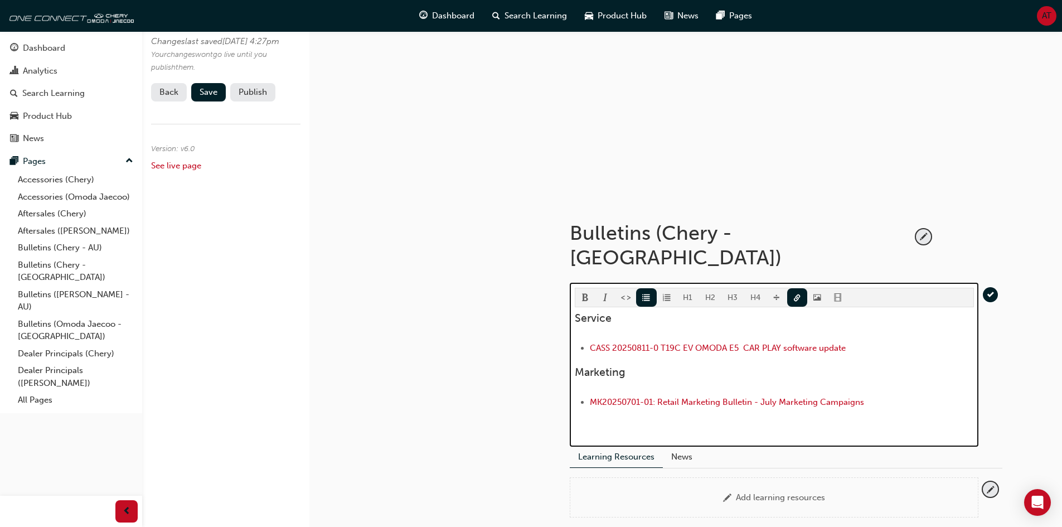
click at [866, 341] on li "﻿ CASS 20250811-0 T19C EV OMODA E5 CAR PLAY software update ﻿" at bounding box center [782, 349] width 384 height 16
click at [912, 420] on ul "﻿" at bounding box center [774, 426] width 399 height 13
click at [913, 395] on li "﻿ MK20250701-01: Retail Marketing Bulletin - July Marketing Campaigns ﻿ ﻿ ﻿ ﻿ ﻿" at bounding box center [782, 403] width 384 height 16
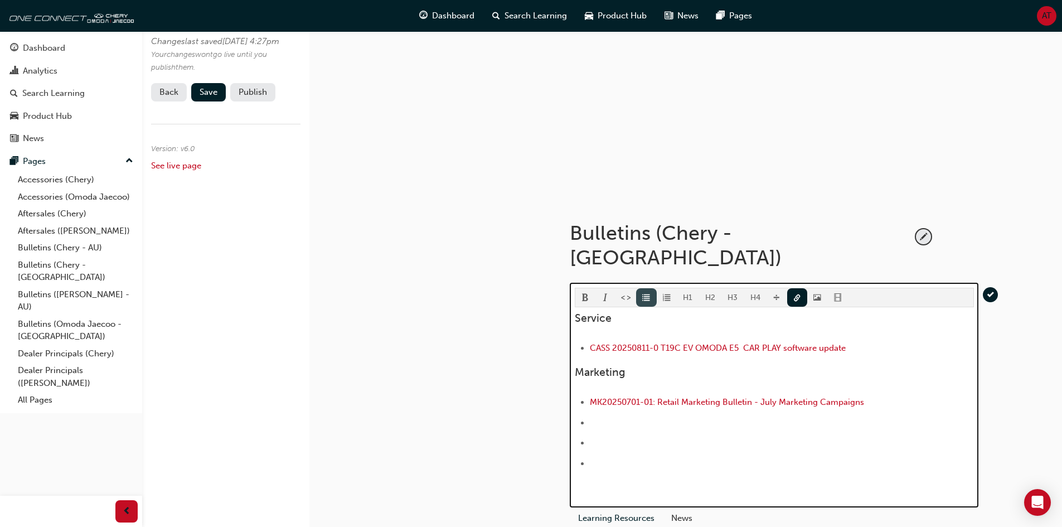
click at [639, 288] on button "button" at bounding box center [646, 297] width 21 height 18
click at [610, 436] on li "﻿ ﻿ ﻿" at bounding box center [782, 444] width 384 height 16
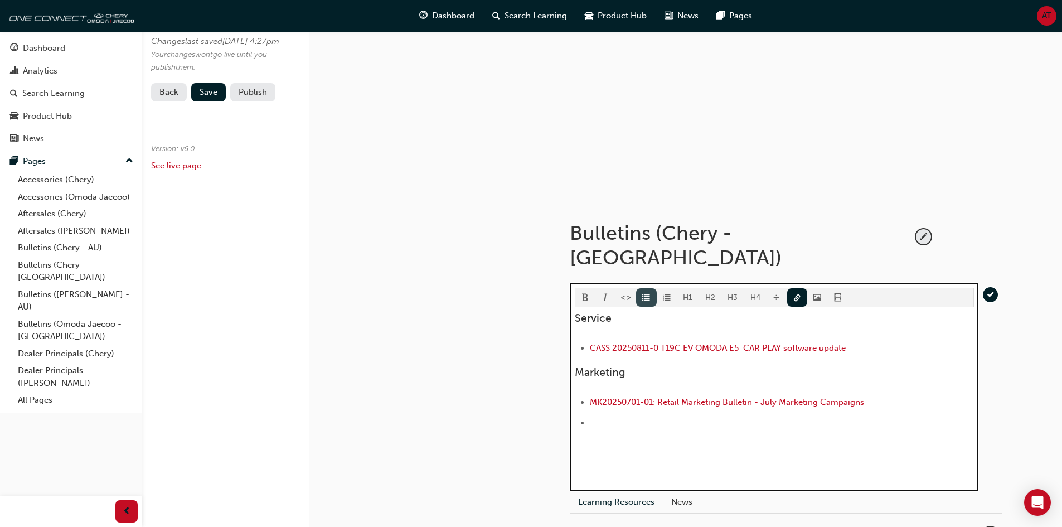
click at [651, 288] on button "button" at bounding box center [646, 297] width 21 height 18
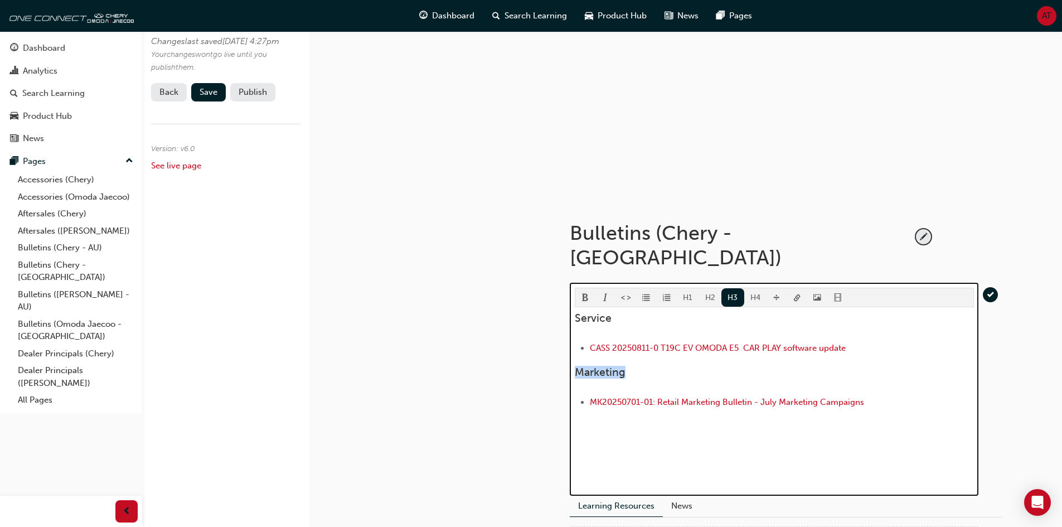
drag, startPoint x: 633, startPoint y: 363, endPoint x: 570, endPoint y: 359, distance: 63.7
click at [570, 359] on div "H1 H2 H3 H4 Service ﻿ CASS 20250811-0 T19C EV OMODA E5 CAR PLAY software update…" at bounding box center [774, 389] width 409 height 213
copy span "Marketing"
click at [609, 423] on div "Service ﻿ CASS 20250811-0 T19C EV OMODA E5 CAR PLAY software update ﻿ Marketing…" at bounding box center [774, 397] width 399 height 171
click at [622, 420] on p "﻿ ﻿ ﻿ ﻿ ﻿" at bounding box center [774, 428] width 399 height 16
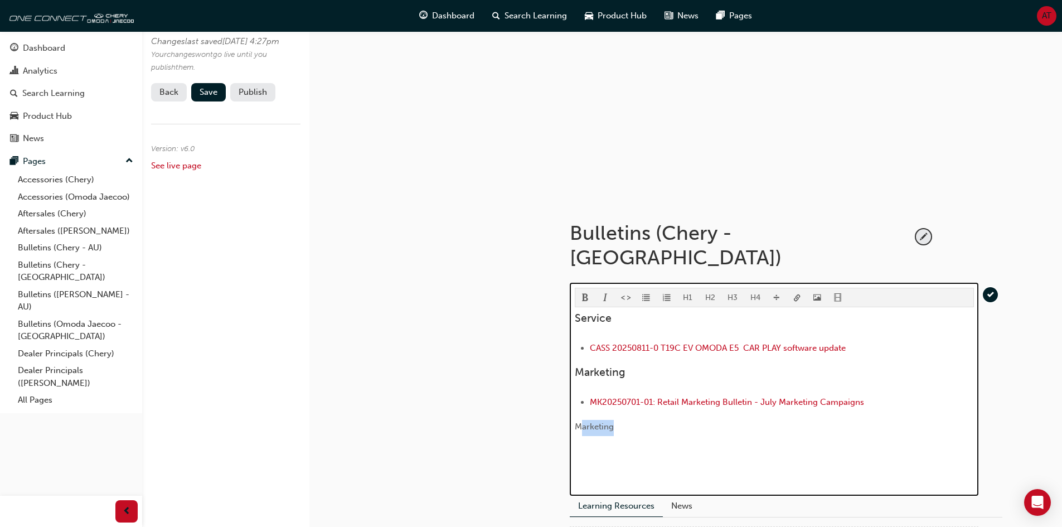
drag, startPoint x: 633, startPoint y: 411, endPoint x: 579, endPoint y: 411, distance: 54.6
click at [579, 420] on p "Marketing ﻿ ﻿ ﻿ ﻿" at bounding box center [774, 428] width 399 height 16
click at [730, 288] on button "H3" at bounding box center [732, 297] width 23 height 18
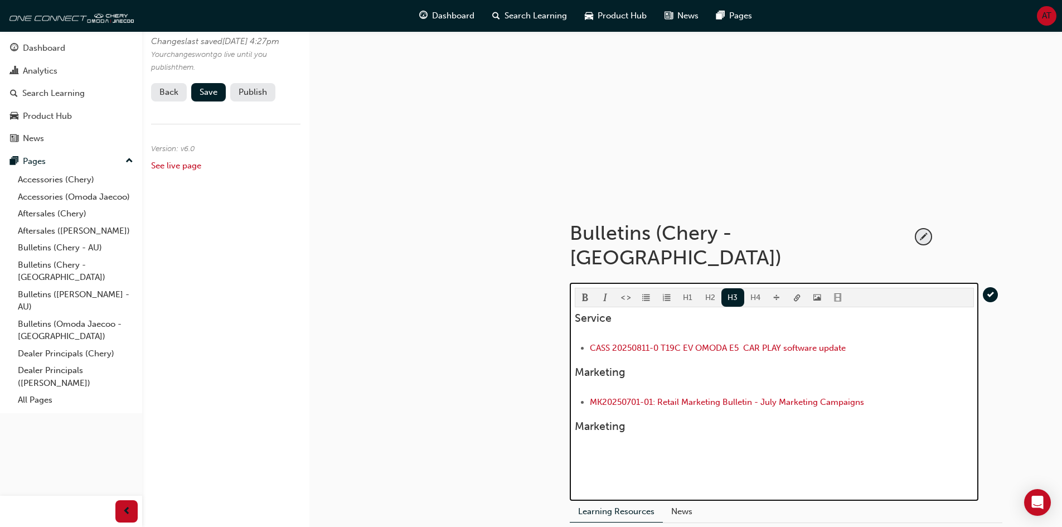
click at [659, 420] on h3 "Marketing ﻿ ﻿ ﻿ ﻿" at bounding box center [774, 426] width 399 height 13
drag, startPoint x: 586, startPoint y: 416, endPoint x: 573, endPoint y: 416, distance: 13.9
click at [573, 416] on div "H1 H2 H3 H4 Service ﻿ CASS 20250811-0 T19C EV OMODA E5 CAR PLAY software update…" at bounding box center [774, 392] width 409 height 218
click at [896, 395] on li "﻿ MK20250701-01: Retail Marketing Bulletin - July Marketing Campaigns ﻿" at bounding box center [782, 403] width 384 height 16
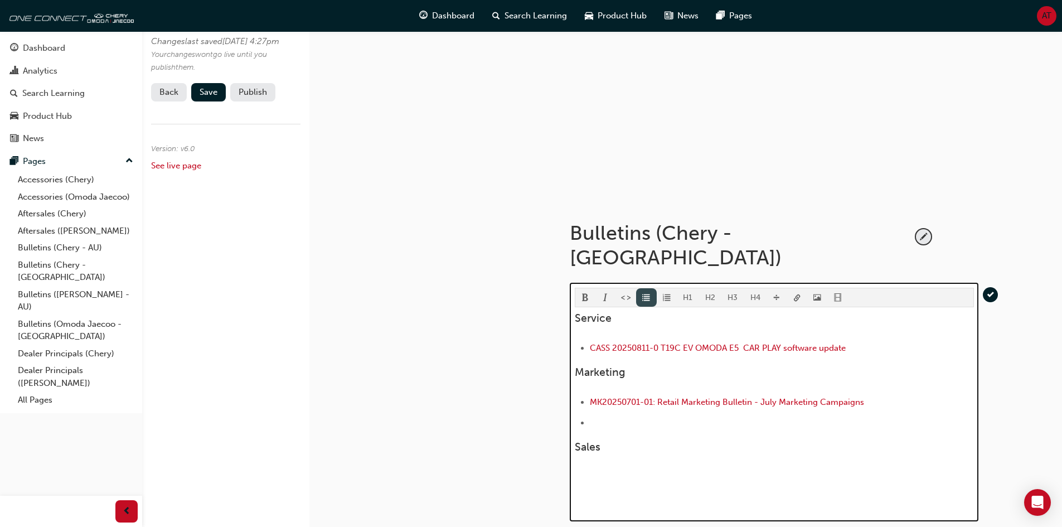
click at [648, 294] on span "format_ul-icon" at bounding box center [646, 298] width 8 height 9
click at [651, 474] on p "﻿ ﻿ ﻿ ﻿ ﻿ ﻿ ﻿" at bounding box center [774, 482] width 399 height 16
click at [633, 424] on div "Service ﻿ CASS 20250811-0 T19C EV OMODA E5 CAR PLAY software update ﻿ Marketing…" at bounding box center [774, 412] width 399 height 201
click at [699, 420] on p "﻿ ﻿ ﻿" at bounding box center [774, 428] width 399 height 16
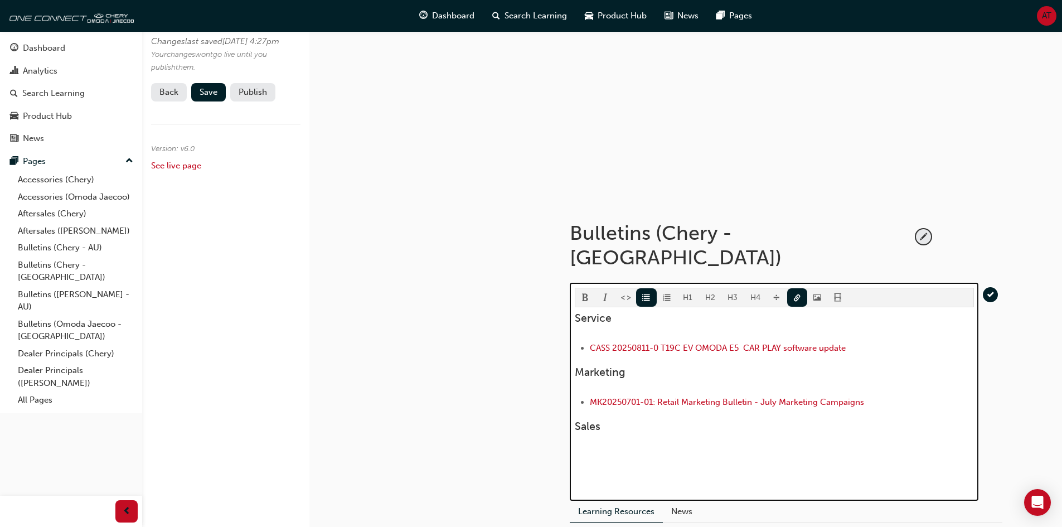
click at [666, 450] on p "﻿ ﻿ ﻿ ﻿ ﻿ ﻿ ﻿" at bounding box center [774, 458] width 399 height 16
click at [645, 294] on span "format_ul-icon" at bounding box center [646, 298] width 8 height 9
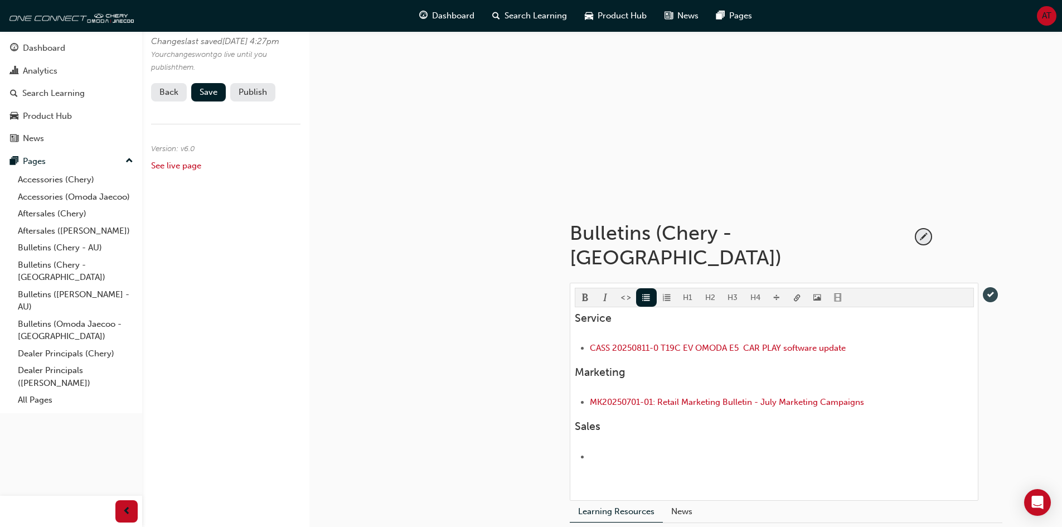
click at [990, 287] on span "tick-icon" at bounding box center [990, 294] width 15 height 15
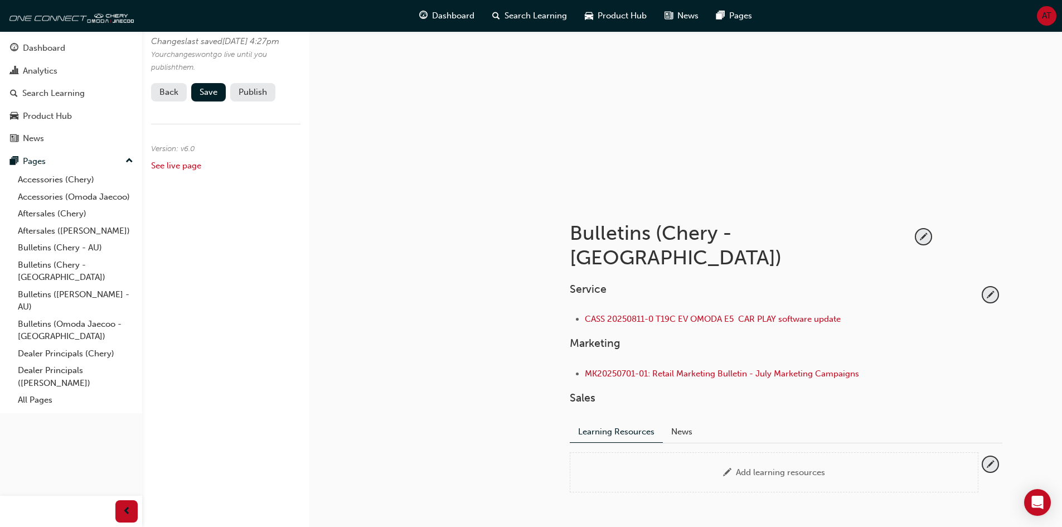
click at [251, 101] on button "Publish" at bounding box center [252, 92] width 45 height 18
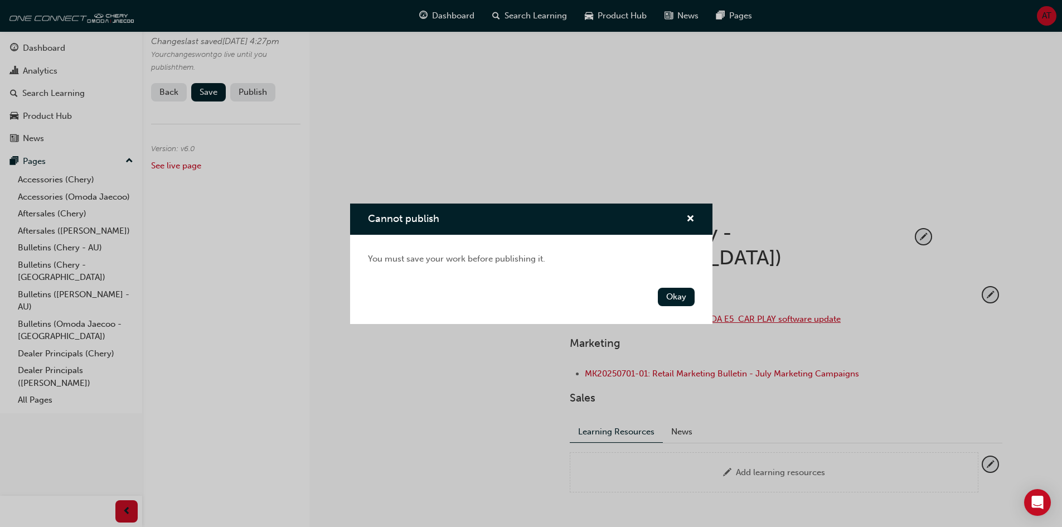
click at [673, 302] on button "Okay" at bounding box center [676, 297] width 37 height 18
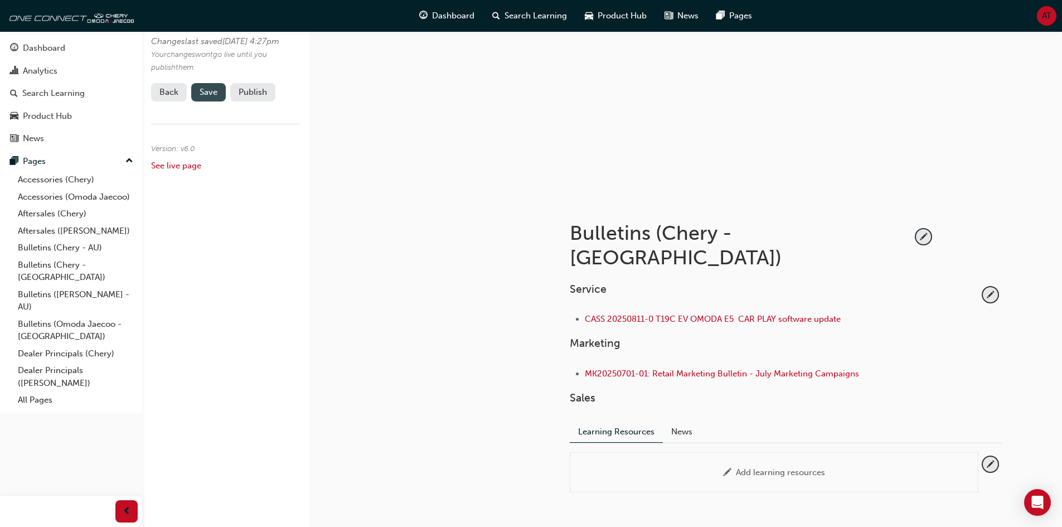
click at [202, 97] on span "Save" at bounding box center [209, 92] width 18 height 10
click at [255, 101] on button "Publish" at bounding box center [252, 92] width 45 height 18
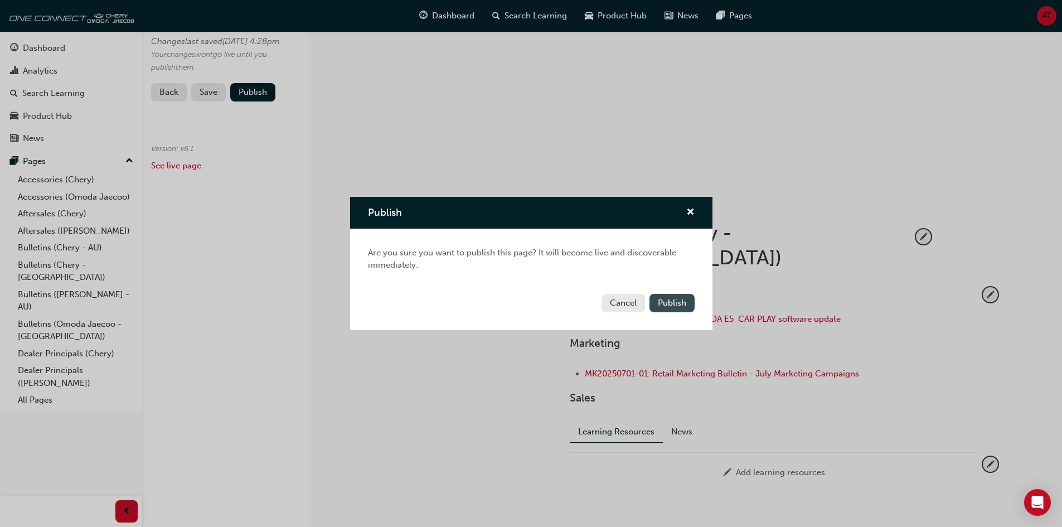
click at [661, 304] on span "Publish" at bounding box center [672, 303] width 28 height 10
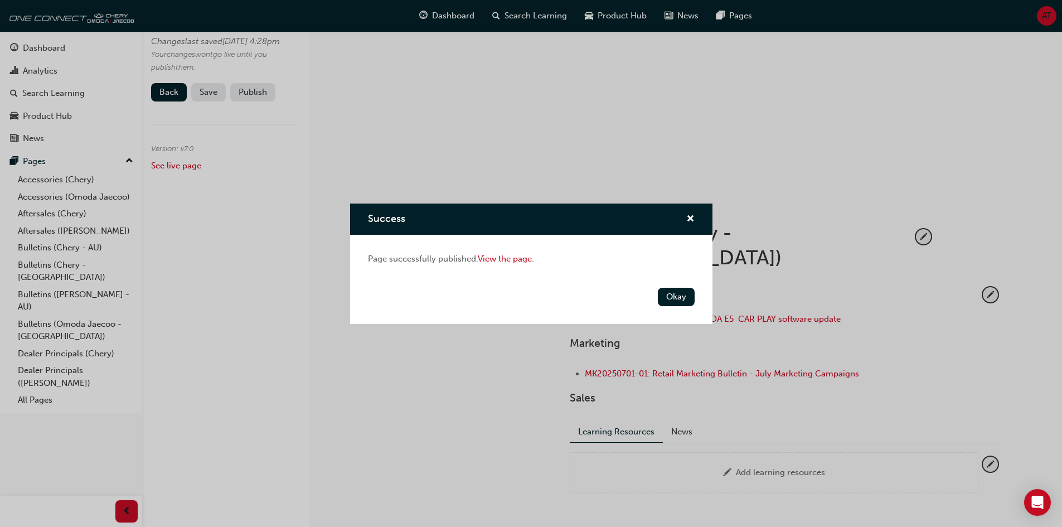
drag, startPoint x: 663, startPoint y: 298, endPoint x: 670, endPoint y: 297, distance: 6.8
click at [663, 298] on button "Okay" at bounding box center [676, 297] width 37 height 18
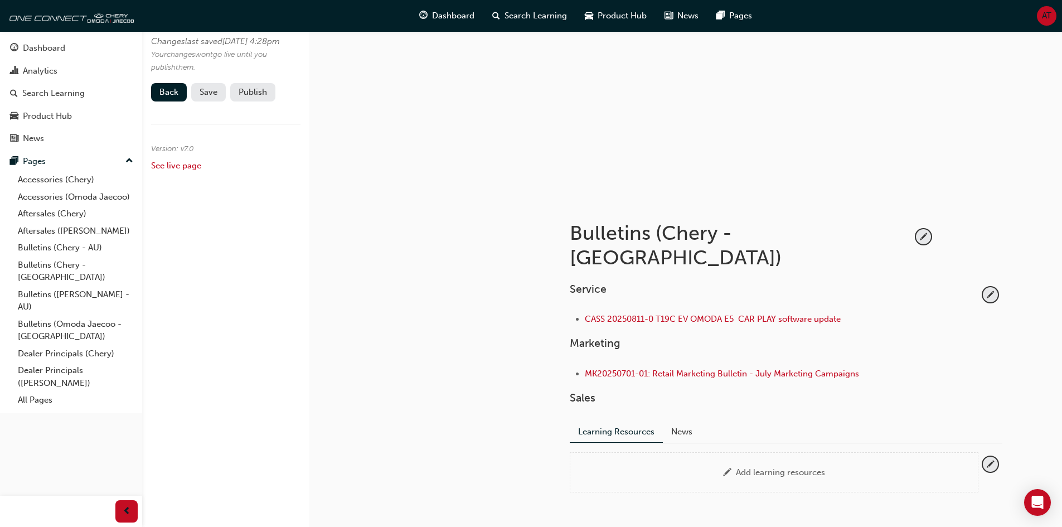
click at [255, 101] on button "Publish" at bounding box center [252, 92] width 45 height 18
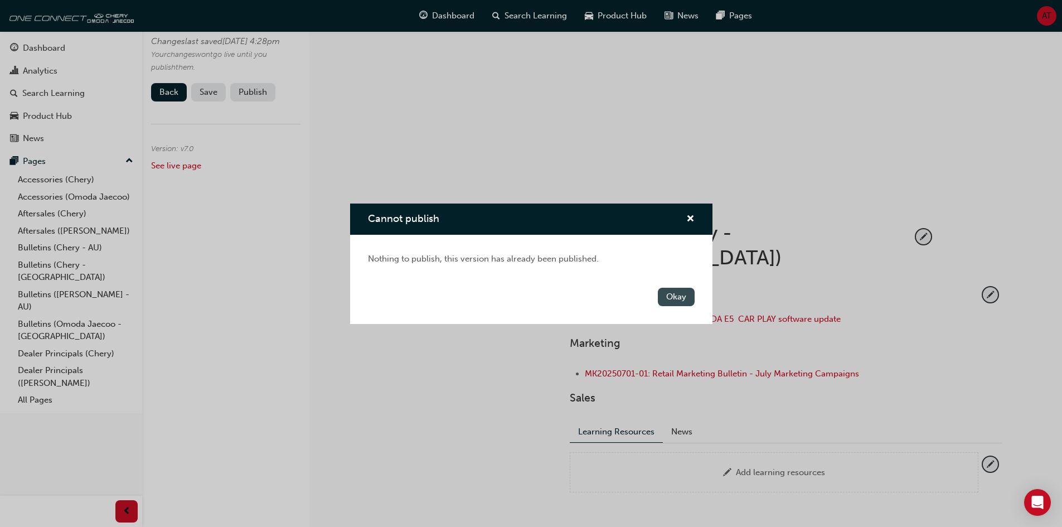
click at [689, 295] on button "Okay" at bounding box center [676, 297] width 37 height 18
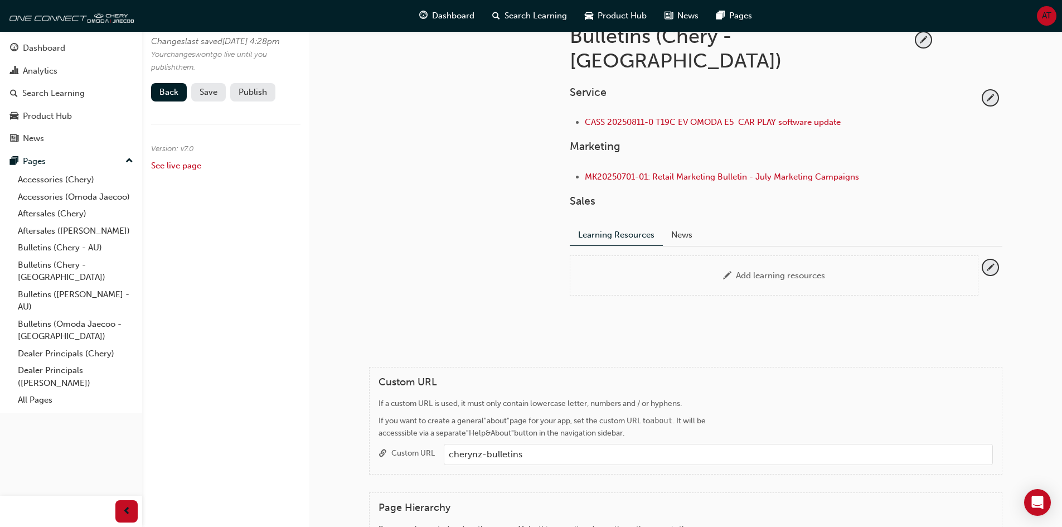
scroll to position [0, 0]
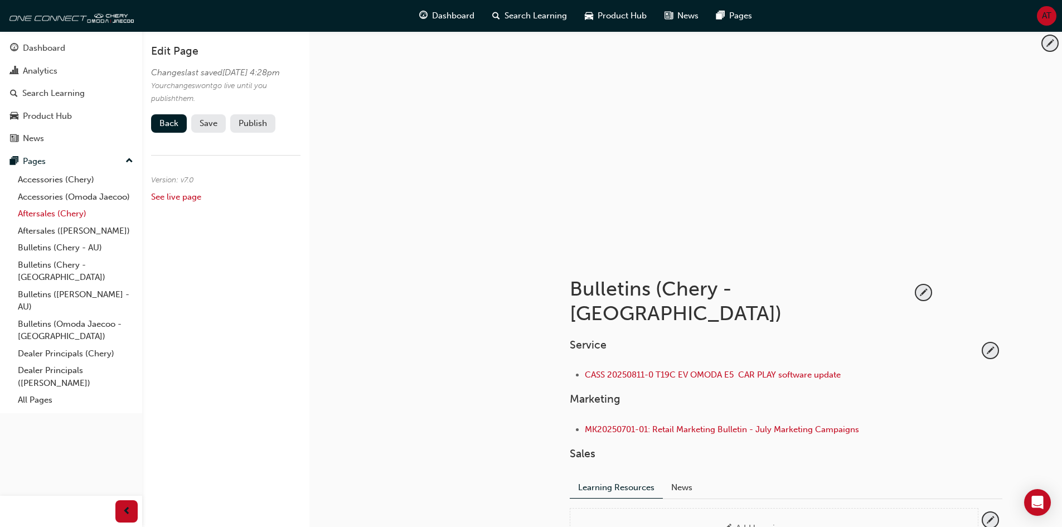
click at [80, 219] on link "Aftersales (Chery)" at bounding box center [75, 213] width 124 height 17
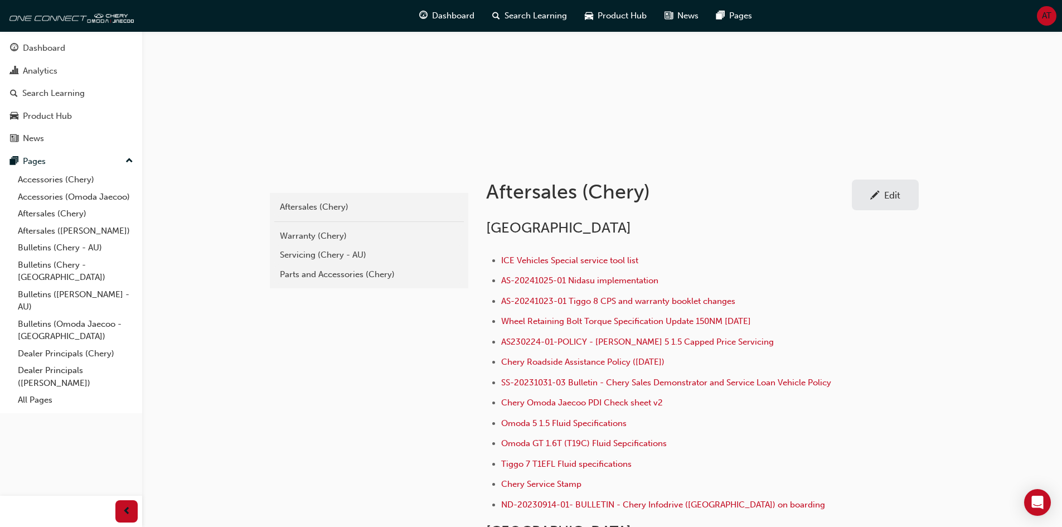
scroll to position [94, 0]
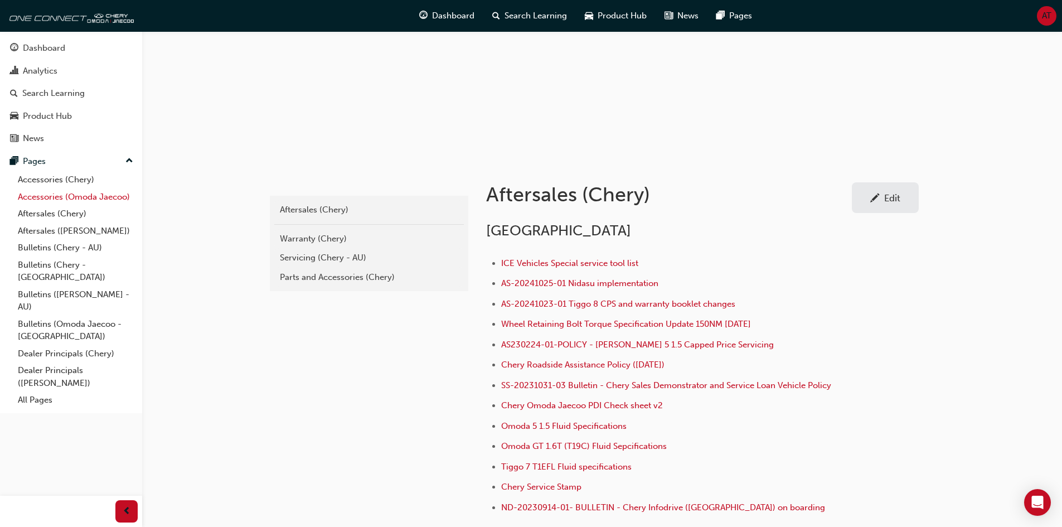
click at [96, 195] on link "Accessories (Omoda Jaecoo)" at bounding box center [75, 196] width 124 height 17
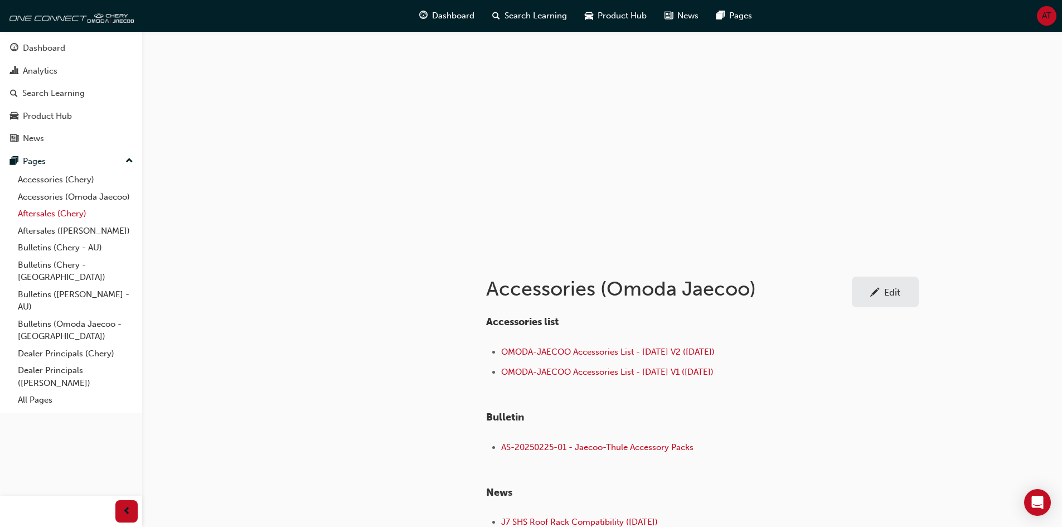
click at [66, 214] on link "Aftersales (Chery)" at bounding box center [75, 213] width 124 height 17
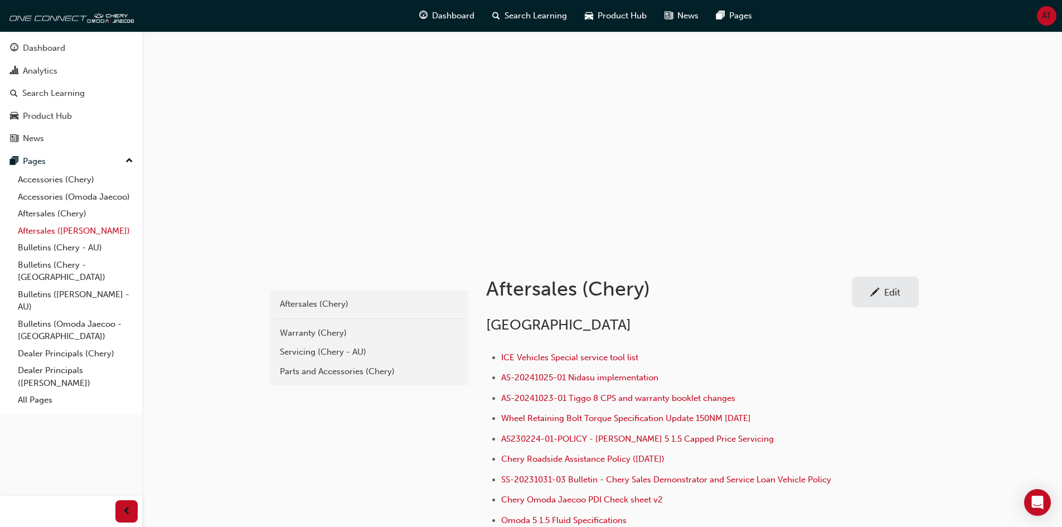
click at [79, 233] on link "Aftersales ([PERSON_NAME])" at bounding box center [75, 230] width 124 height 17
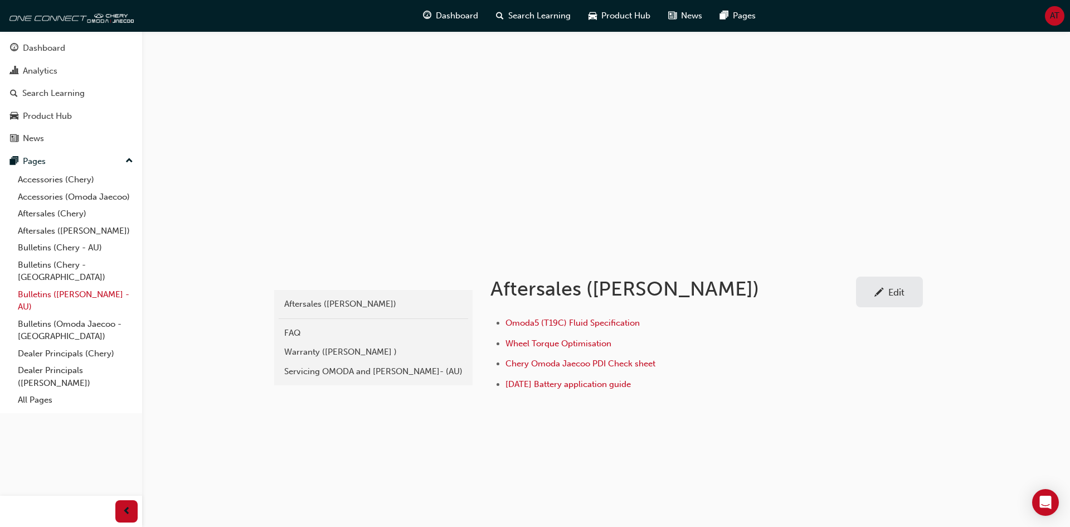
click at [87, 286] on link "Bulletins ([PERSON_NAME] - AU)" at bounding box center [75, 301] width 124 height 30
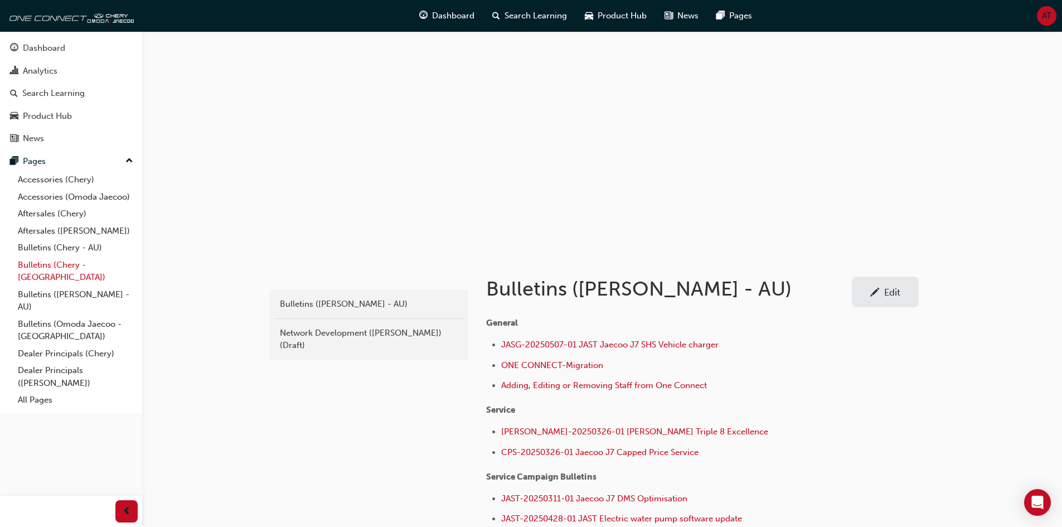
click at [86, 262] on link "Bulletins (Chery - [GEOGRAPHIC_DATA])" at bounding box center [75, 271] width 124 height 30
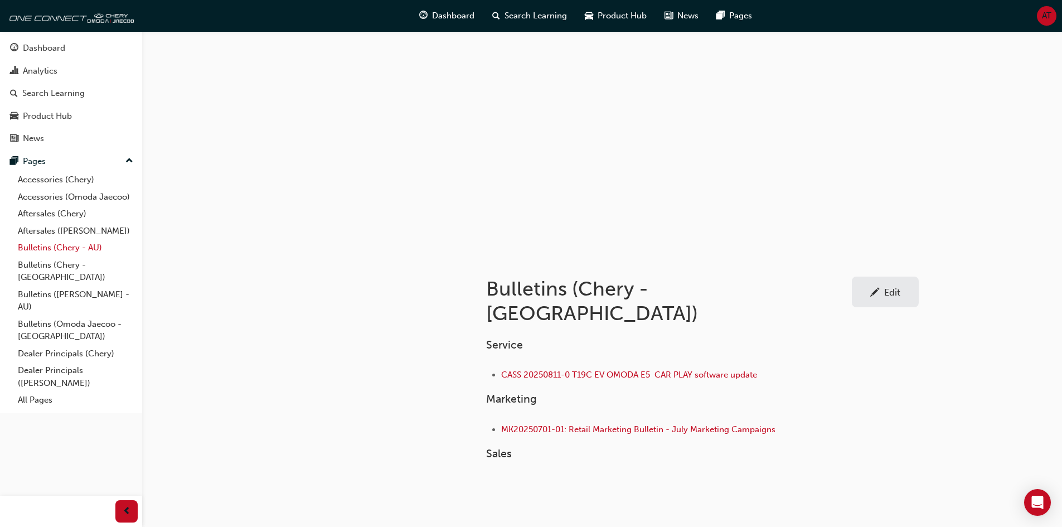
click at [57, 249] on link "Bulletins (Chery - AU)" at bounding box center [75, 247] width 124 height 17
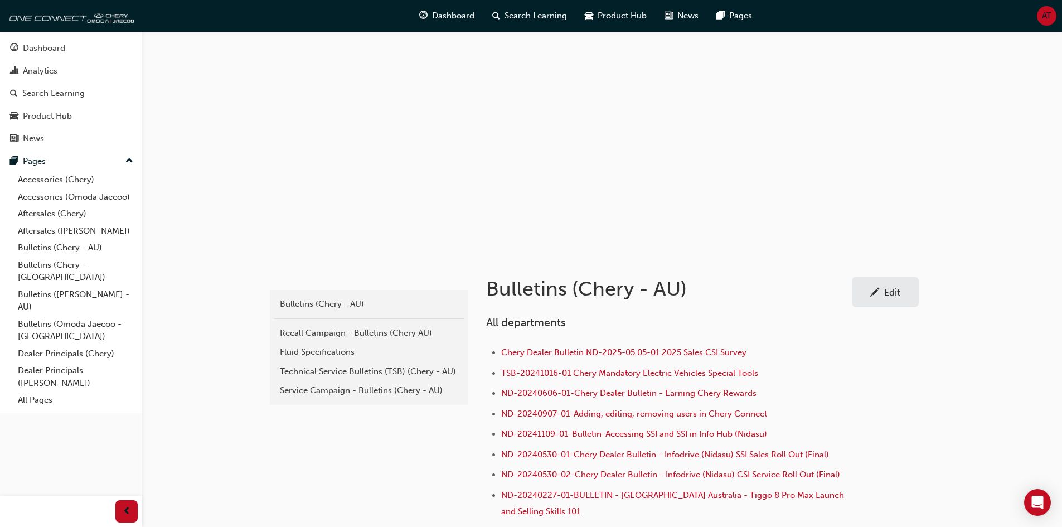
click at [894, 288] on div "Edit" at bounding box center [892, 292] width 16 height 11
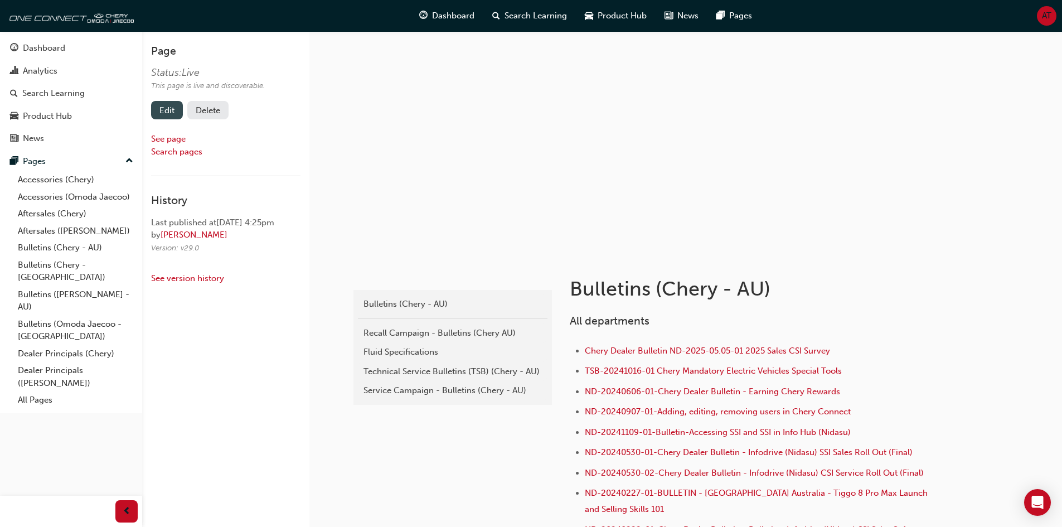
click at [169, 104] on link "Edit" at bounding box center [167, 110] width 32 height 18
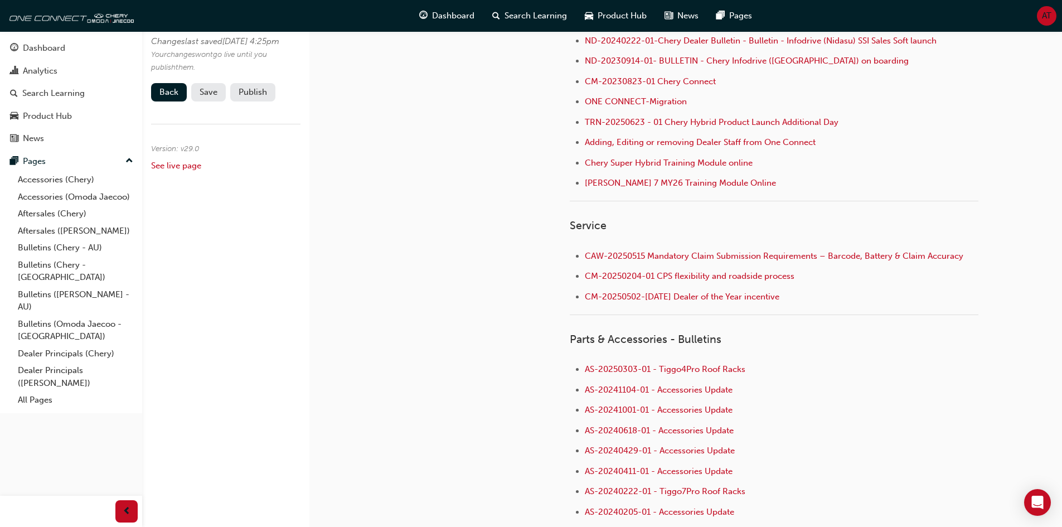
scroll to position [167, 0]
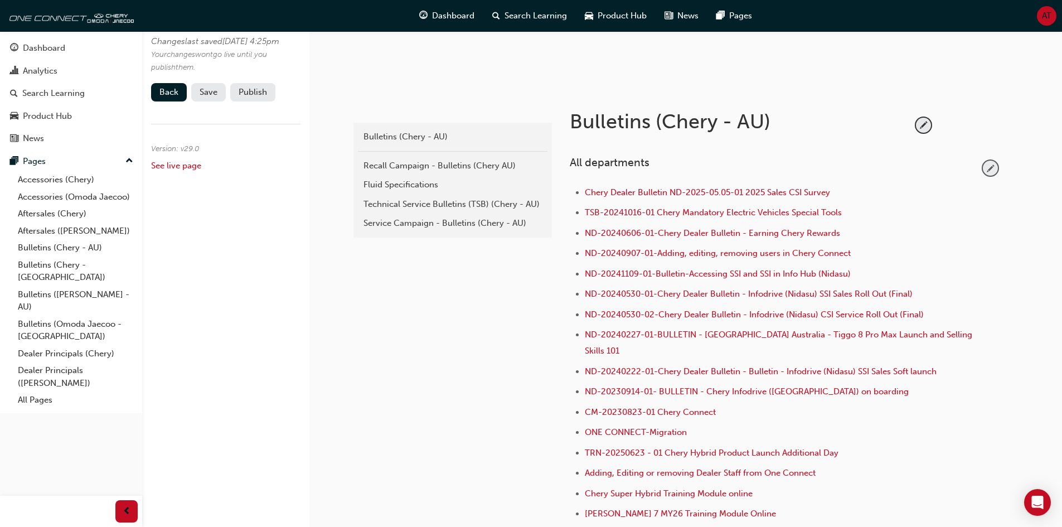
click at [995, 171] on span "pencil-icon" at bounding box center [990, 168] width 15 height 15
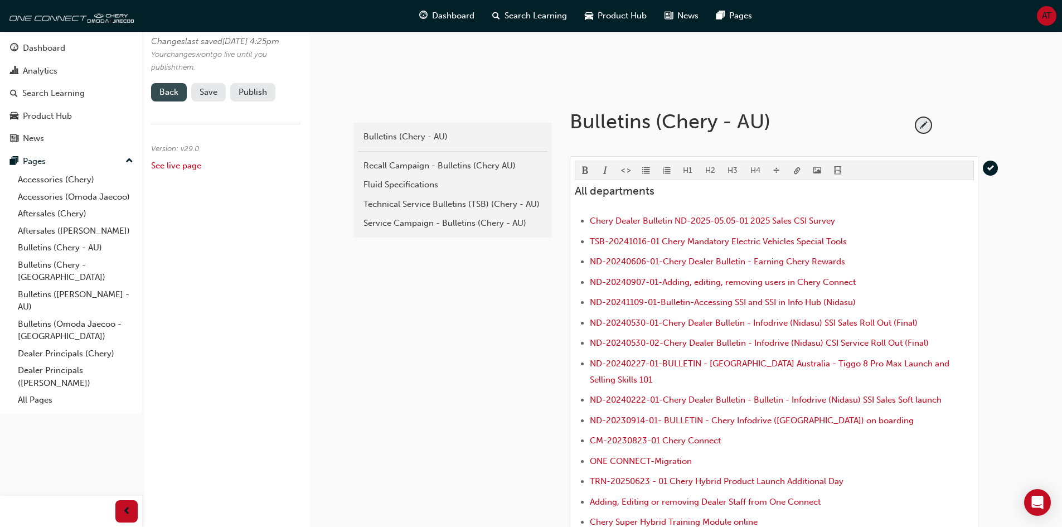
click at [169, 101] on link "Back" at bounding box center [169, 92] width 36 height 18
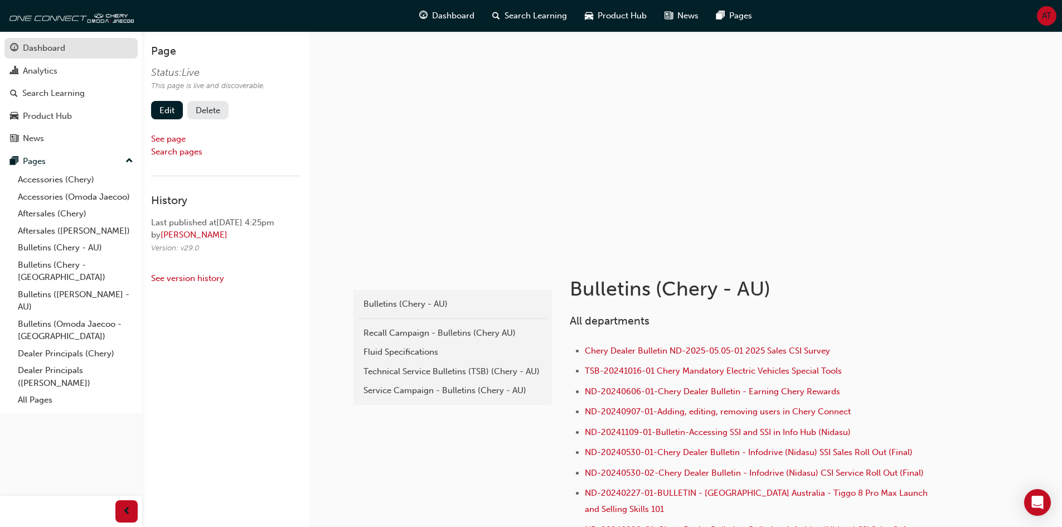
click at [53, 52] on div "Dashboard" at bounding box center [44, 48] width 42 height 13
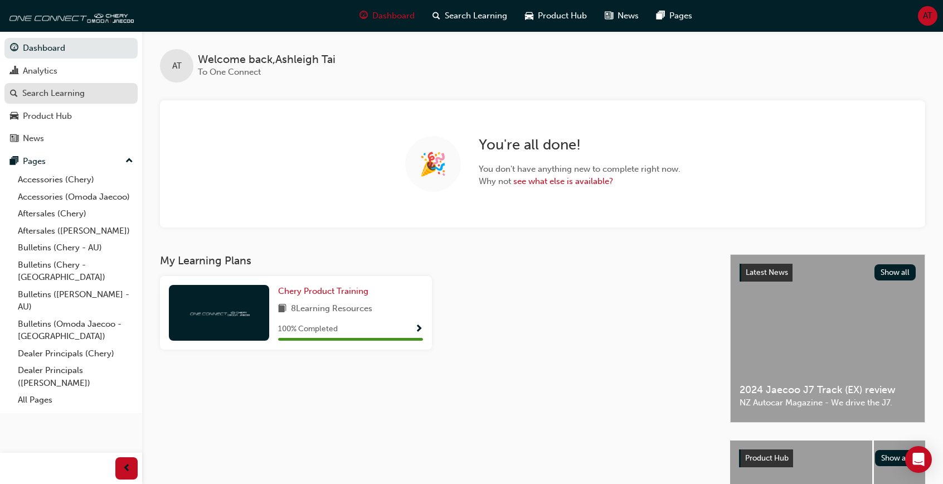
click at [68, 99] on div "Search Learning" at bounding box center [53, 93] width 62 height 13
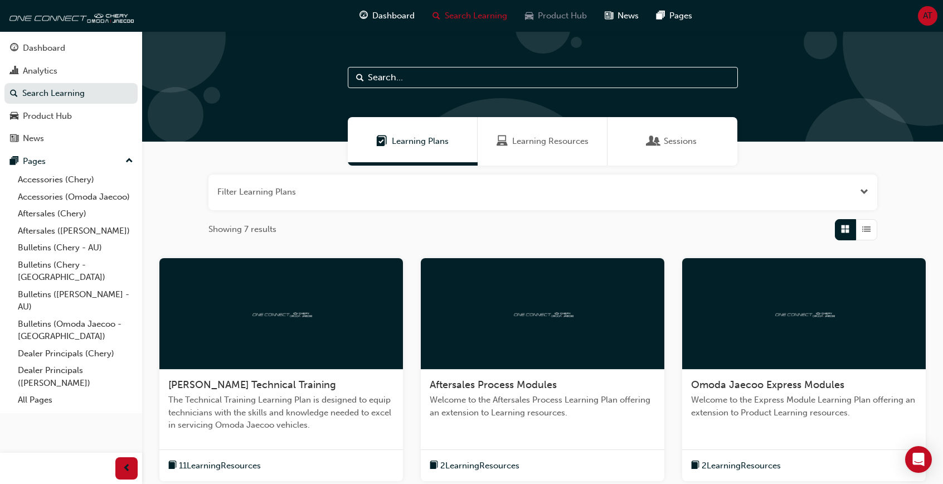
click at [546, 13] on span "Product Hub" at bounding box center [562, 15] width 49 height 13
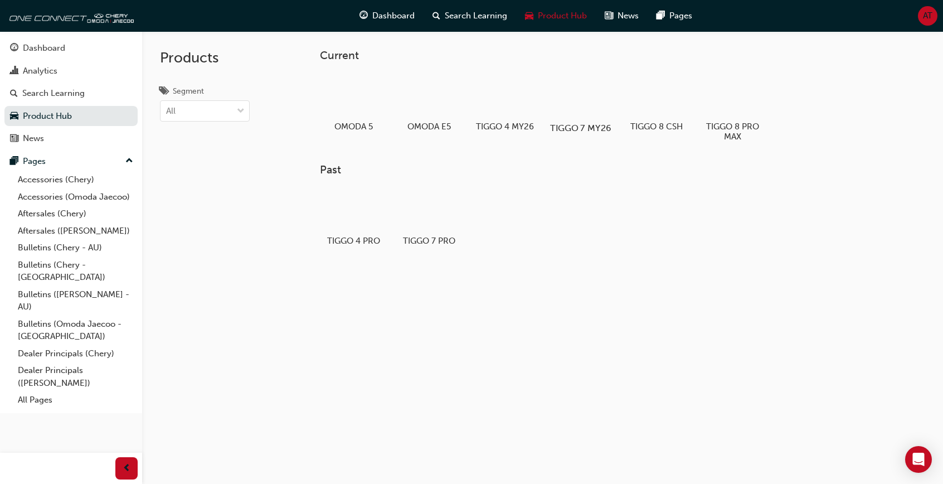
click at [584, 99] on div at bounding box center [581, 96] width 62 height 45
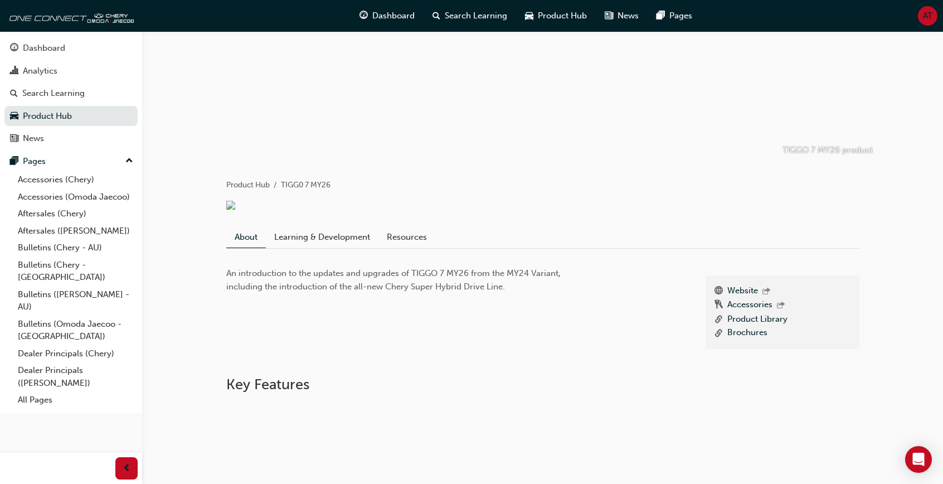
scroll to position [279, 0]
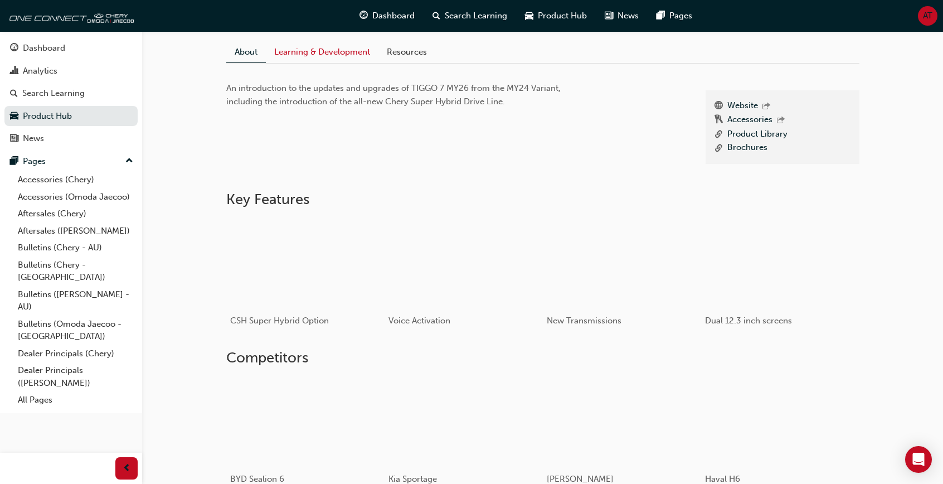
click at [292, 62] on link "Learning & Development" at bounding box center [322, 51] width 113 height 21
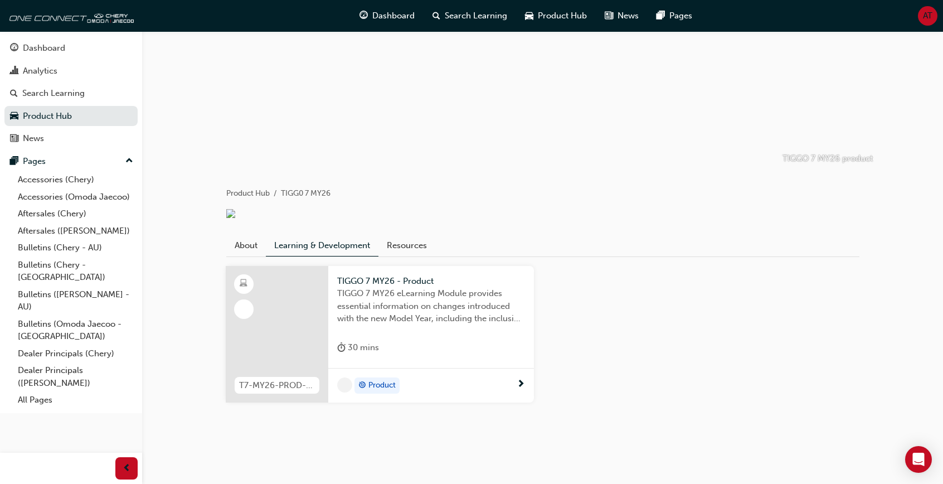
scroll to position [93, 0]
click at [90, 53] on div "Dashboard" at bounding box center [71, 48] width 122 height 14
